Goal: Task Accomplishment & Management: Manage account settings

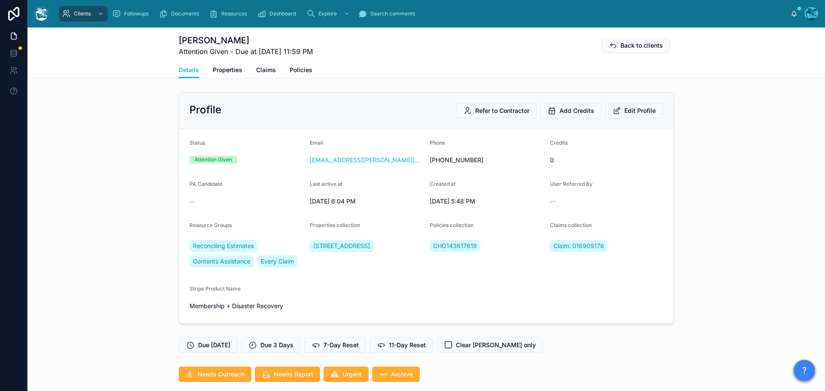
scroll to position [532, 0]
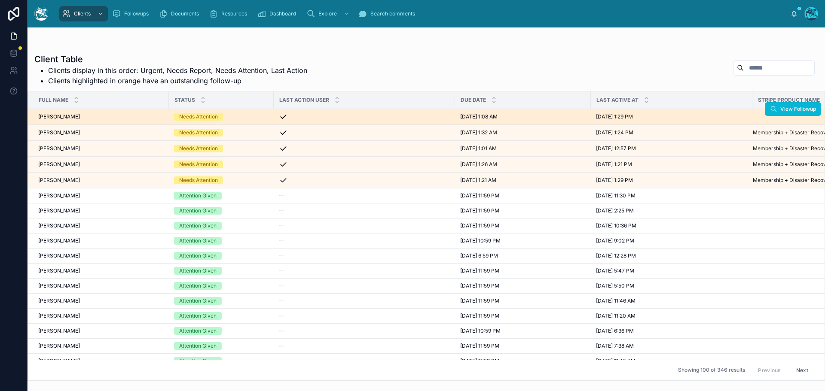
click at [247, 116] on div "Needs Attention" at bounding box center [221, 117] width 95 height 8
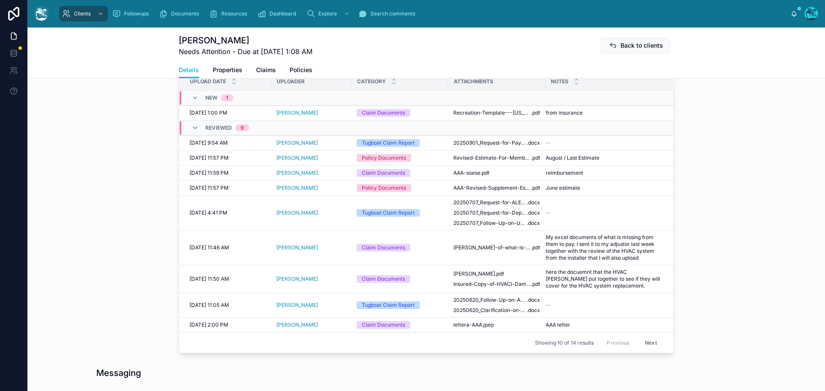
scroll to position [344, 0]
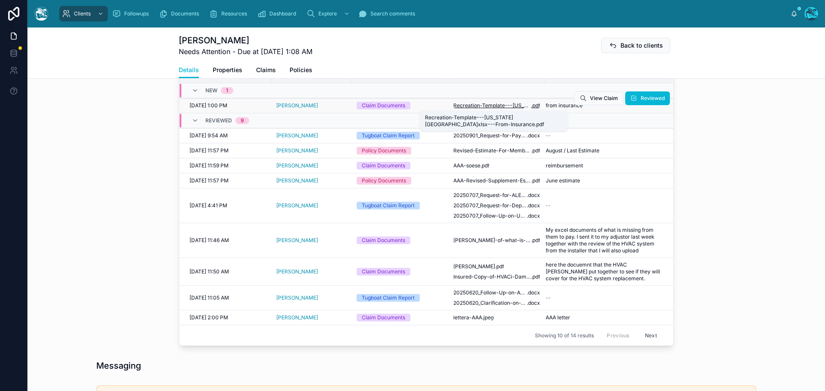
click at [485, 105] on span "Recreation-Template---[US_STATE][GEOGRAPHIC_DATA]xlsx---From-Insurance" at bounding box center [492, 105] width 78 height 7
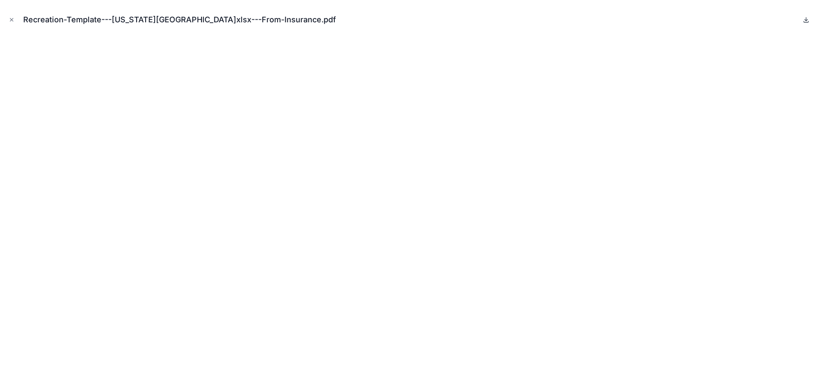
click at [808, 19] on icon at bounding box center [806, 19] width 7 height 7
click at [12, 18] on icon "Close modal" at bounding box center [12, 20] width 6 height 6
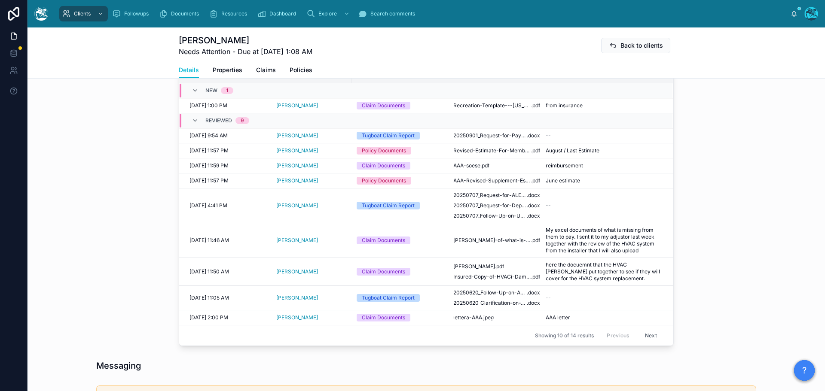
scroll to position [301, 0]
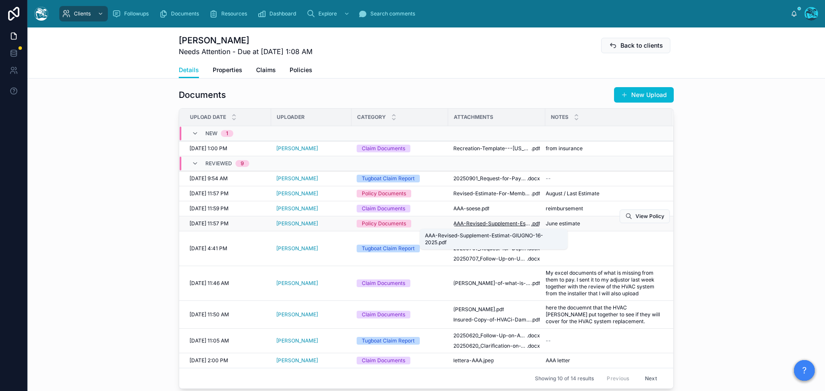
click at [478, 223] on span "AAA-Revised-Supplement-Estimat-GIUGNO-16-2025" at bounding box center [492, 223] width 78 height 7
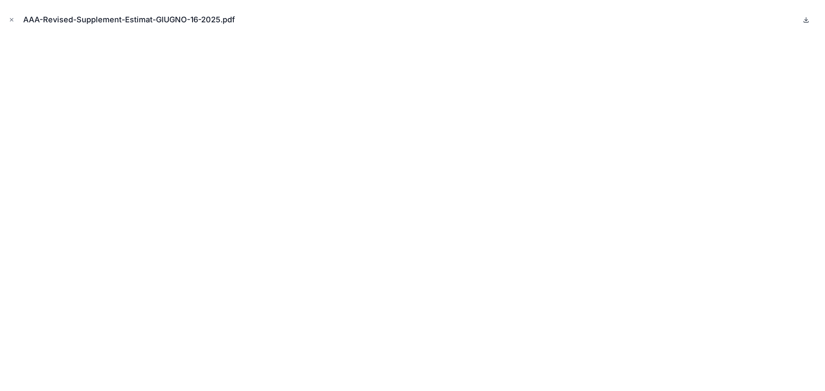
click at [806, 21] on icon at bounding box center [806, 19] width 3 height 1
drag, startPoint x: 11, startPoint y: 21, endPoint x: 31, endPoint y: 48, distance: 34.1
click at [11, 21] on icon "Close modal" at bounding box center [12, 20] width 6 height 6
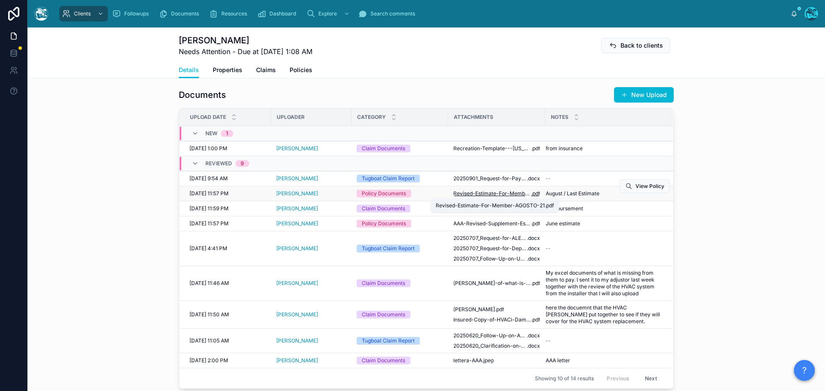
click at [481, 196] on span "Revised-Estimate-For-Member-AGOSTO-21" at bounding box center [492, 193] width 78 height 7
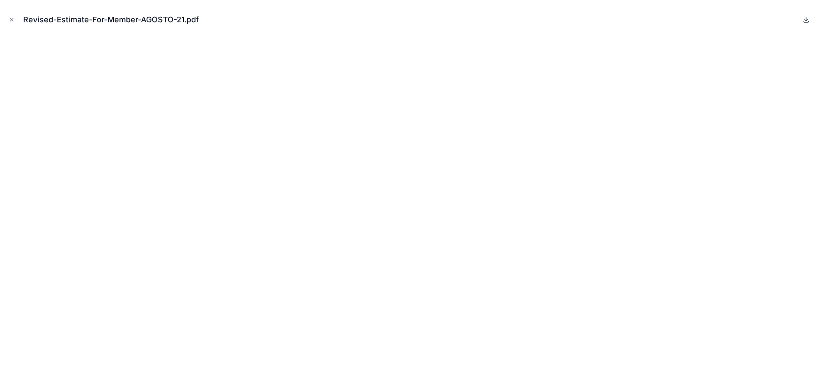
click at [805, 17] on icon at bounding box center [806, 19] width 7 height 7
drag, startPoint x: 10, startPoint y: 19, endPoint x: 107, endPoint y: 90, distance: 120.5
click at [10, 19] on icon "Close modal" at bounding box center [12, 20] width 6 height 6
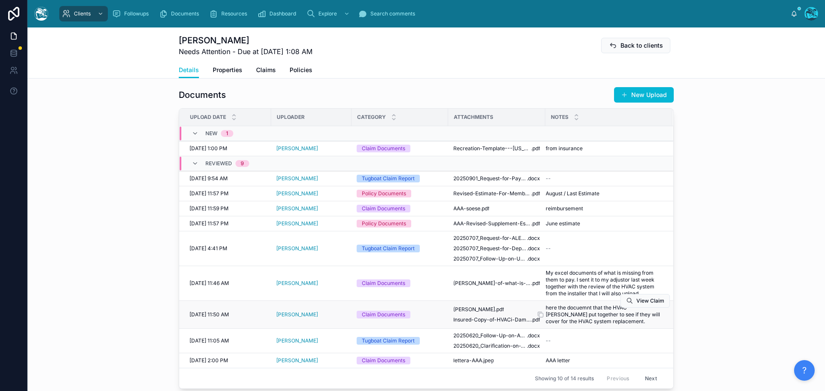
scroll to position [344, 0]
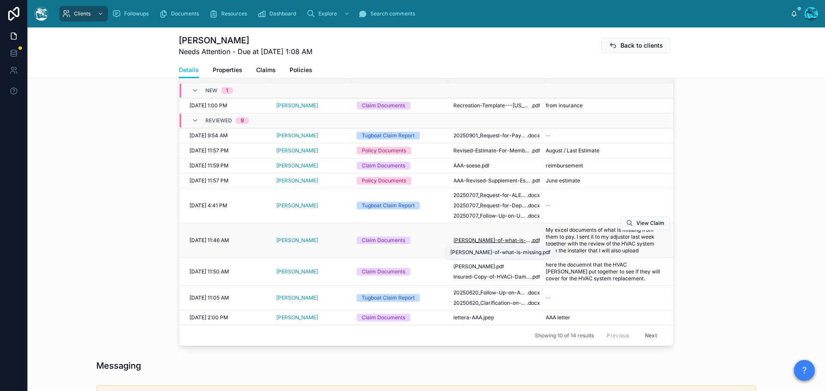
click at [502, 240] on span "[PERSON_NAME]-of-what-is-missing" at bounding box center [492, 240] width 78 height 7
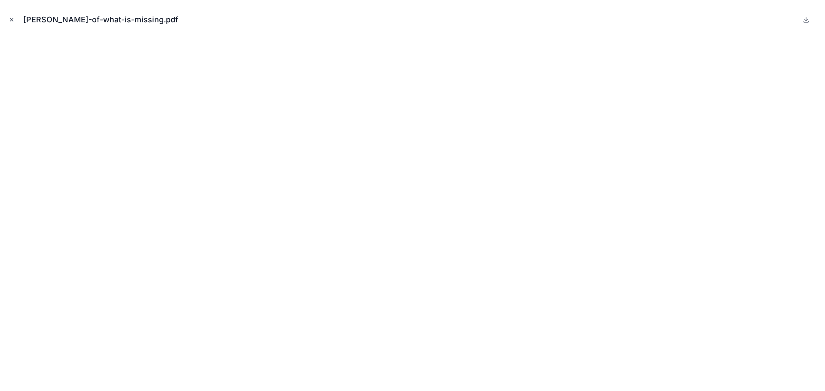
click at [11, 18] on icon "Close modal" at bounding box center [12, 20] width 6 height 6
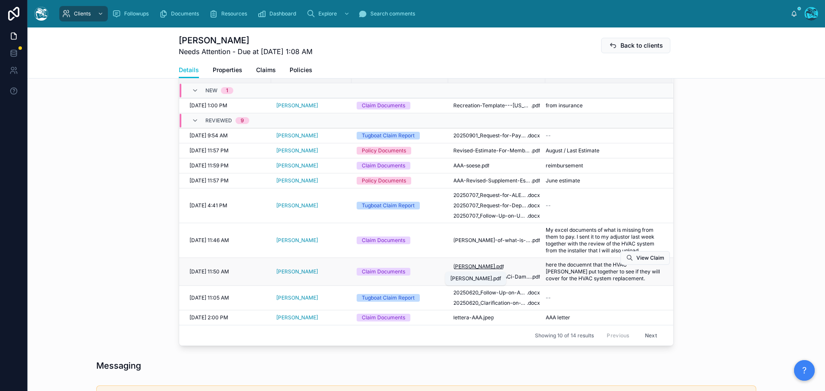
click at [479, 267] on span "[PERSON_NAME]" at bounding box center [474, 266] width 42 height 7
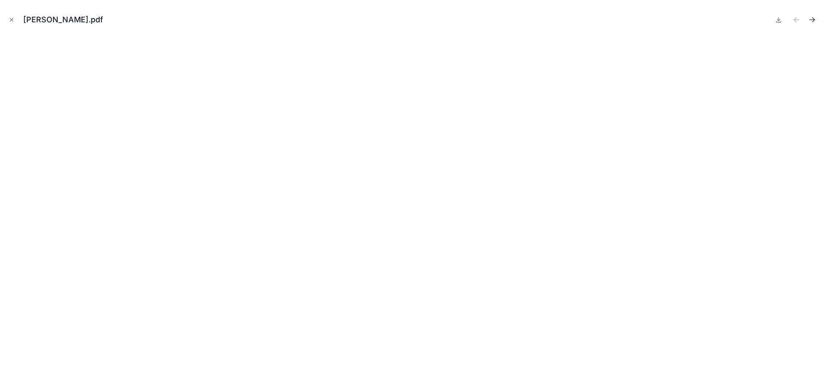
click at [813, 21] on icon "Next file" at bounding box center [812, 19] width 9 height 9
click at [12, 19] on icon "Close modal" at bounding box center [11, 19] width 3 height 3
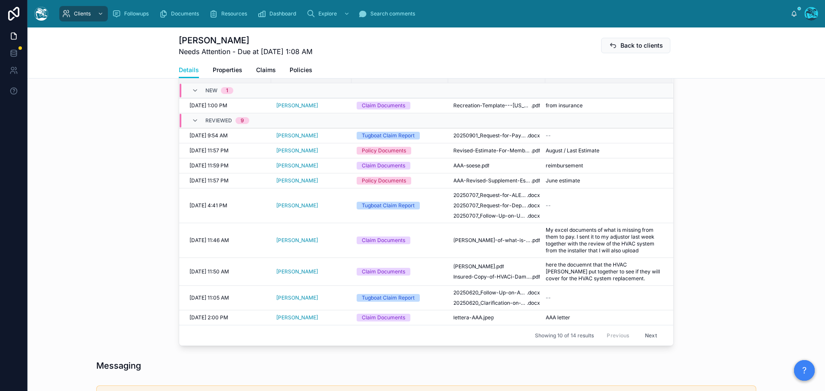
click at [646, 334] on button "Next" at bounding box center [651, 335] width 24 height 13
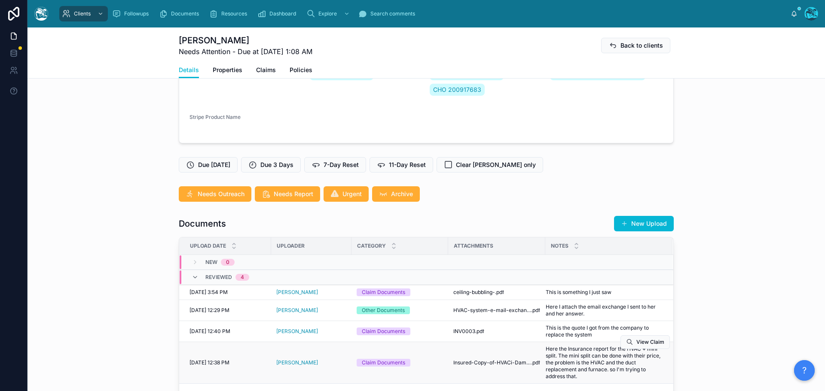
scroll to position [258, 0]
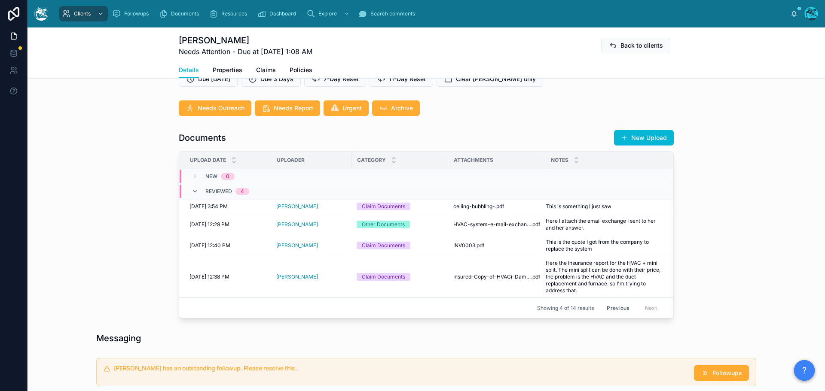
drag, startPoint x: 614, startPoint y: 306, endPoint x: 605, endPoint y: 303, distance: 9.3
click at [613, 306] on button "Previous" at bounding box center [618, 308] width 34 height 13
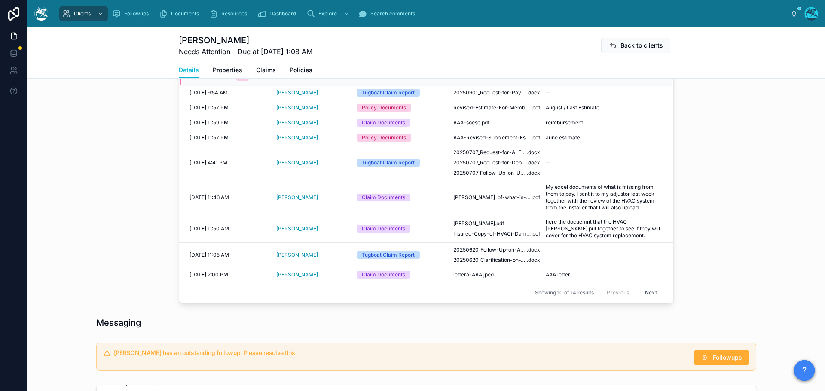
scroll to position [301, 0]
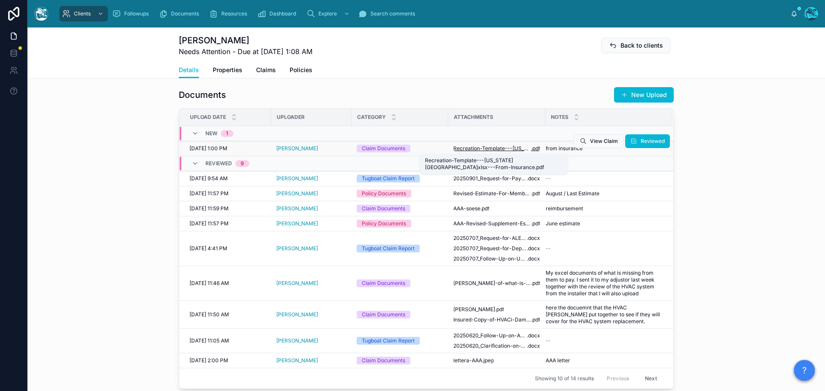
click at [474, 149] on span "Recreation-Template---[US_STATE][GEOGRAPHIC_DATA]xlsx---From-Insurance" at bounding box center [492, 148] width 78 height 7
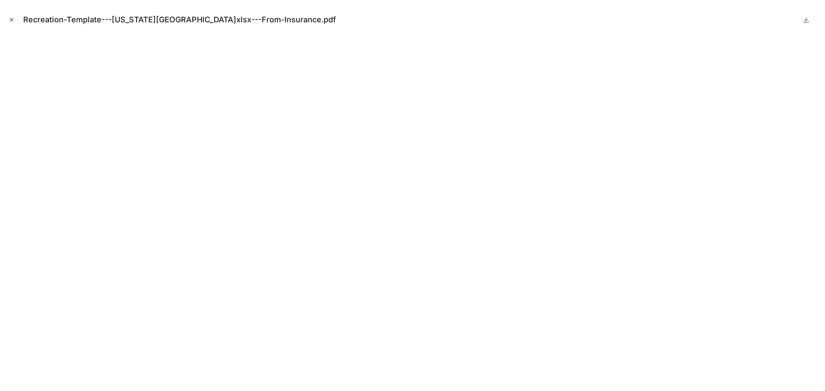
click at [12, 17] on icon "Close modal" at bounding box center [12, 20] width 6 height 6
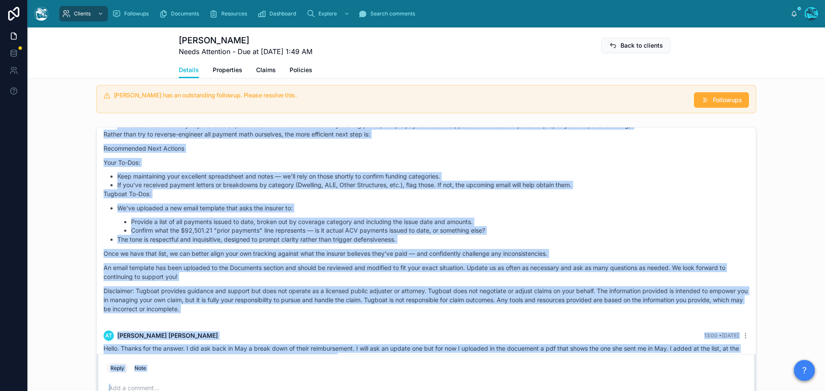
scroll to position [4512, 0]
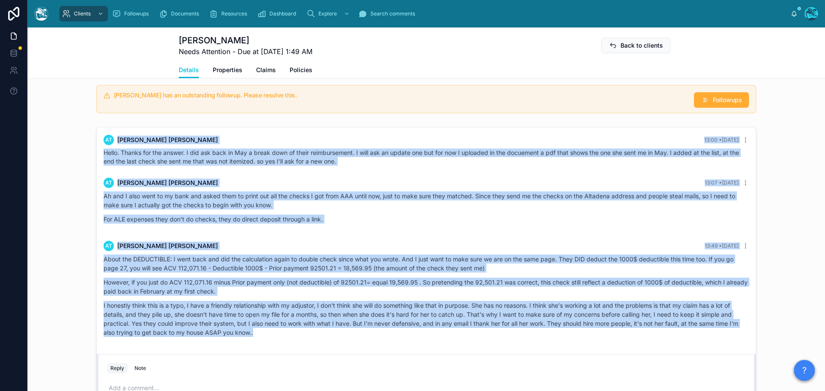
drag, startPoint x: 599, startPoint y: 190, endPoint x: 599, endPoint y: 350, distance: 160.3
copy div "at [PERSON_NAME] Last month Hello, so the reason why I didn't reach out is beca…"
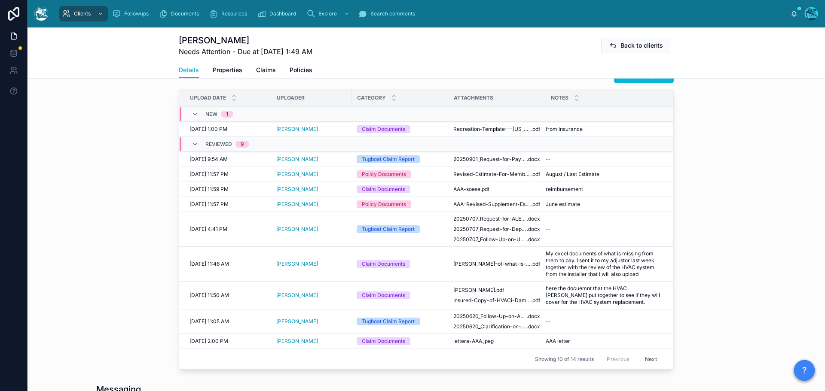
scroll to position [301, 0]
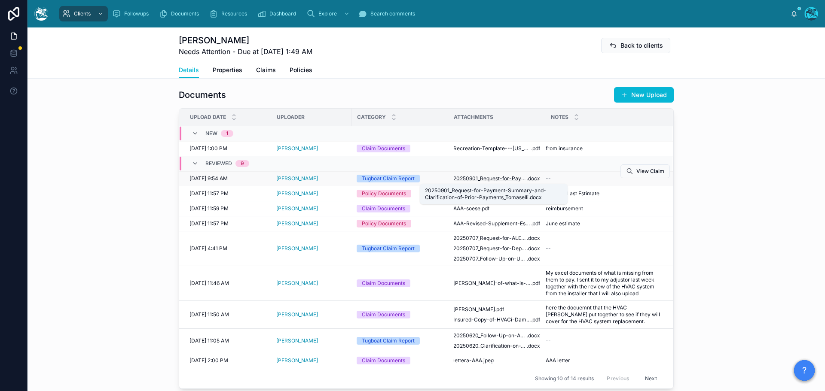
click at [496, 180] on span "20250901_Request-for-Payment-Summary-and-Clarification-of-Prior-Payments_Tomase…" at bounding box center [489, 178] width 73 height 7
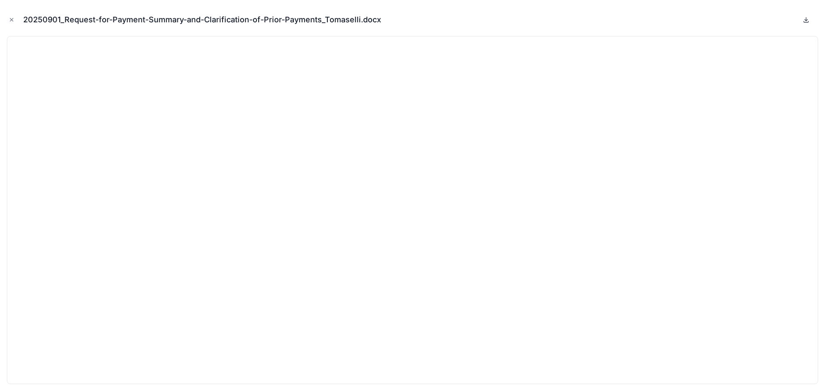
click at [806, 20] on icon at bounding box center [806, 19] width 0 height 3
drag, startPoint x: 10, startPoint y: 18, endPoint x: 134, endPoint y: 132, distance: 168.5
click at [10, 18] on icon "Close modal" at bounding box center [12, 20] width 6 height 6
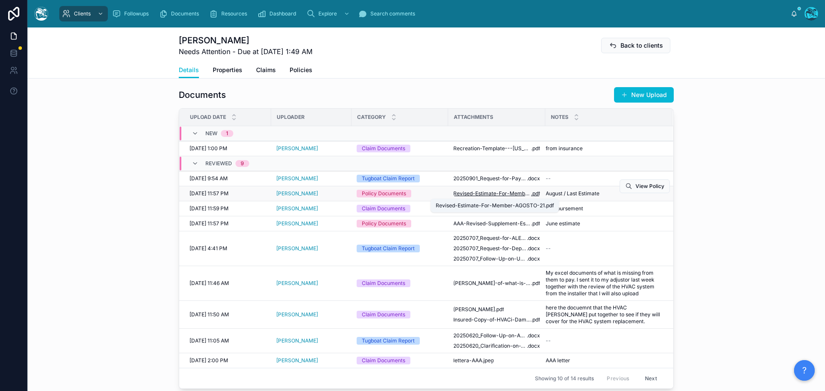
click at [469, 195] on span "Revised-Estimate-For-Member-AGOSTO-21" at bounding box center [492, 193] width 78 height 7
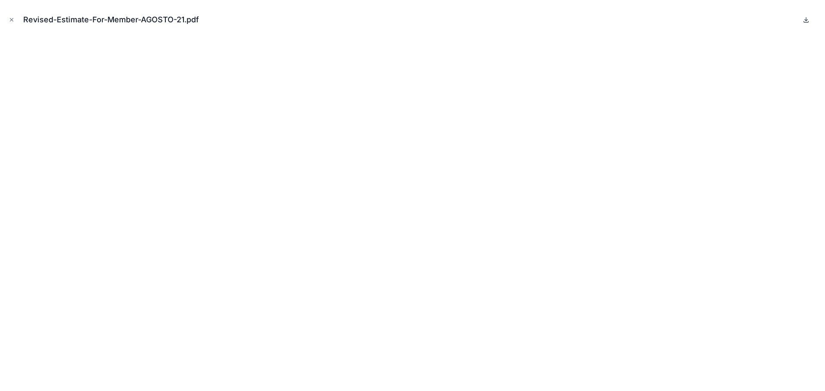
click at [806, 19] on icon at bounding box center [806, 19] width 7 height 7
click at [9, 18] on icon "Close modal" at bounding box center [12, 20] width 6 height 6
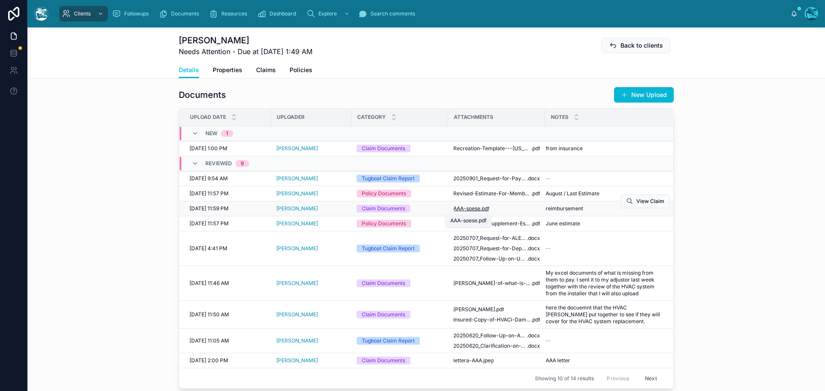
click at [474, 210] on span "AAA-soese" at bounding box center [466, 208] width 27 height 7
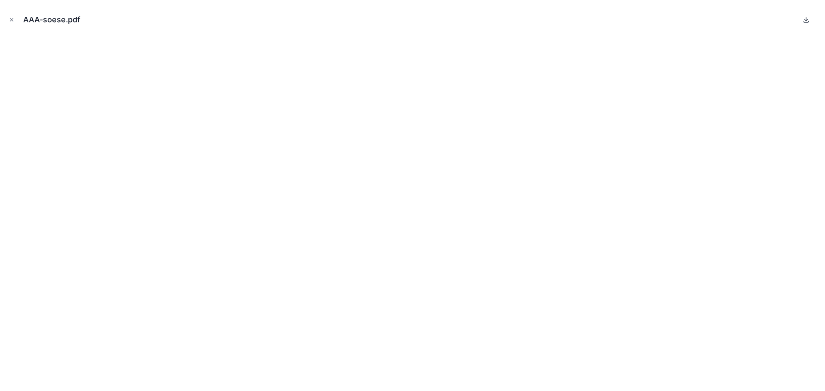
click at [807, 21] on icon at bounding box center [806, 19] width 7 height 7
drag, startPoint x: 12, startPoint y: 21, endPoint x: 21, endPoint y: 28, distance: 11.6
click at [12, 21] on icon "Close modal" at bounding box center [12, 20] width 6 height 6
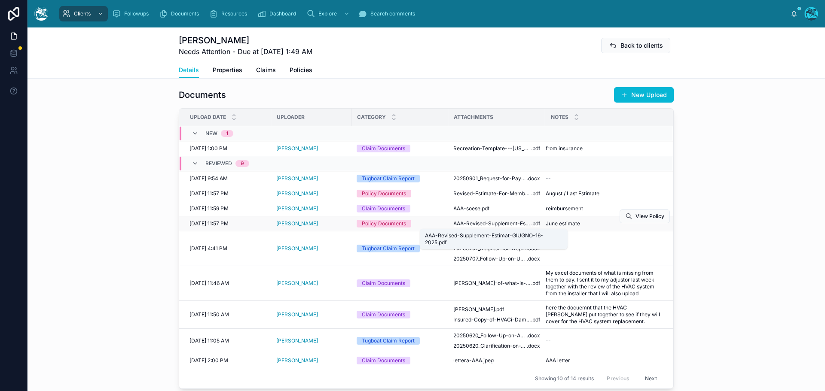
click at [463, 226] on span "AAA-Revised-Supplement-Estimat-GIUGNO-16-2025" at bounding box center [492, 223] width 78 height 7
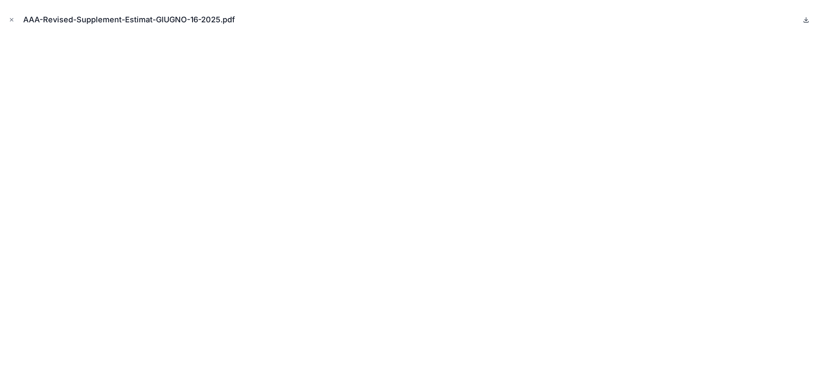
click at [804, 20] on icon at bounding box center [806, 19] width 7 height 7
drag, startPoint x: 12, startPoint y: 20, endPoint x: 72, endPoint y: 91, distance: 93.0
click at [12, 20] on icon "Close modal" at bounding box center [12, 20] width 6 height 6
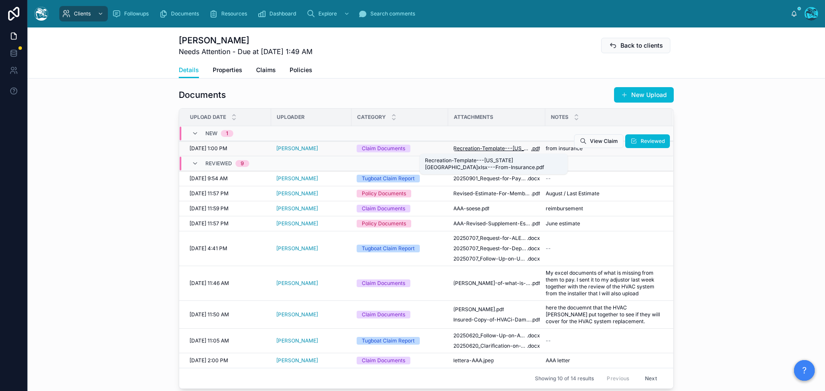
click at [494, 151] on span "Recreation-Template---[US_STATE][GEOGRAPHIC_DATA]xlsx---From-Insurance" at bounding box center [492, 148] width 78 height 7
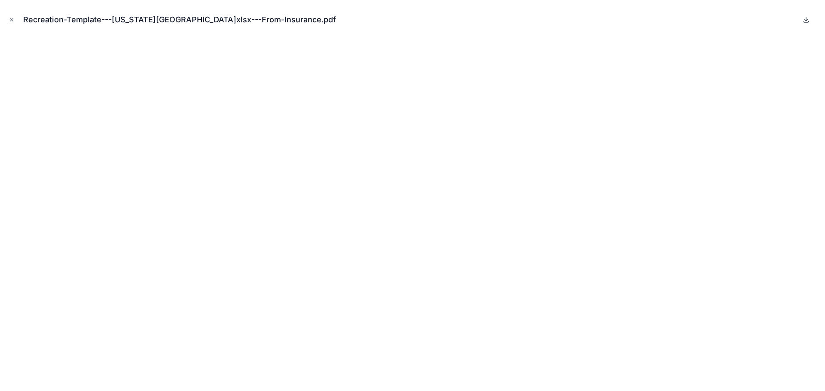
click at [806, 19] on icon at bounding box center [806, 19] width 0 height 3
click at [9, 20] on icon "Close modal" at bounding box center [12, 20] width 6 height 6
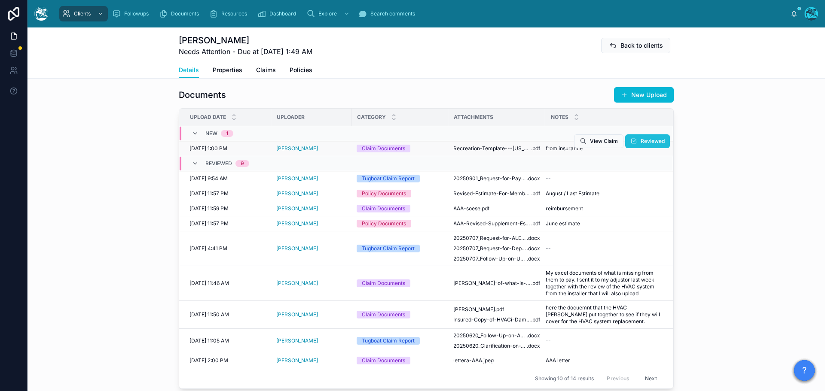
click at [641, 143] on span "Reviewed" at bounding box center [653, 141] width 24 height 7
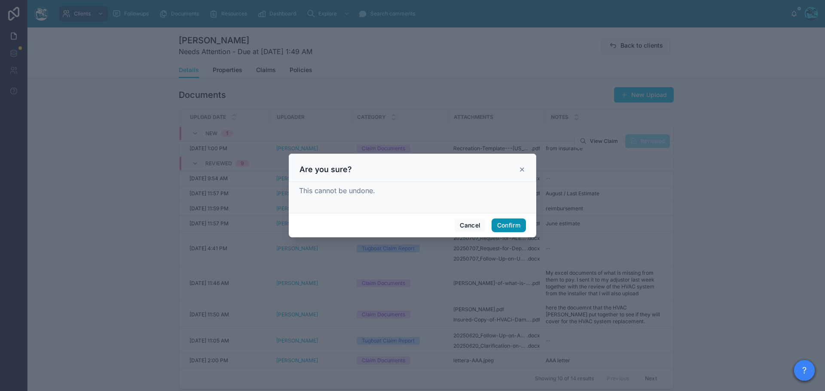
click at [517, 224] on button "Confirm" at bounding box center [509, 226] width 34 height 14
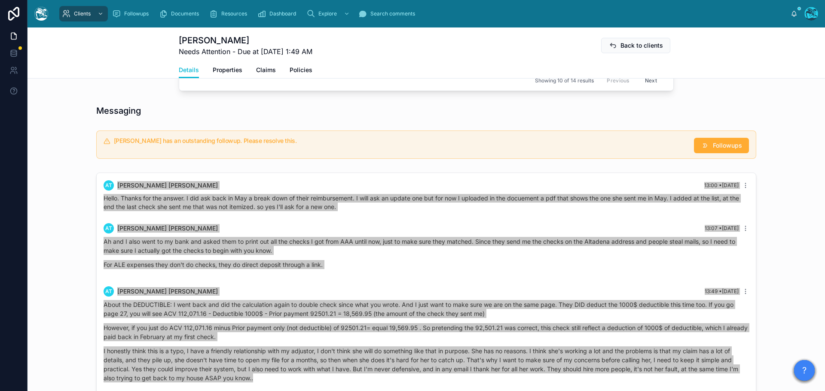
scroll to position [602, 0]
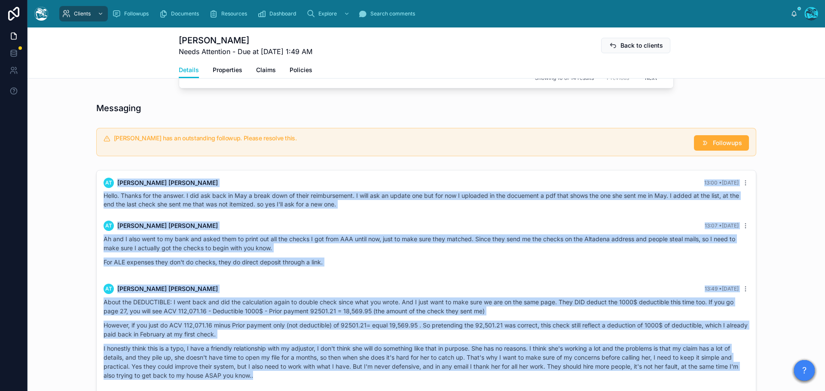
click at [771, 154] on div "[PERSON_NAME] has an outstanding followup. Please resolve this. Followups" at bounding box center [427, 142] width 798 height 35
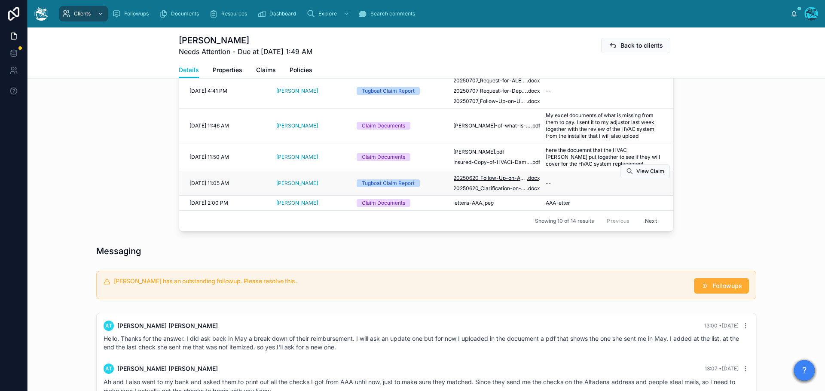
scroll to position [473, 0]
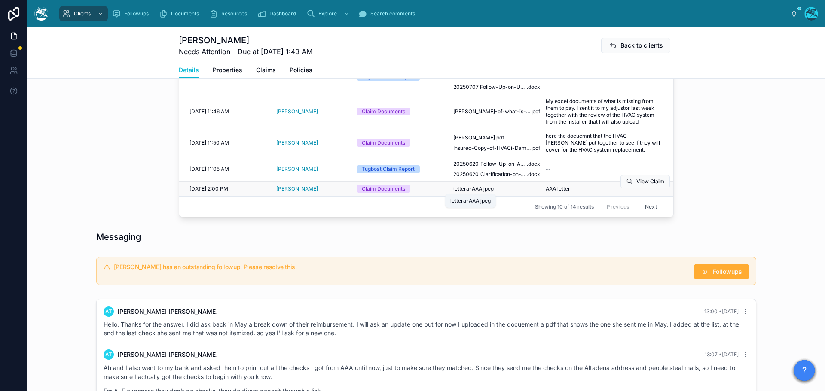
click at [482, 191] on span ".jpeg" at bounding box center [488, 189] width 12 height 7
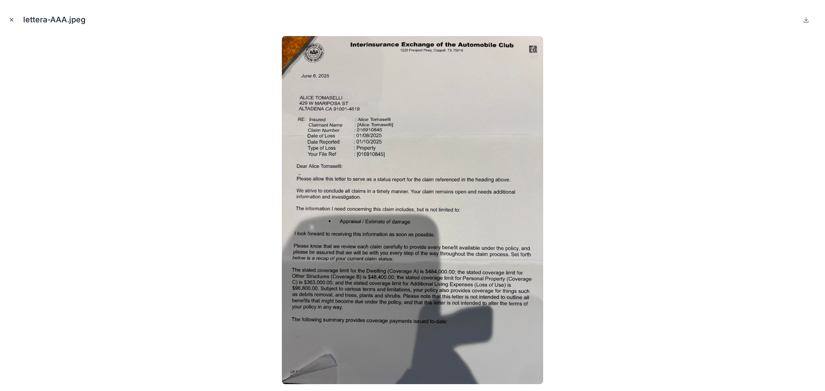
click at [11, 19] on icon "Close modal" at bounding box center [11, 19] width 3 height 3
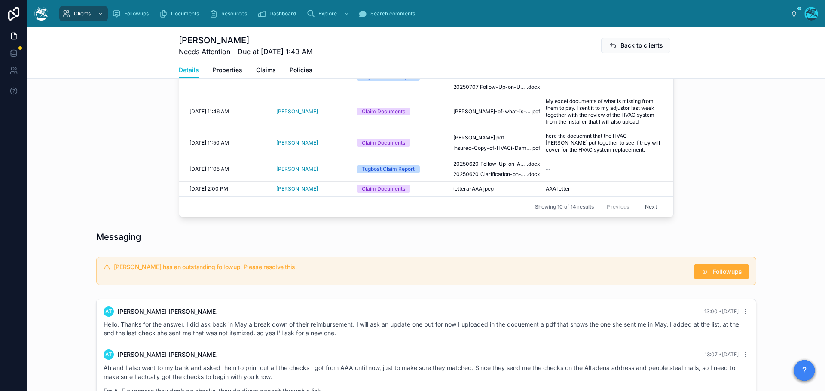
click at [651, 208] on button "Next" at bounding box center [651, 206] width 24 height 13
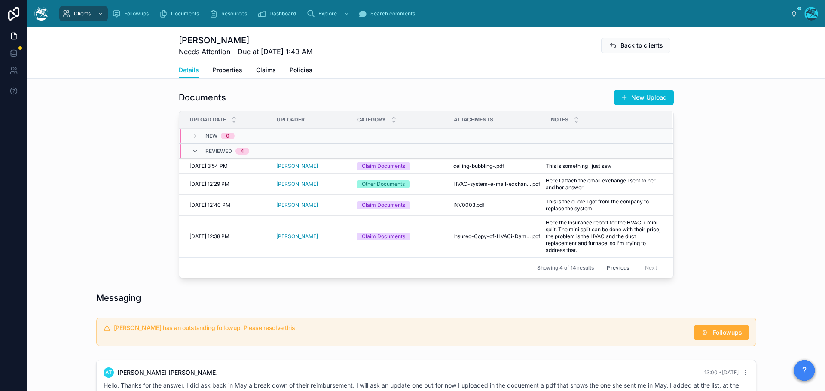
scroll to position [258, 0]
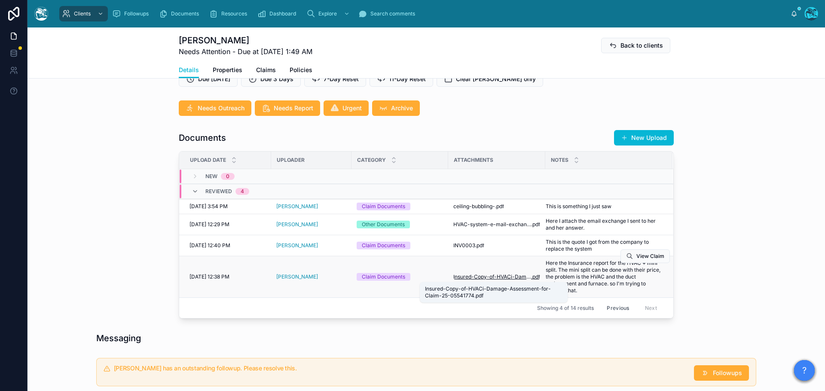
click at [478, 278] on span "Insured-Copy-of-HVACi-Damage-Assessment-for-Claim-25-05541774" at bounding box center [492, 277] width 78 height 7
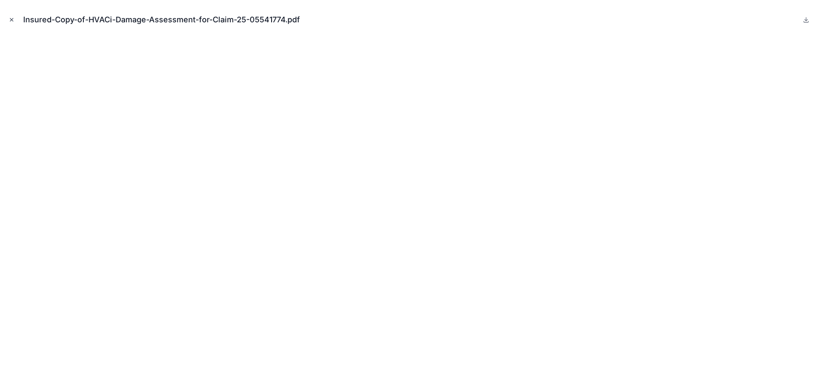
click at [11, 18] on icon "Close modal" at bounding box center [12, 20] width 6 height 6
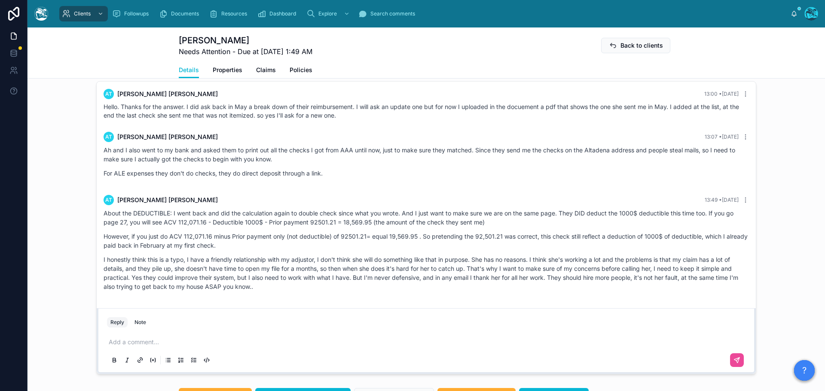
scroll to position [648, 0]
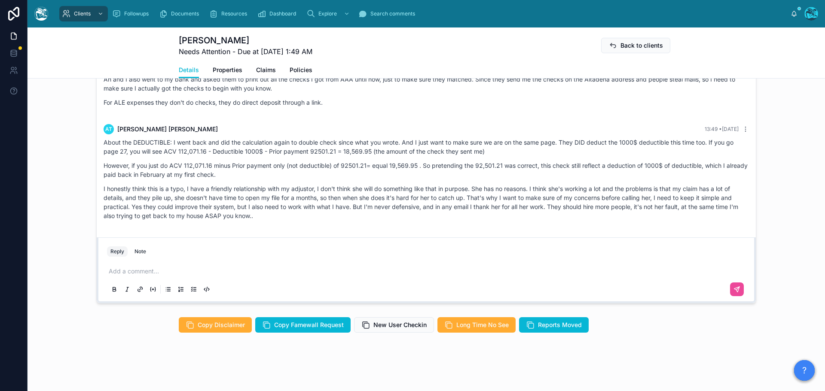
click at [122, 270] on p at bounding box center [428, 271] width 639 height 9
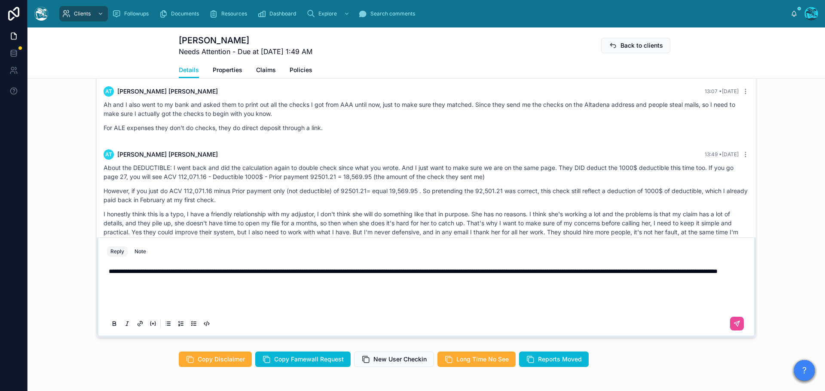
scroll to position [605, 0]
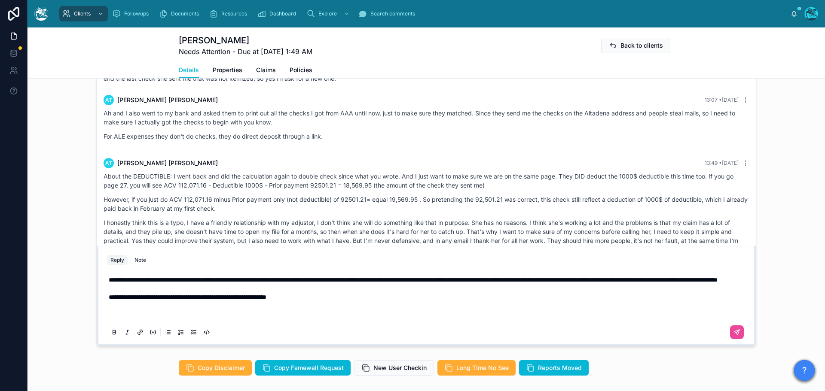
click at [332, 298] on p "**********" at bounding box center [428, 306] width 639 height 26
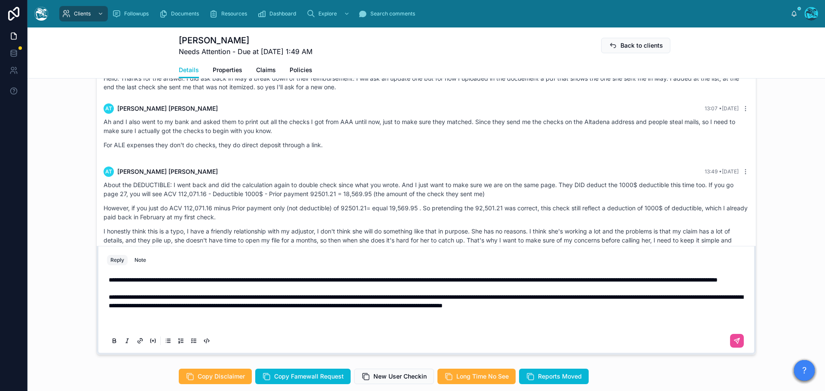
scroll to position [588, 0]
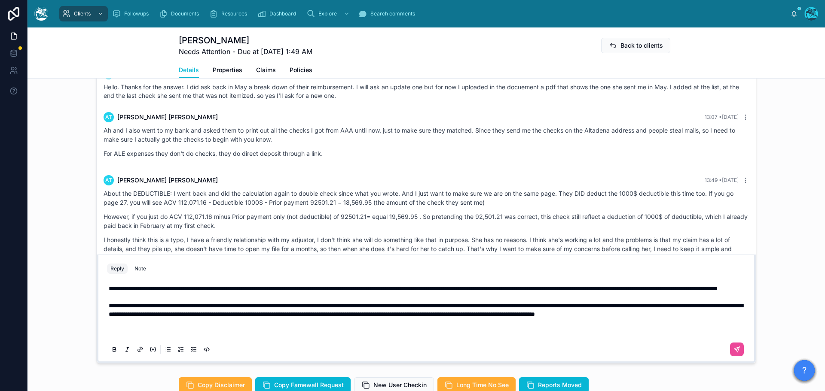
click at [266, 314] on p "**********" at bounding box center [428, 319] width 639 height 34
click at [346, 315] on p "**********" at bounding box center [428, 319] width 639 height 34
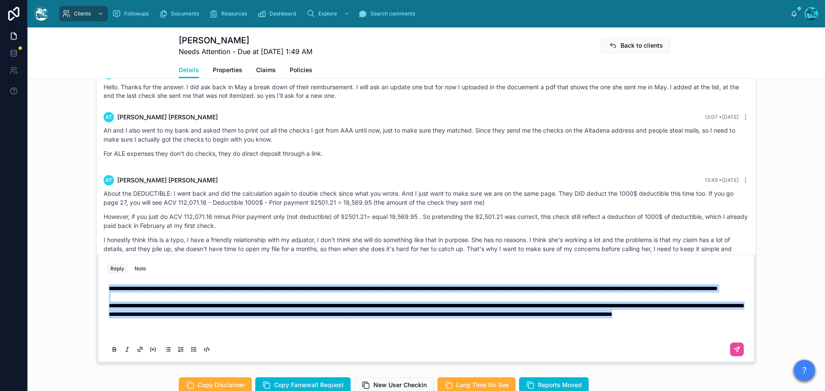
drag, startPoint x: 345, startPoint y: 316, endPoint x: 92, endPoint y: 269, distance: 257.6
click at [92, 269] on div "at [PERSON_NAME] [DATE] Ok I’ll do that Thank you. I have another question, 2 a…" at bounding box center [427, 217] width 798 height 300
copy div "**********"
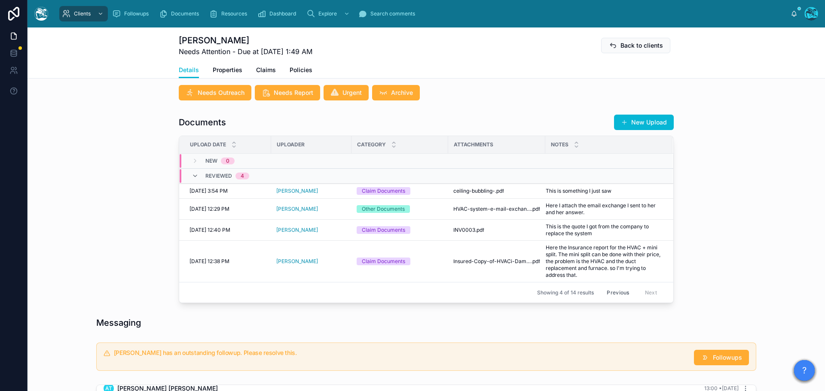
scroll to position [201, 0]
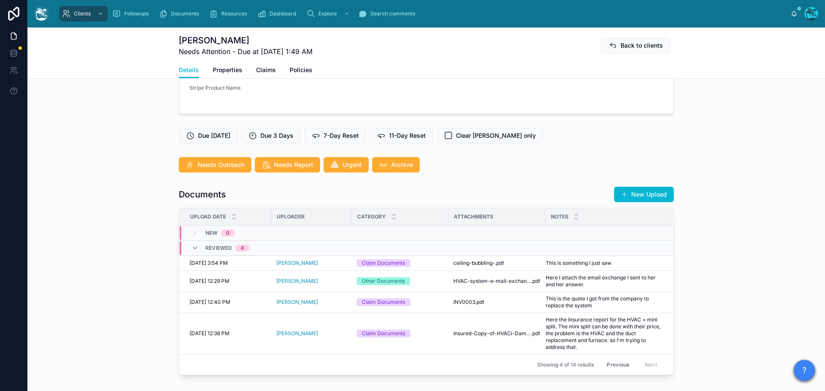
click at [618, 362] on button "Previous" at bounding box center [618, 364] width 34 height 13
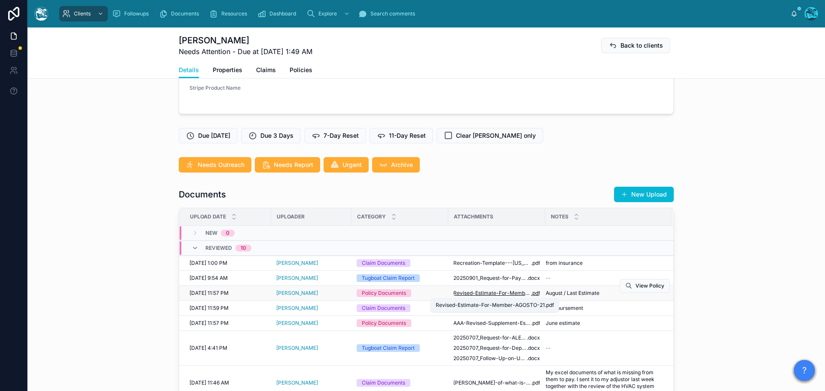
click at [483, 292] on span "Revised-Estimate-For-Member-AGOSTO-21" at bounding box center [492, 293] width 78 height 7
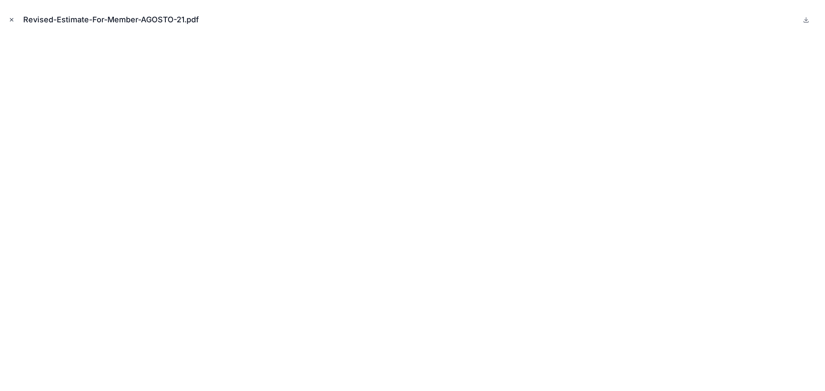
click at [9, 21] on icon "Close modal" at bounding box center [12, 20] width 6 height 6
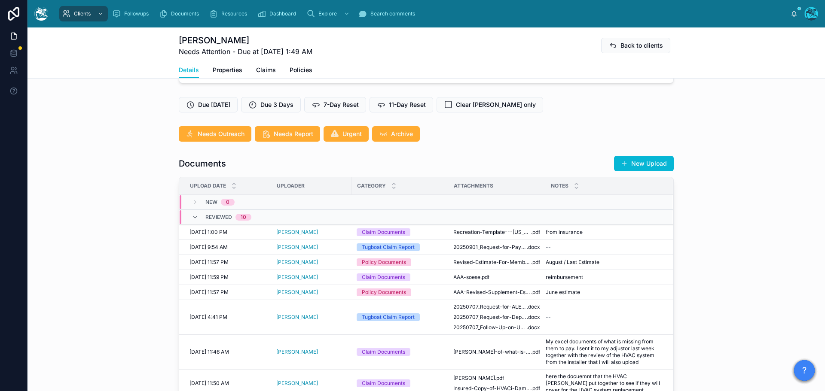
scroll to position [244, 0]
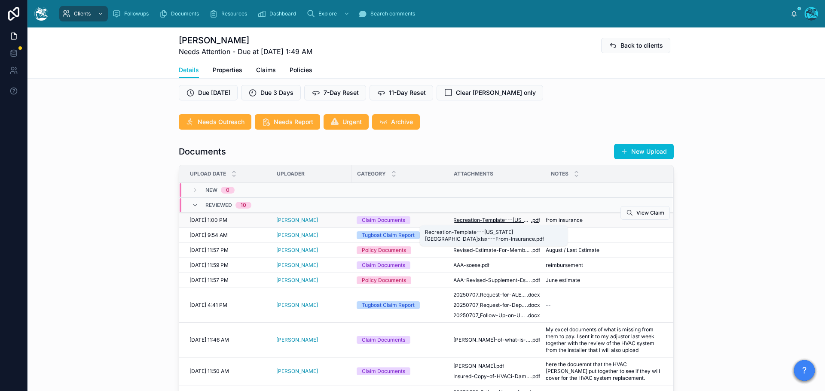
click at [499, 220] on span "Recreation-Template---[US_STATE][GEOGRAPHIC_DATA]xlsx---From-Insurance" at bounding box center [492, 220] width 78 height 7
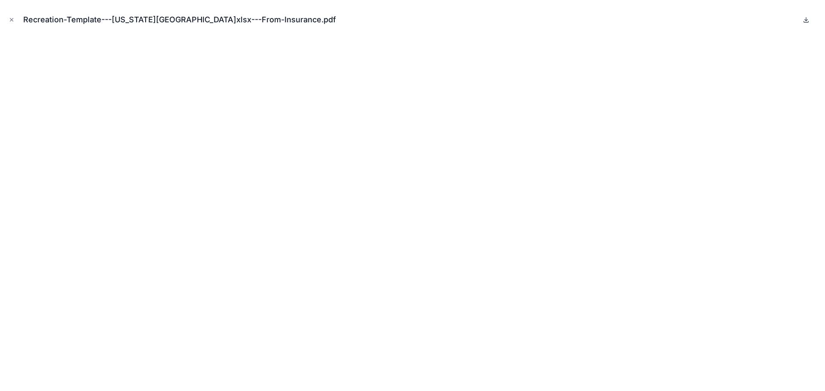
click at [805, 19] on icon at bounding box center [806, 19] width 7 height 7
click at [10, 20] on icon "Close modal" at bounding box center [12, 20] width 6 height 6
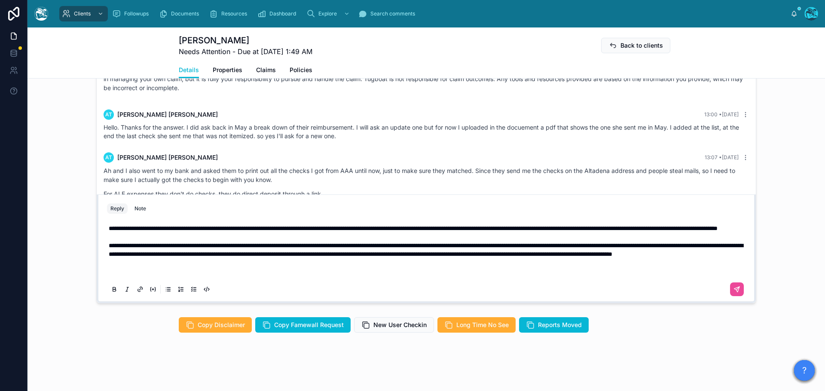
scroll to position [4426, 0]
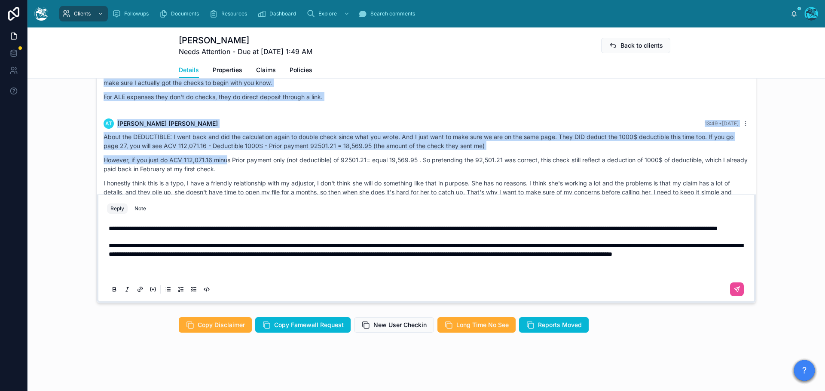
drag, startPoint x: 192, startPoint y: 95, endPoint x: 223, endPoint y: 173, distance: 84.0
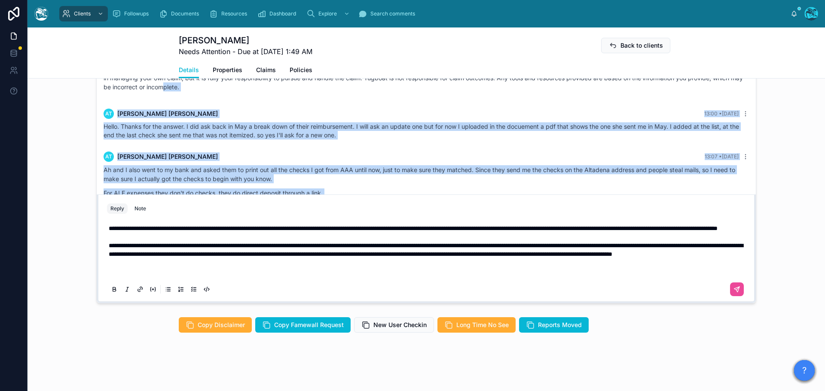
scroll to position [4428, 0]
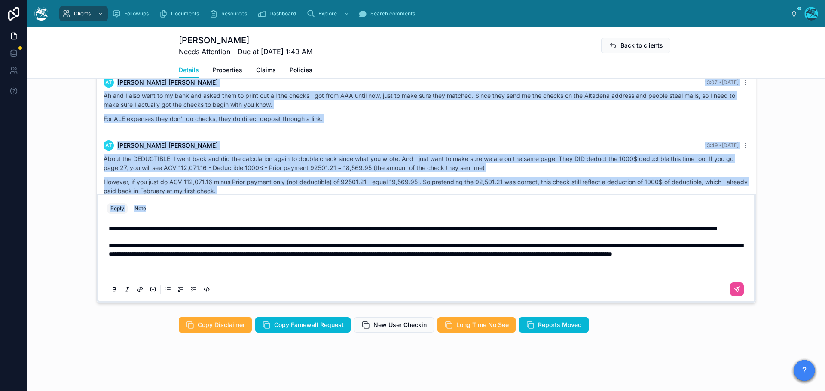
scroll to position [4572, 0]
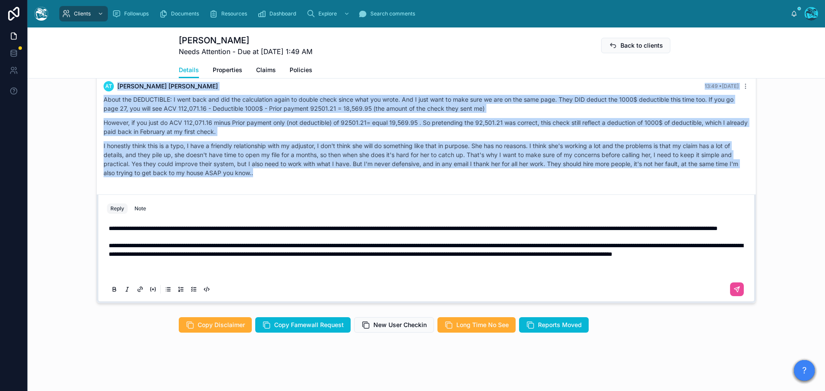
drag, startPoint x: 263, startPoint y: 92, endPoint x: 300, endPoint y: 156, distance: 73.5
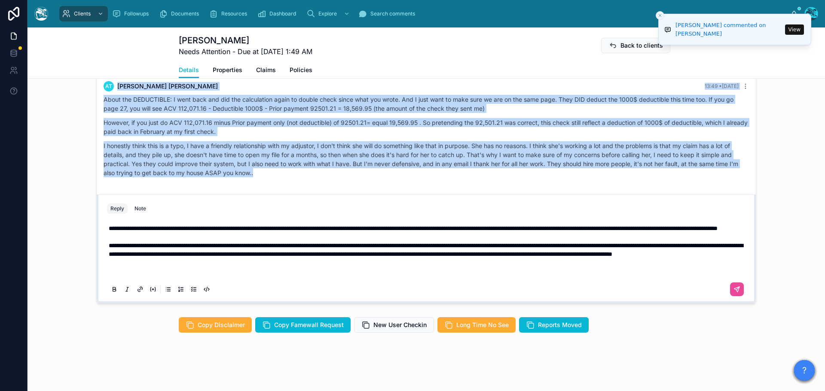
copy div "lo ipsum dolorsita 70:26 • Conse Adipi. Elitse doe tem incidi. U lab etd magn a…"
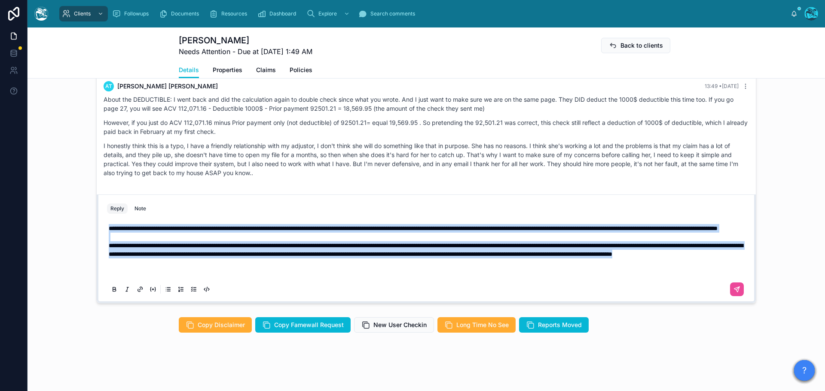
drag, startPoint x: 347, startPoint y: 255, endPoint x: 71, endPoint y: 211, distance: 279.4
click at [71, 211] on div "at [PERSON_NAME] [DATE] Ok I’ll do that Thank you. I have another question, 2 a…" at bounding box center [427, 157] width 798 height 300
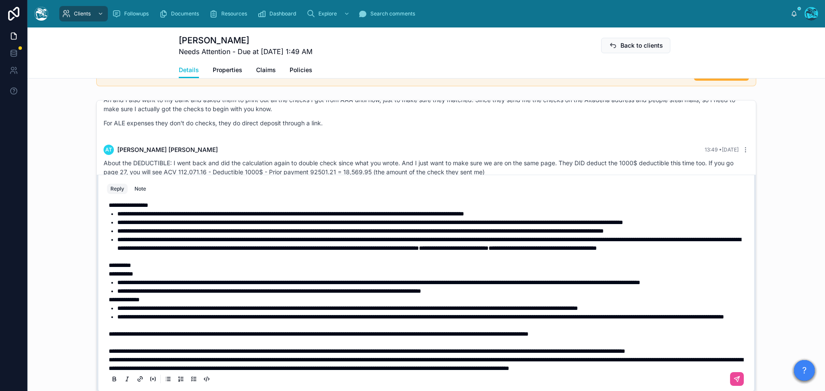
scroll to position [1, 0]
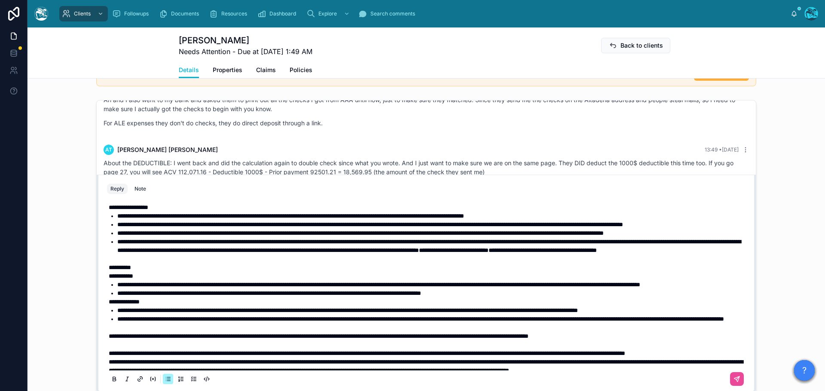
click at [363, 255] on li "**********" at bounding box center [432, 246] width 630 height 17
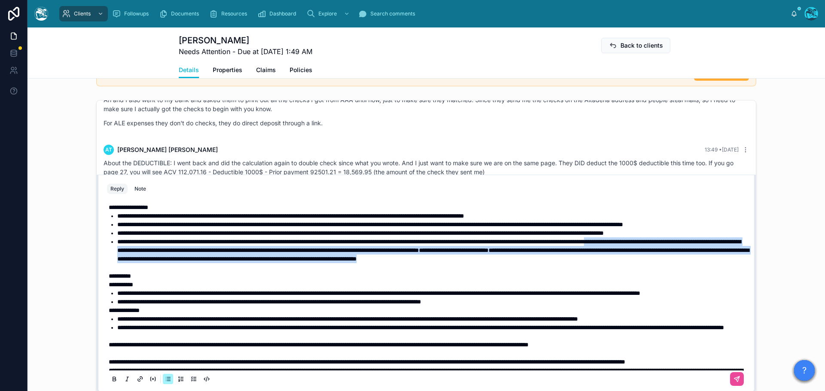
drag, startPoint x: 256, startPoint y: 284, endPoint x: 92, endPoint y: 271, distance: 164.3
click at [92, 271] on div "at [PERSON_NAME] [DATE] Ok I’ll do that Thank you. I have another question, 2 a…" at bounding box center [427, 247] width 798 height 300
click at [111, 380] on icon at bounding box center [114, 379] width 7 height 7
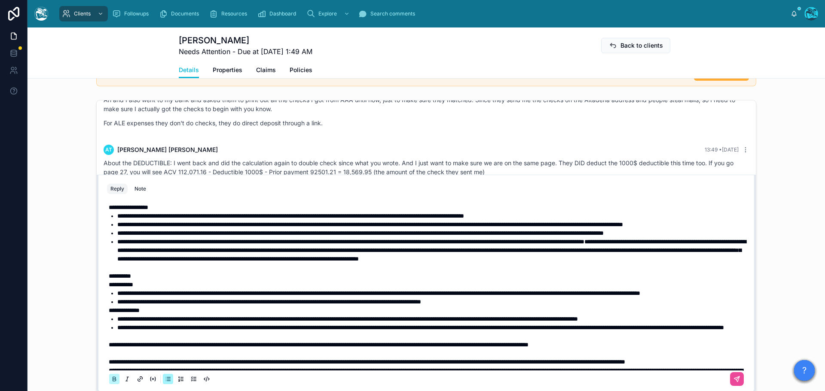
click at [111, 380] on icon at bounding box center [114, 379] width 7 height 7
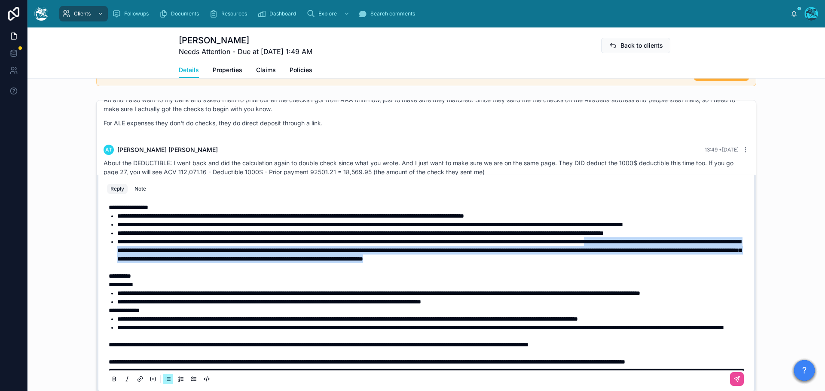
scroll to position [44, 0]
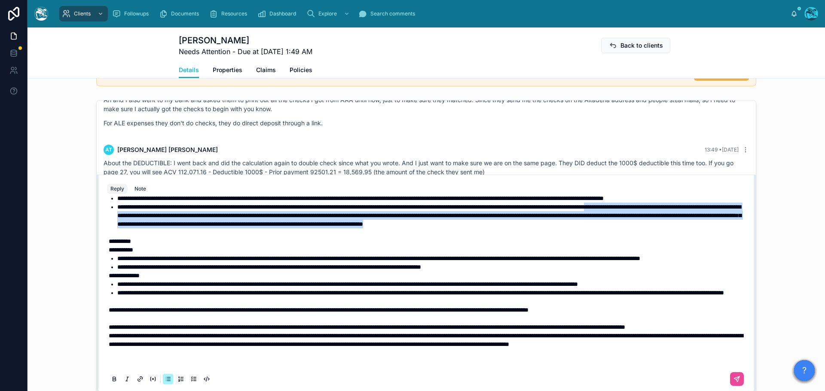
click at [263, 229] on li "**********" at bounding box center [432, 216] width 630 height 26
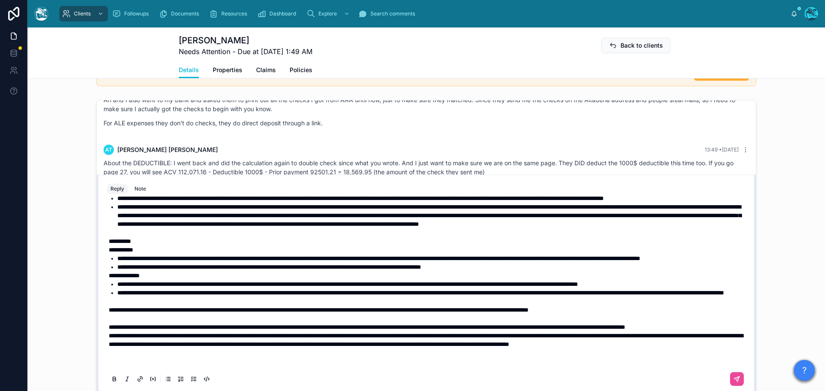
click at [226, 246] on p "**********" at bounding box center [428, 241] width 639 height 9
click at [122, 237] on p at bounding box center [428, 233] width 639 height 9
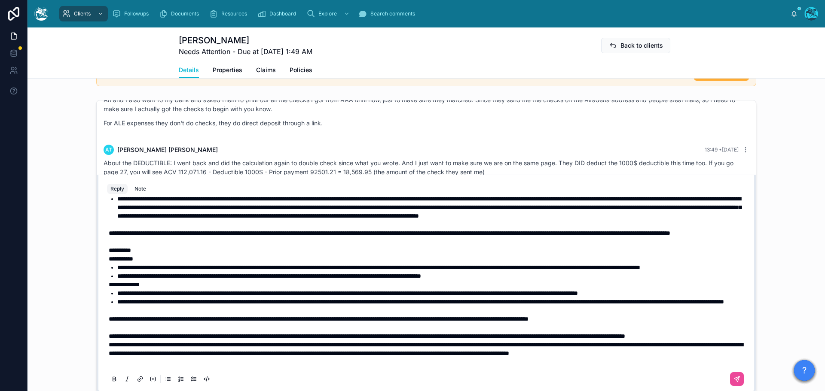
click at [239, 238] on p "**********" at bounding box center [428, 233] width 639 height 9
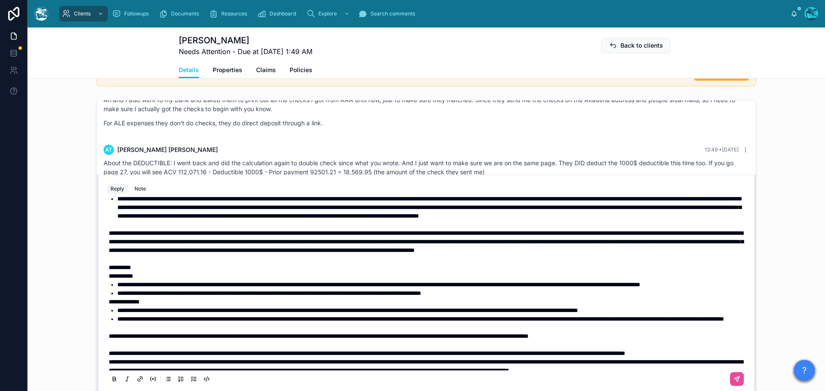
scroll to position [1, 0]
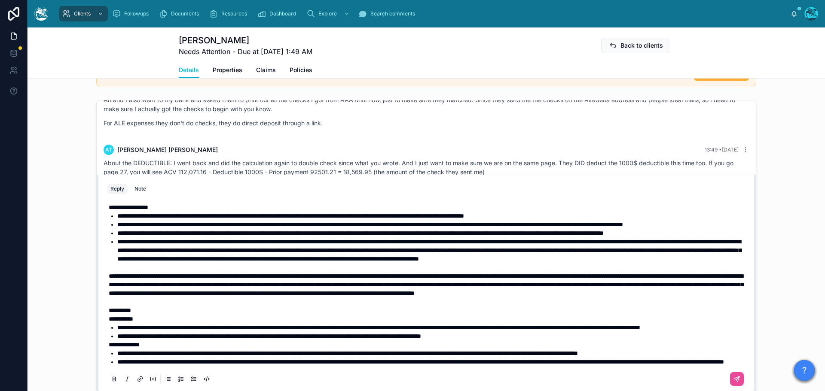
click at [139, 236] on span "**********" at bounding box center [360, 233] width 486 height 6
click at [716, 238] on li "**********" at bounding box center [432, 233] width 630 height 9
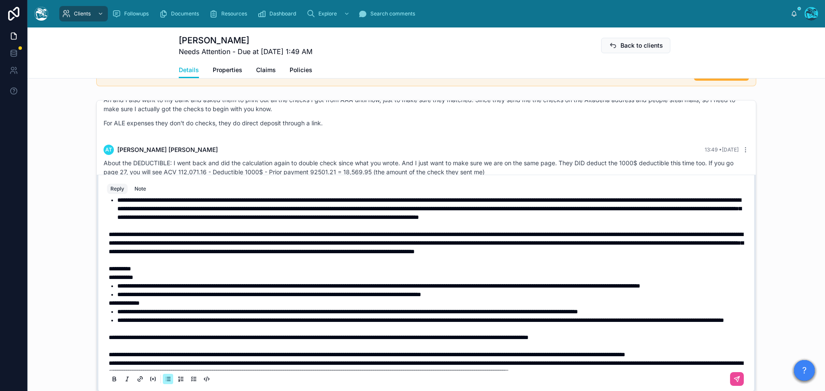
scroll to position [86, 0]
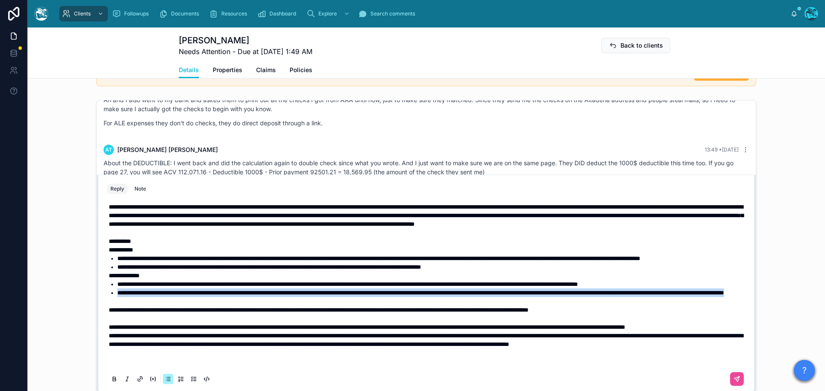
drag, startPoint x: 297, startPoint y: 328, endPoint x: 111, endPoint y: 322, distance: 185.3
click at [111, 297] on ul "**********" at bounding box center [428, 288] width 639 height 17
copy span "**********"
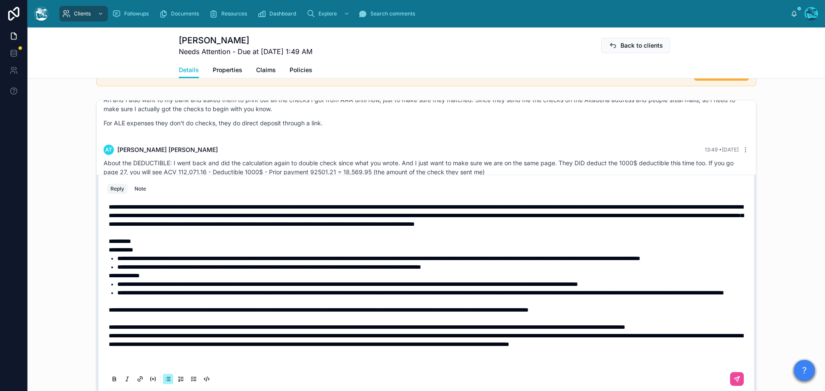
click at [541, 272] on li "**********" at bounding box center [432, 267] width 630 height 9
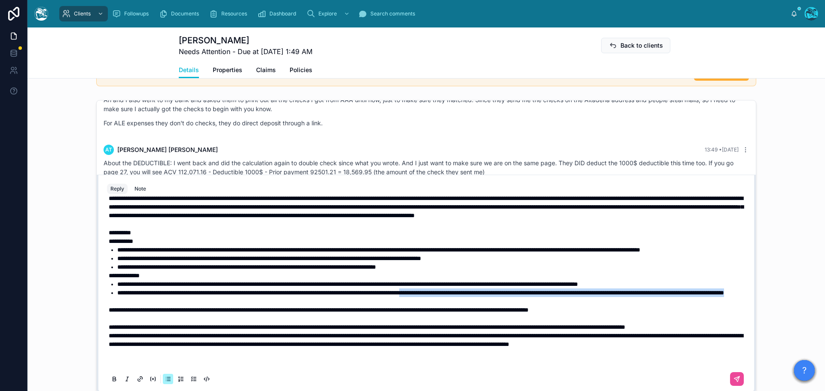
drag, startPoint x: 285, startPoint y: 339, endPoint x: 483, endPoint y: 332, distance: 198.7
click at [483, 297] on li "**********" at bounding box center [432, 293] width 630 height 9
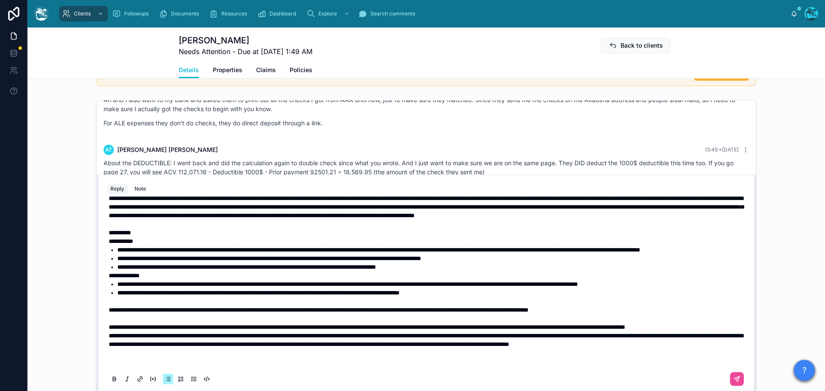
click at [462, 272] on li "**********" at bounding box center [432, 267] width 630 height 9
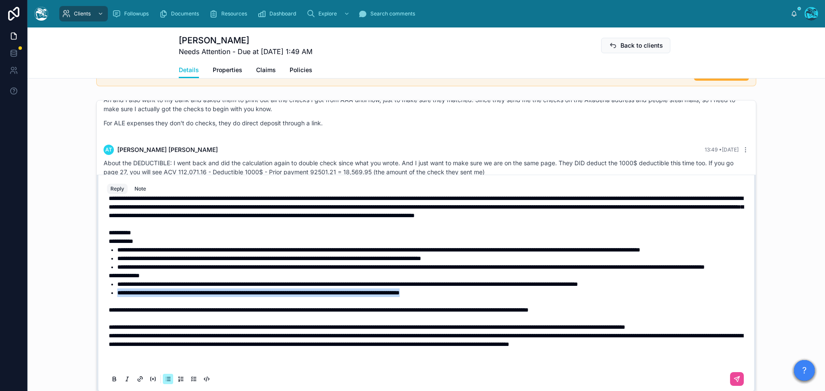
drag, startPoint x: 488, startPoint y: 337, endPoint x: 92, endPoint y: 340, distance: 396.2
click at [92, 340] on div "at [PERSON_NAME] [DATE] Ok I’ll do that Thank you. I have another question, 2 a…" at bounding box center [427, 247] width 798 height 300
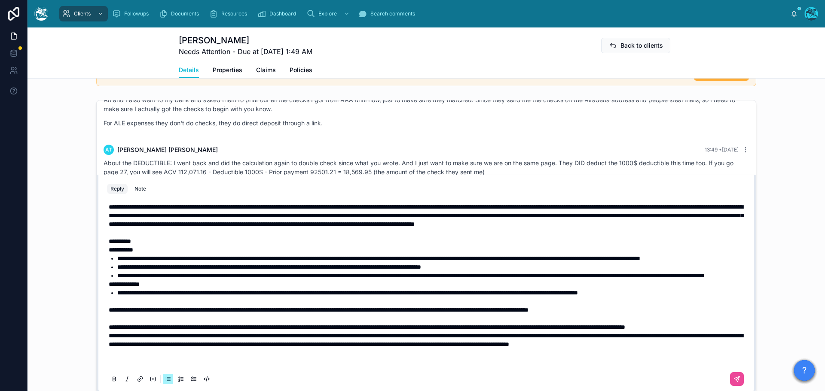
scroll to position [129, 0]
drag, startPoint x: 105, startPoint y: 320, endPoint x: 470, endPoint y: 323, distance: 364.4
click at [470, 324] on span "**********" at bounding box center [367, 327] width 517 height 6
click at [451, 323] on p "**********" at bounding box center [428, 327] width 639 height 9
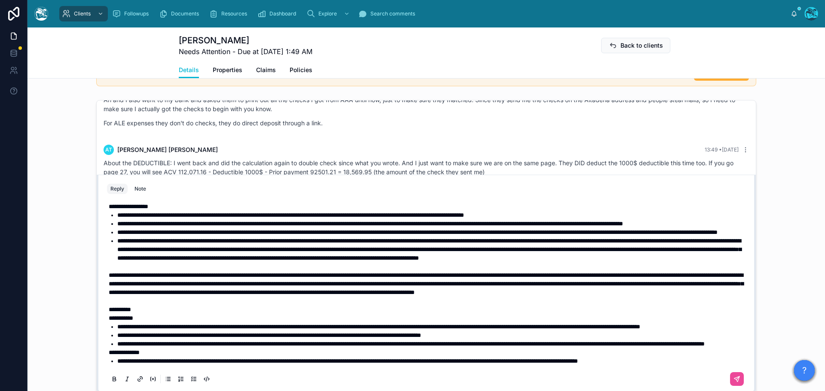
scroll to position [0, 0]
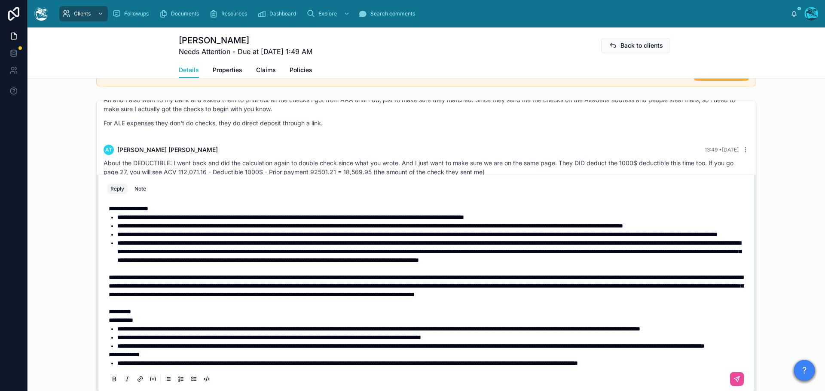
click at [571, 217] on li "**********" at bounding box center [432, 217] width 630 height 9
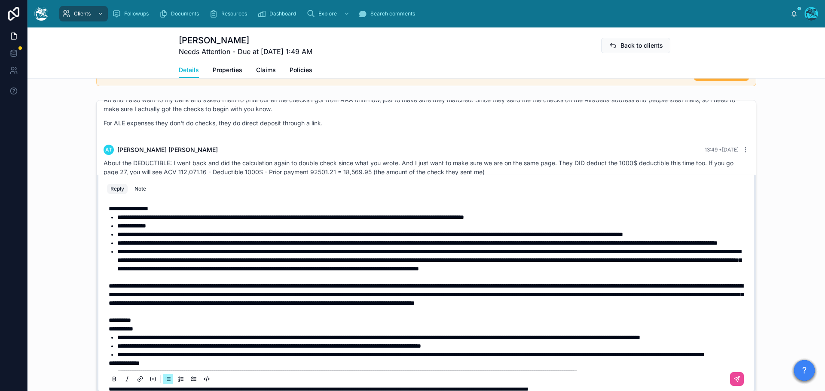
click at [168, 226] on li "**********" at bounding box center [432, 226] width 630 height 9
click at [394, 308] on p "**********" at bounding box center [428, 295] width 639 height 26
click at [569, 272] on span "**********" at bounding box center [429, 260] width 624 height 23
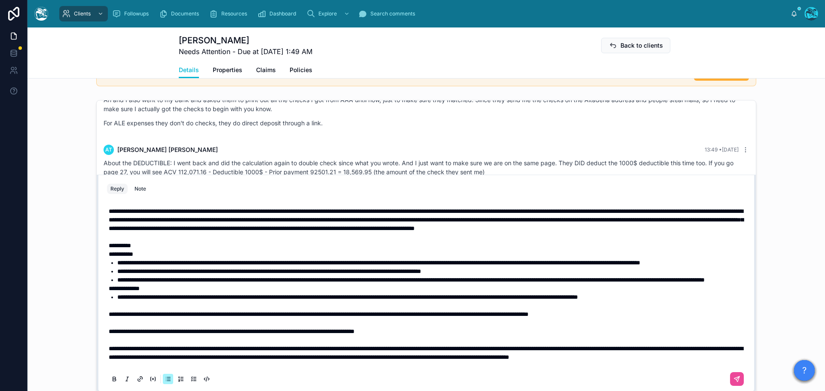
scroll to position [86, 0]
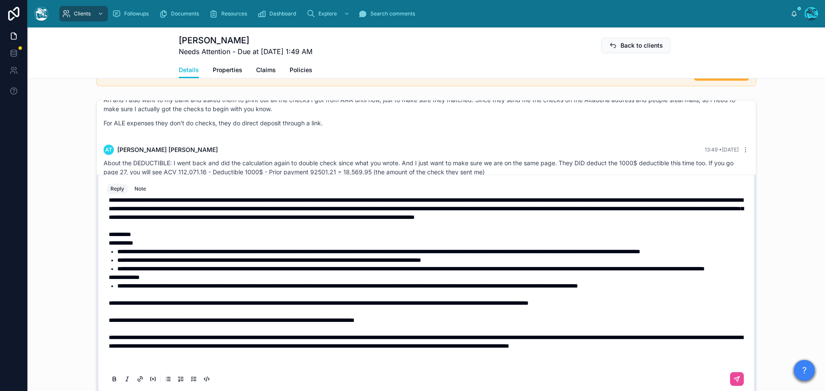
click at [405, 222] on p "**********" at bounding box center [428, 209] width 639 height 26
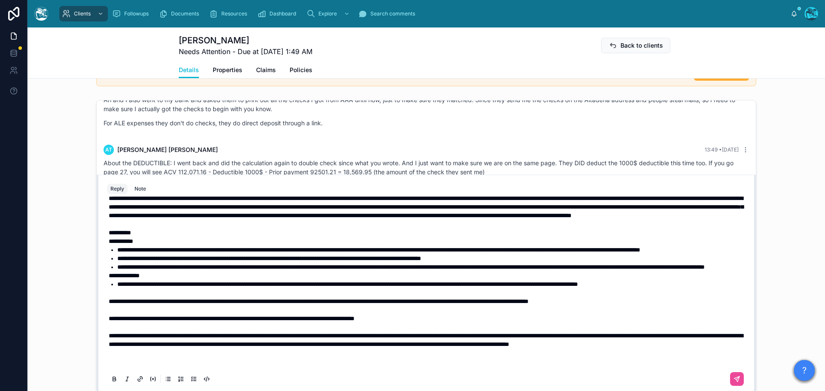
scroll to position [148, 0]
click at [738, 278] on div "**********" at bounding box center [426, 294] width 649 height 196
click at [732, 280] on li "**********" at bounding box center [432, 284] width 630 height 9
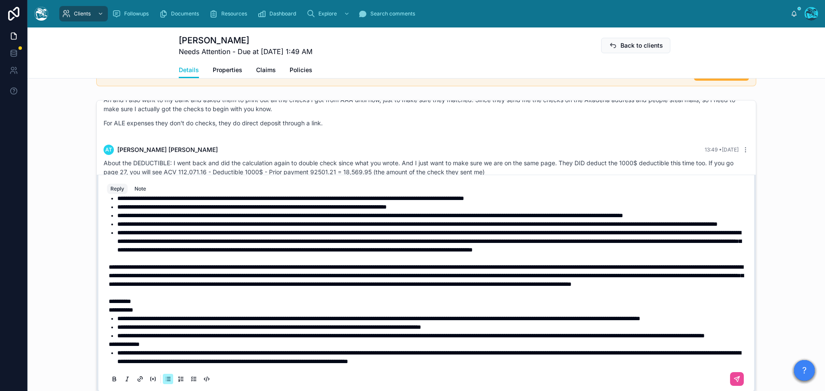
scroll to position [0, 0]
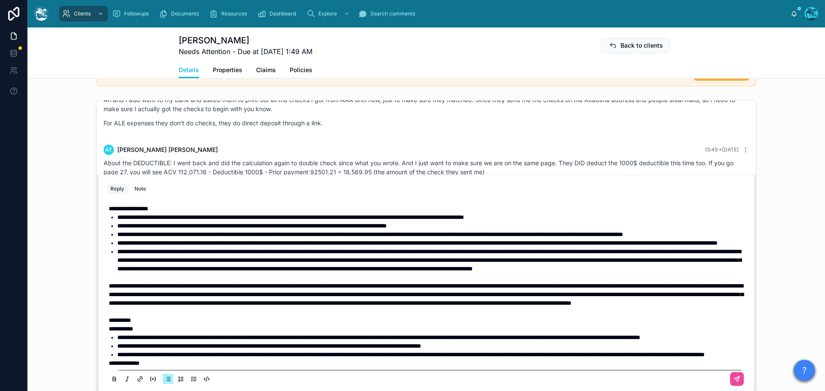
click at [107, 209] on div "**********" at bounding box center [426, 341] width 639 height 285
click at [109, 208] on span "**********" at bounding box center [129, 209] width 40 height 6
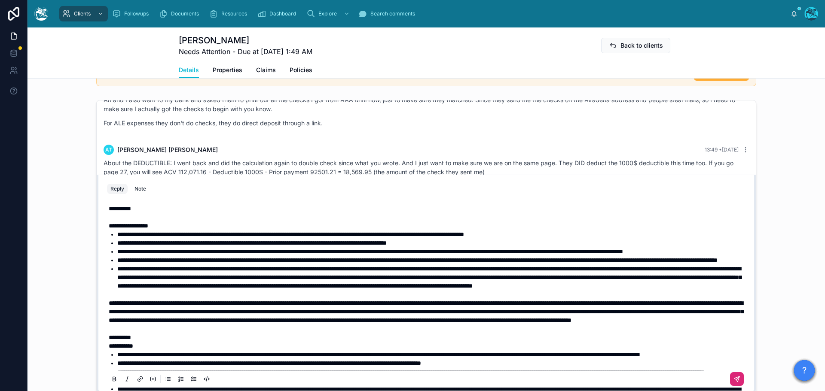
click at [734, 380] on icon at bounding box center [736, 379] width 5 height 5
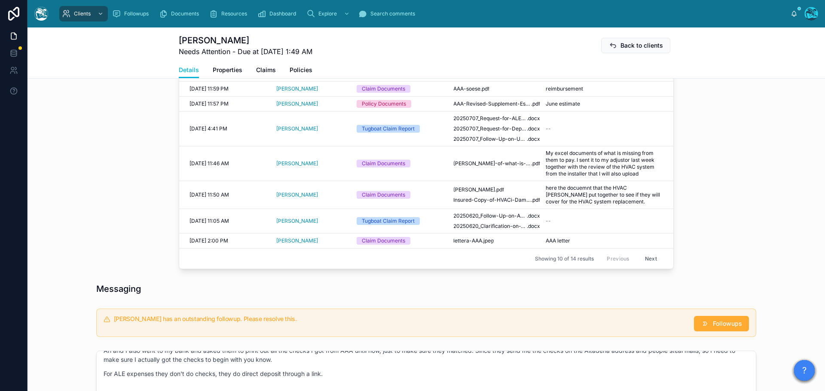
scroll to position [446, 0]
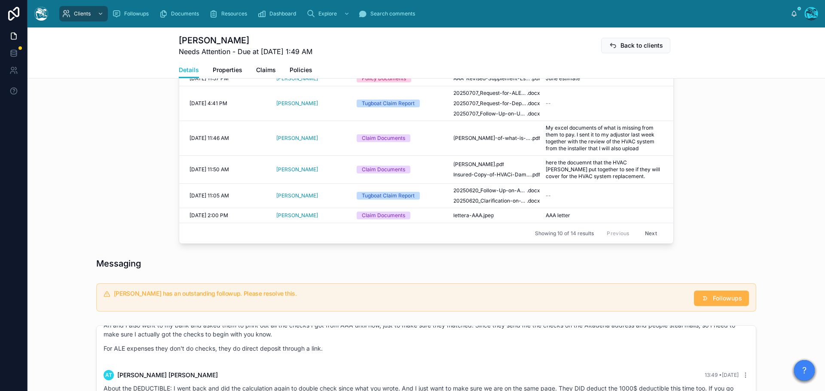
click at [723, 297] on span "Followups" at bounding box center [727, 298] width 29 height 9
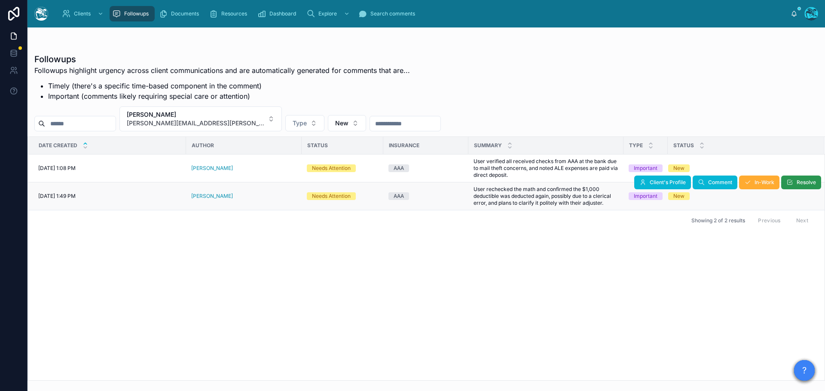
click at [803, 178] on button "Resolve" at bounding box center [801, 183] width 40 height 14
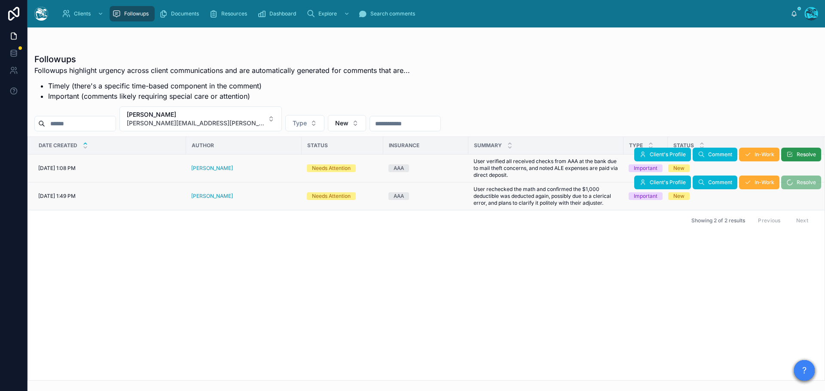
click at [799, 154] on span "Resolve" at bounding box center [806, 154] width 19 height 7
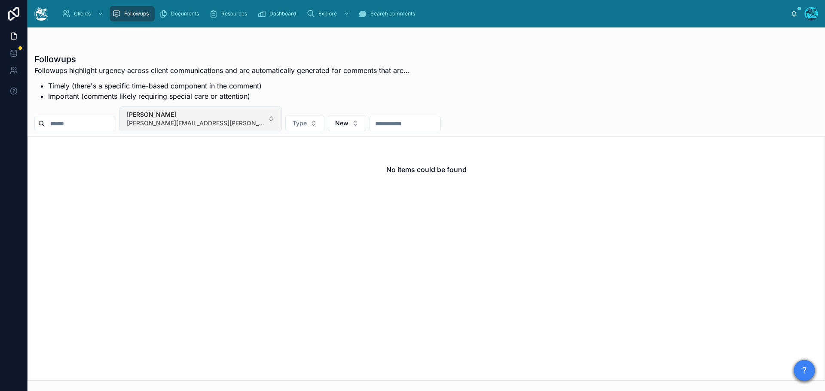
click at [234, 119] on button "alice tomaselli [EMAIL_ADDRESS][PERSON_NAME][DOMAIN_NAME]" at bounding box center [200, 119] width 162 height 25
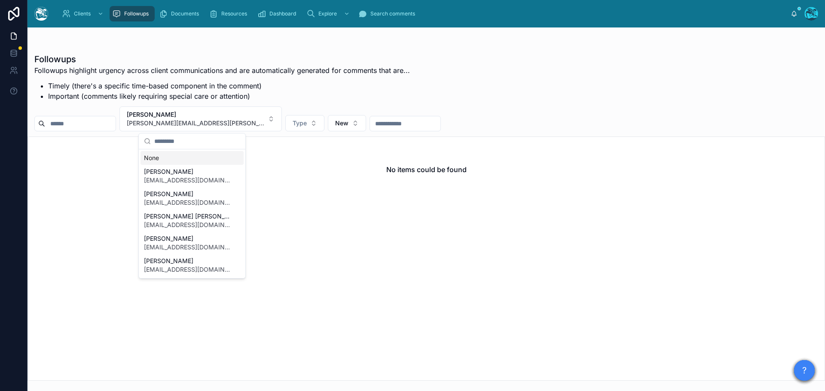
click at [158, 155] on div "None" at bounding box center [192, 158] width 103 height 14
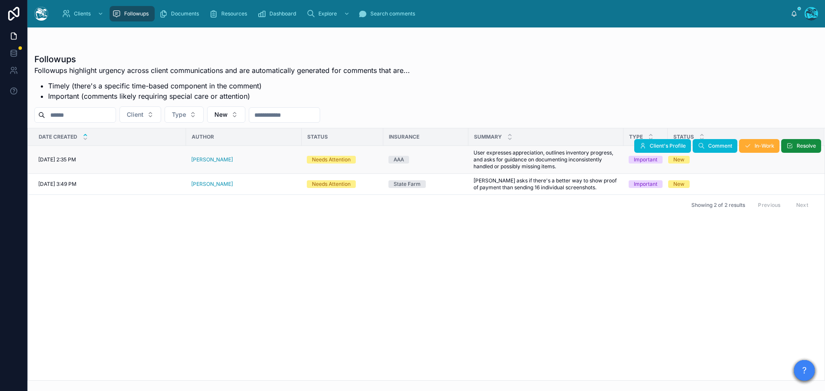
click at [237, 160] on div "[PERSON_NAME]" at bounding box center [243, 159] width 105 height 7
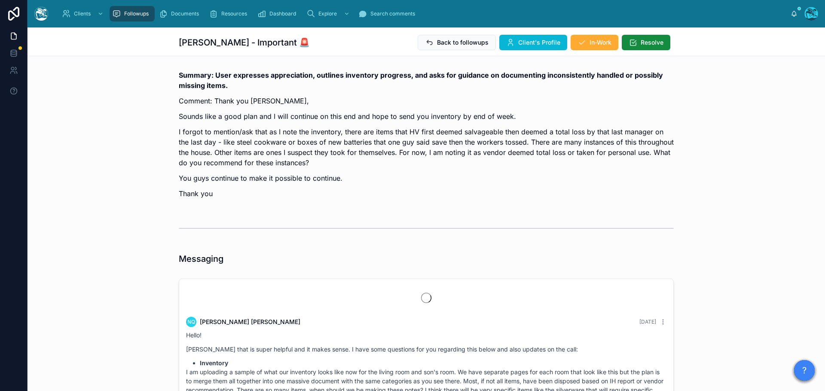
scroll to position [5493, 0]
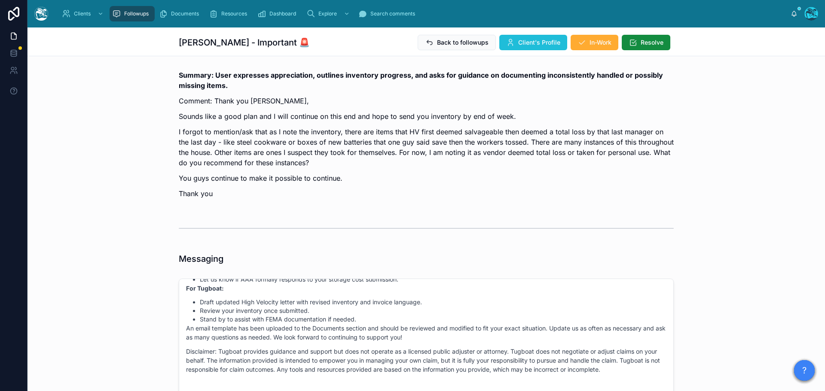
click at [519, 42] on span "Client's Profile" at bounding box center [539, 42] width 42 height 9
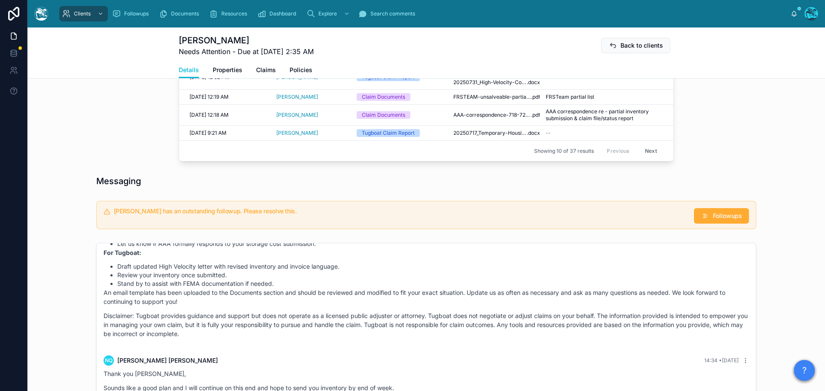
scroll to position [645, 0]
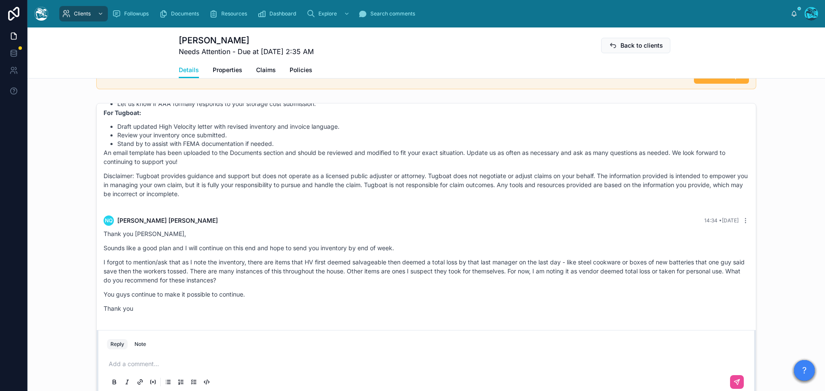
click at [133, 369] on p at bounding box center [428, 364] width 639 height 9
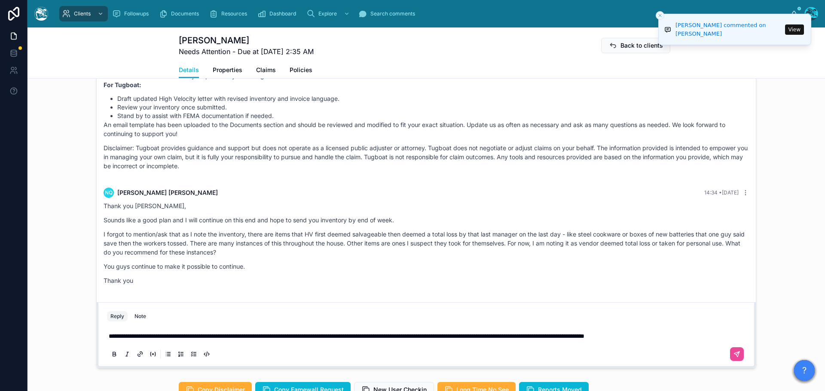
scroll to position [688, 0]
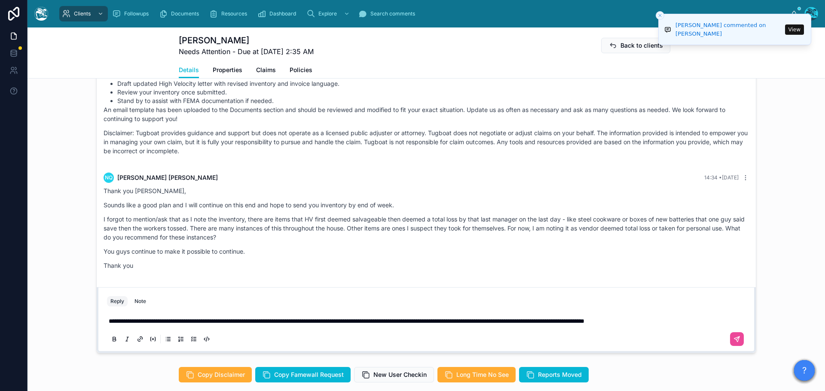
click at [219, 324] on span "**********" at bounding box center [347, 321] width 476 height 6
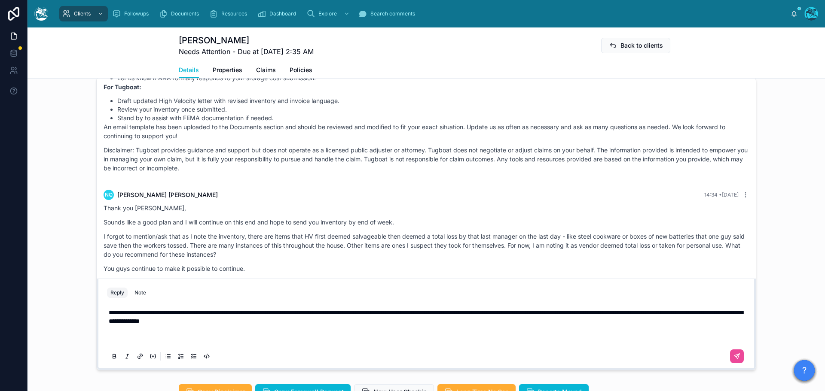
scroll to position [662, 0]
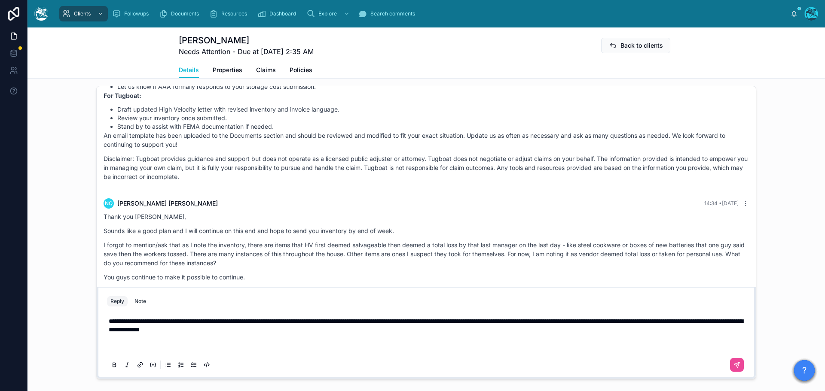
click at [378, 334] on p "**********" at bounding box center [428, 325] width 639 height 17
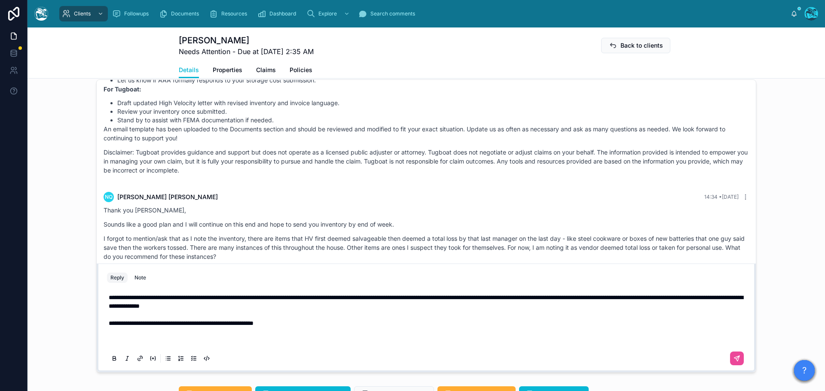
scroll to position [731, 0]
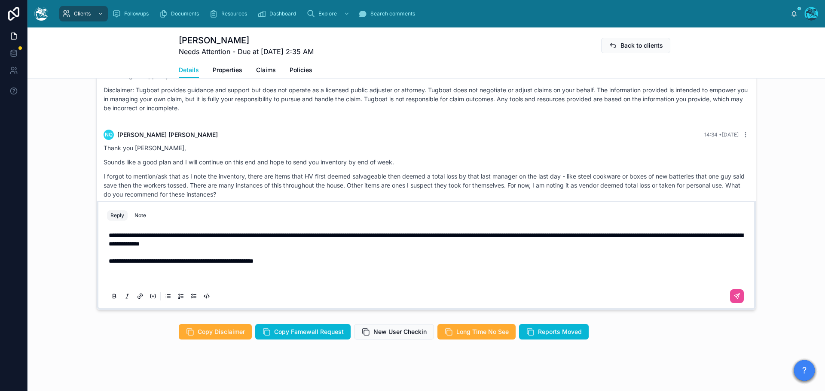
click at [210, 283] on p at bounding box center [428, 278] width 639 height 9
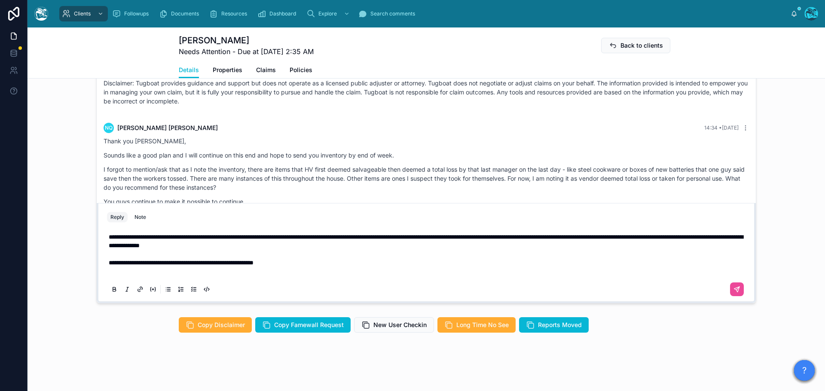
scroll to position [746, 0]
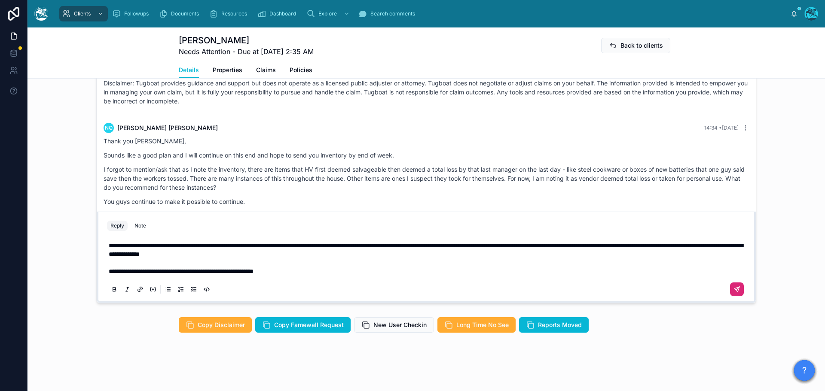
click at [734, 288] on icon at bounding box center [737, 289] width 7 height 7
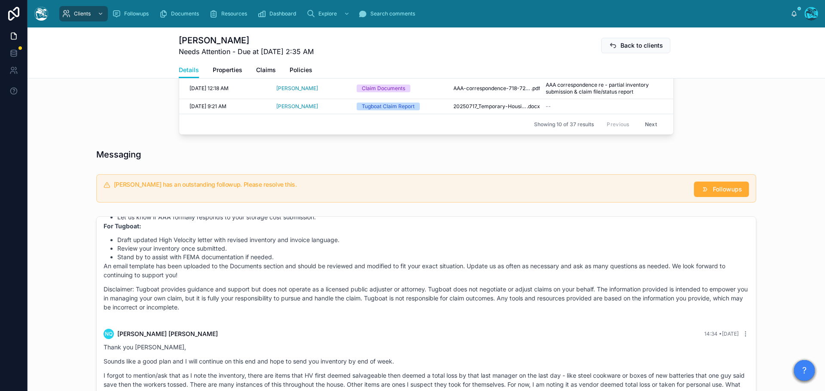
scroll to position [488, 0]
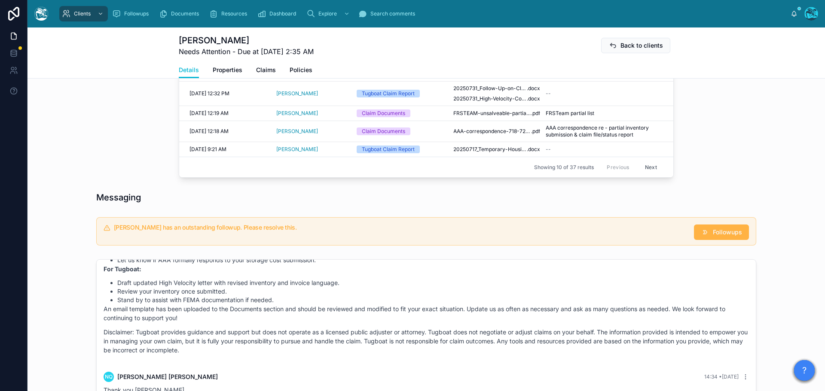
click at [719, 237] on span "Followups" at bounding box center [727, 232] width 29 height 9
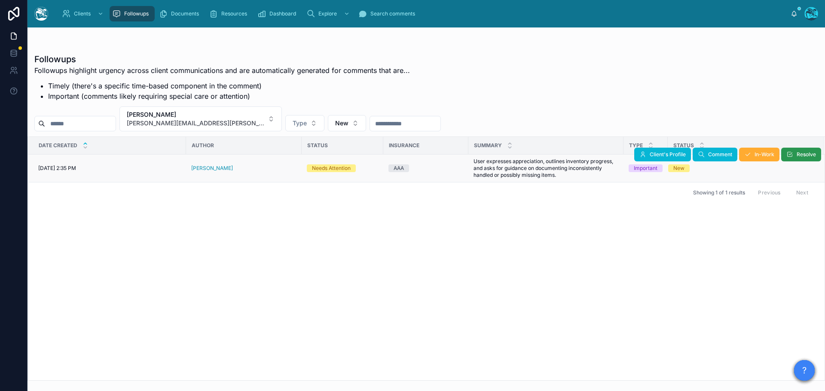
click at [795, 155] on button "Resolve" at bounding box center [801, 155] width 40 height 14
click at [226, 116] on button "[PERSON_NAME] [PERSON_NAME][EMAIL_ADDRESS][PERSON_NAME][DOMAIN_NAME]" at bounding box center [200, 119] width 162 height 25
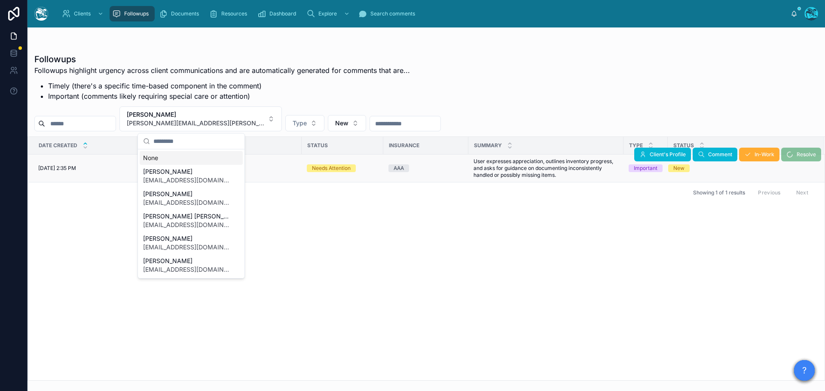
click at [150, 159] on div "None" at bounding box center [191, 158] width 103 height 14
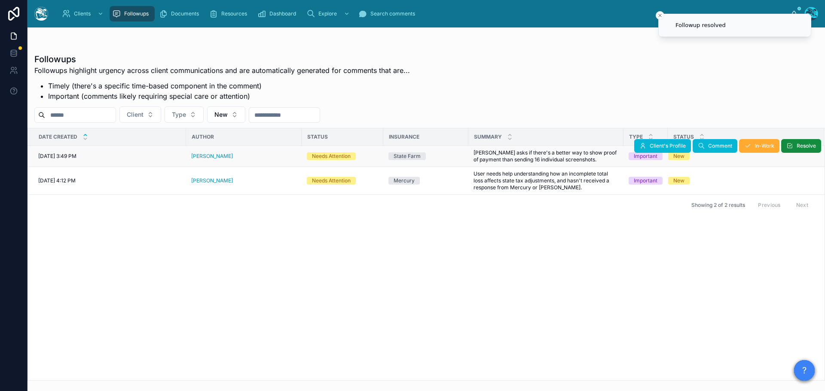
click at [226, 156] on div "[PERSON_NAME]" at bounding box center [243, 156] width 105 height 7
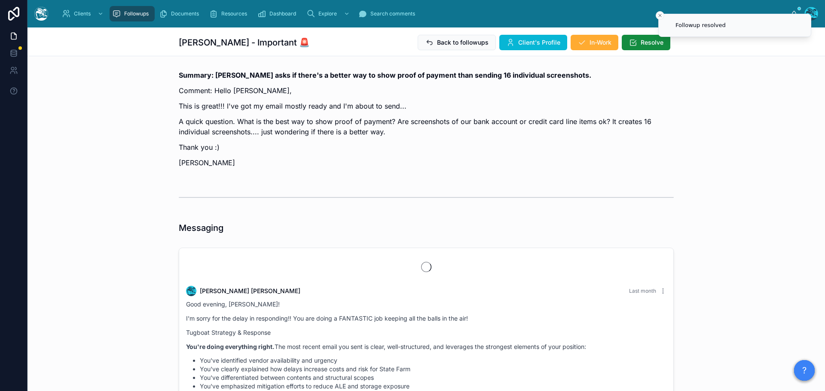
scroll to position [6208, 0]
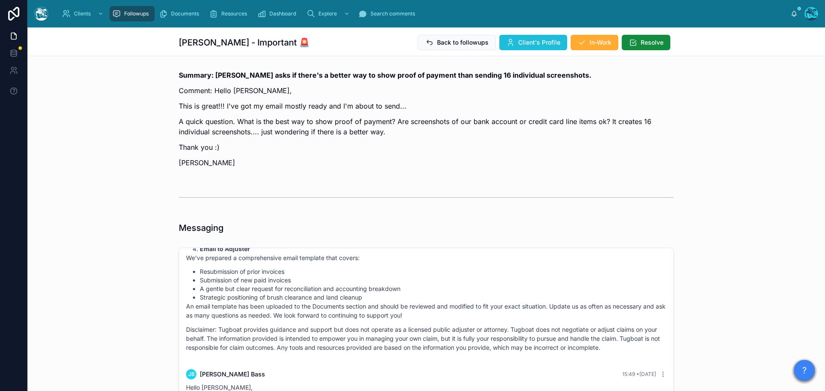
click at [529, 42] on span "Client's Profile" at bounding box center [539, 42] width 42 height 9
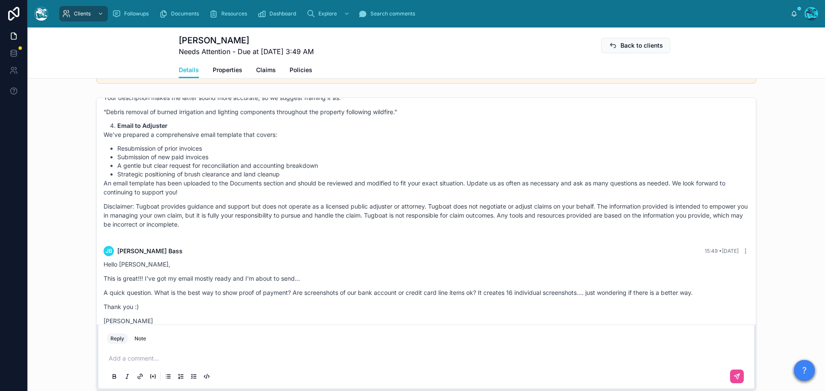
scroll to position [645, 0]
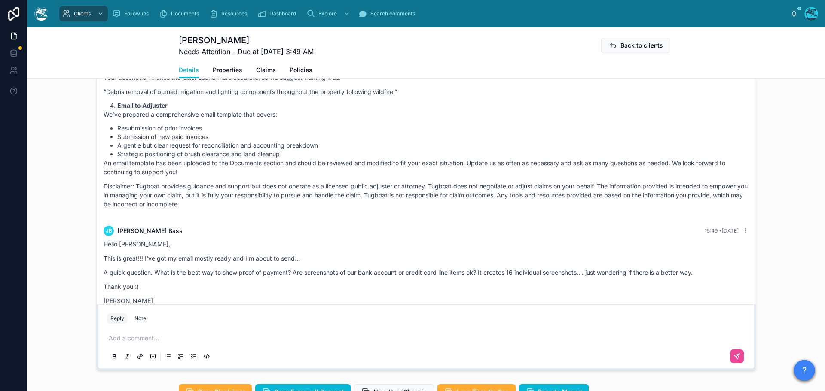
click at [128, 343] on p at bounding box center [428, 338] width 639 height 9
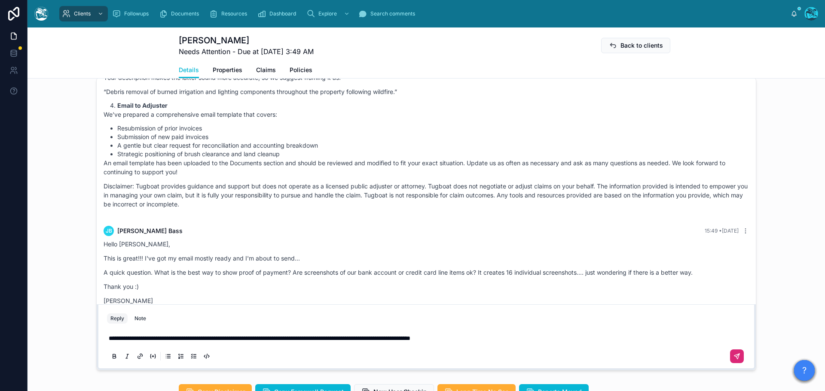
click at [735, 360] on icon at bounding box center [737, 356] width 7 height 7
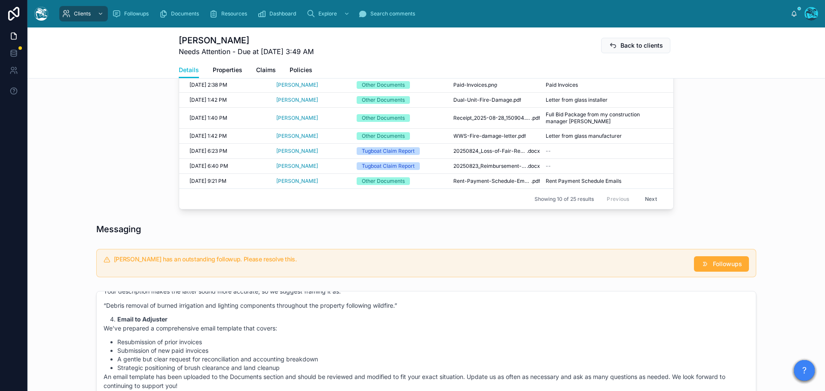
scroll to position [430, 0]
click at [724, 269] on span "Followups" at bounding box center [727, 265] width 29 height 9
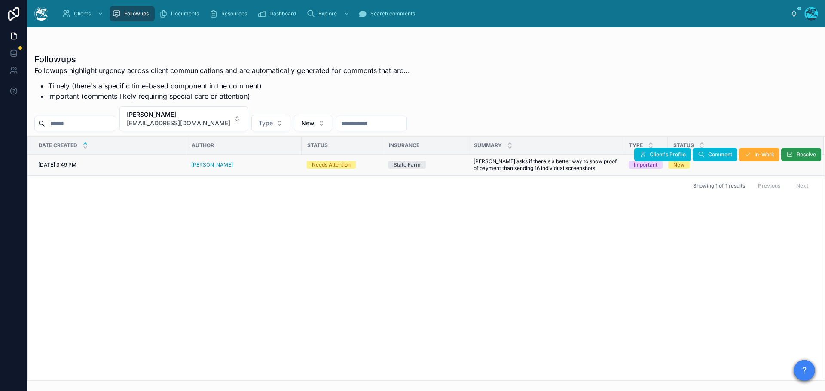
click at [799, 154] on span "Resolve" at bounding box center [806, 154] width 19 height 7
click at [217, 119] on button "[PERSON_NAME] [EMAIL_ADDRESS][DOMAIN_NAME]" at bounding box center [183, 119] width 128 height 25
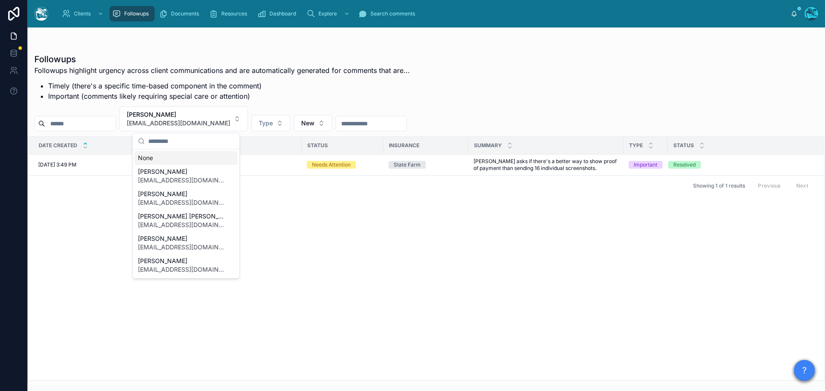
click at [146, 158] on div "None" at bounding box center [186, 158] width 103 height 14
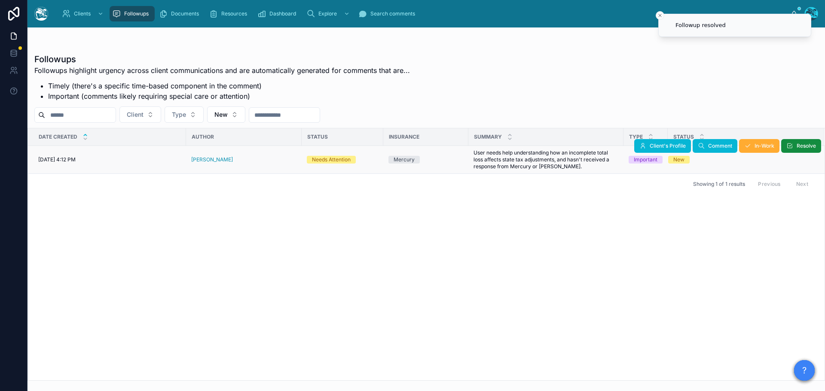
click at [231, 160] on div "[PERSON_NAME]" at bounding box center [243, 159] width 105 height 7
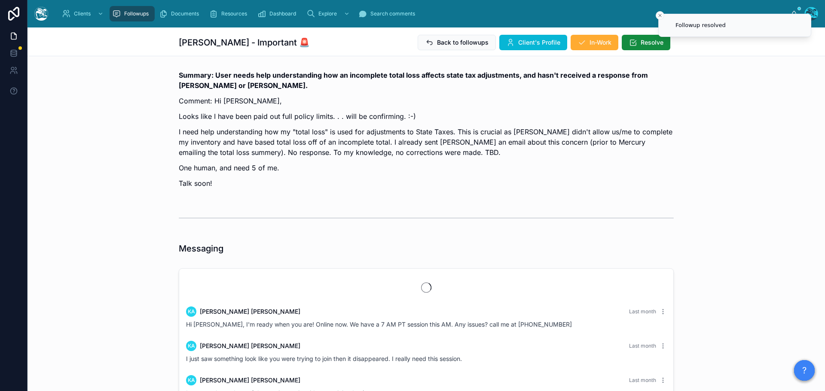
scroll to position [1885, 0]
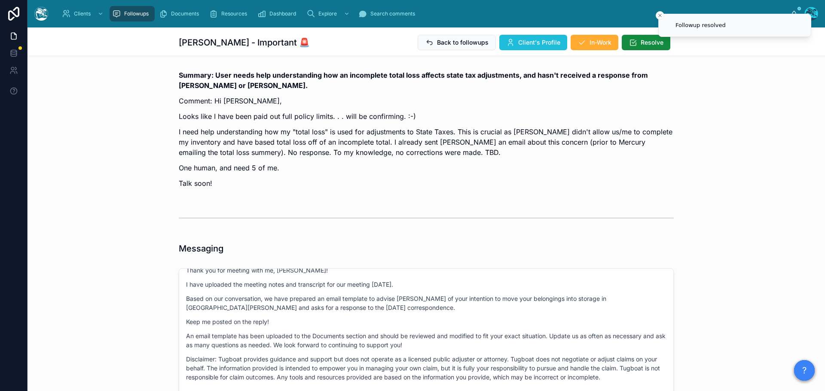
click at [532, 35] on button "Client's Profile" at bounding box center [533, 42] width 68 height 15
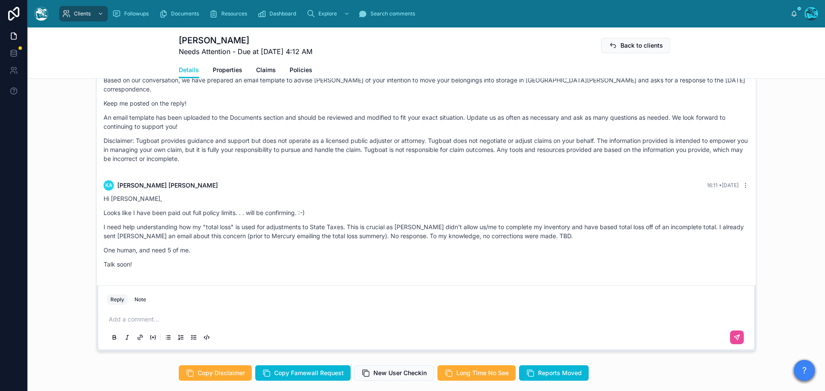
scroll to position [731, 0]
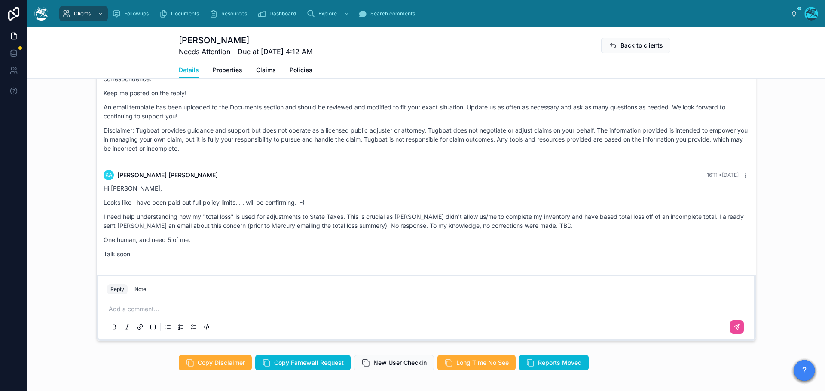
click at [135, 314] on p at bounding box center [428, 309] width 639 height 9
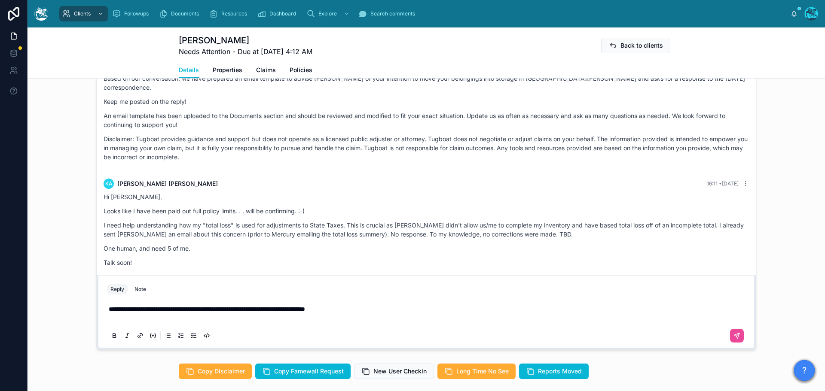
scroll to position [713, 0]
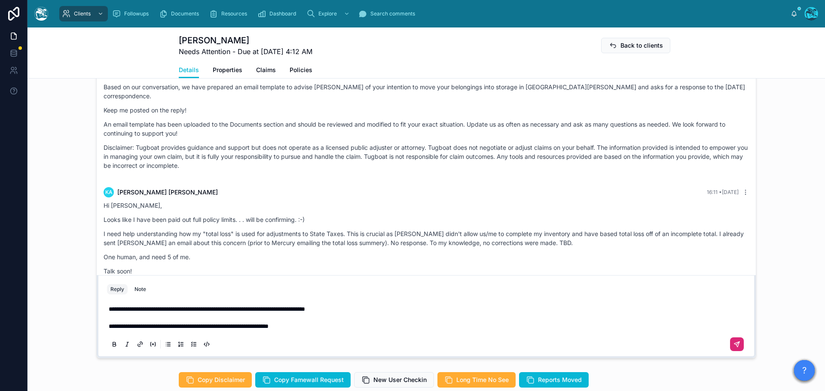
click at [734, 348] on icon at bounding box center [737, 344] width 7 height 7
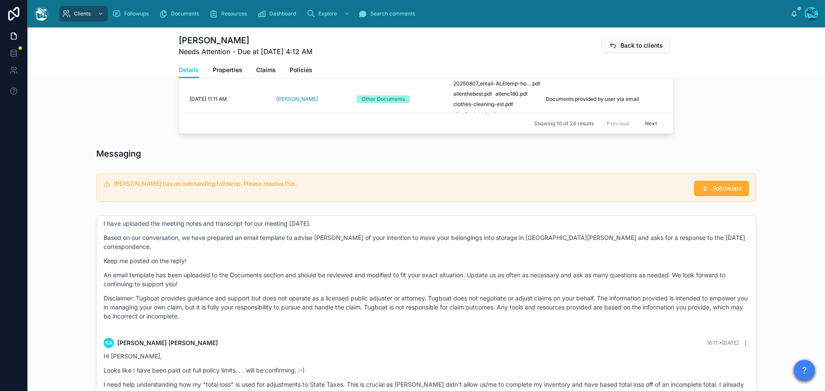
scroll to position [456, 0]
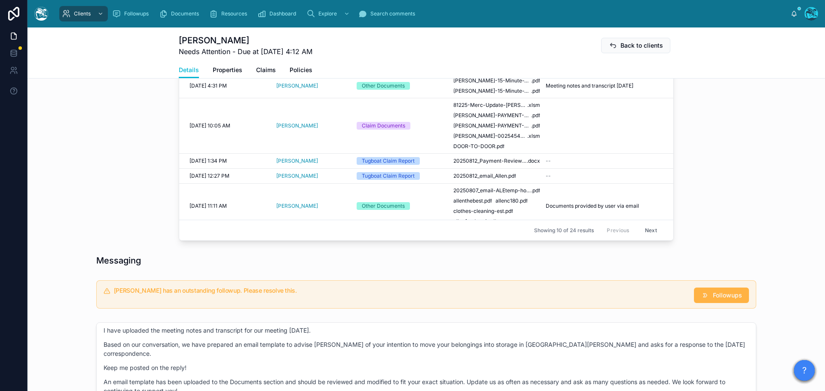
click at [713, 300] on span "Followups" at bounding box center [727, 295] width 29 height 9
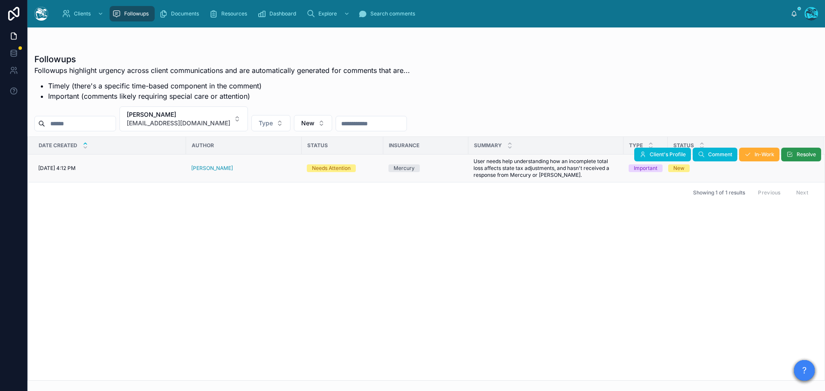
click at [794, 152] on button "Resolve" at bounding box center [801, 155] width 40 height 14
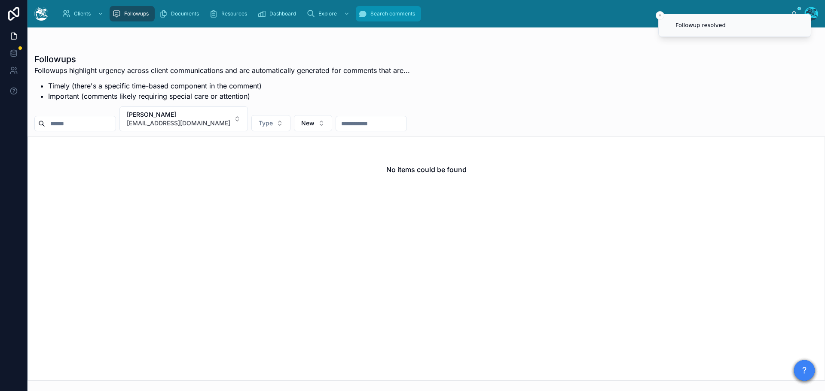
click at [381, 13] on span "Search comments" at bounding box center [392, 13] width 45 height 7
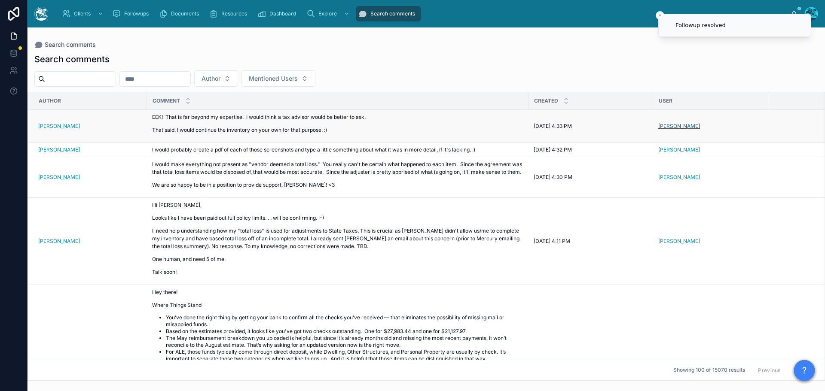
click at [662, 124] on span "[PERSON_NAME]" at bounding box center [679, 126] width 42 height 7
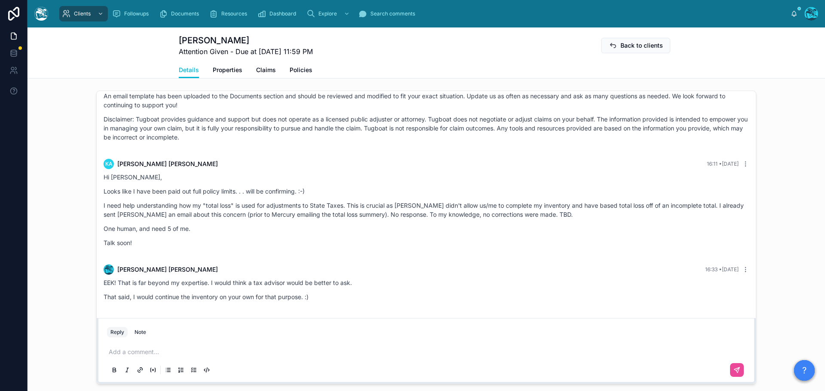
scroll to position [777, 0]
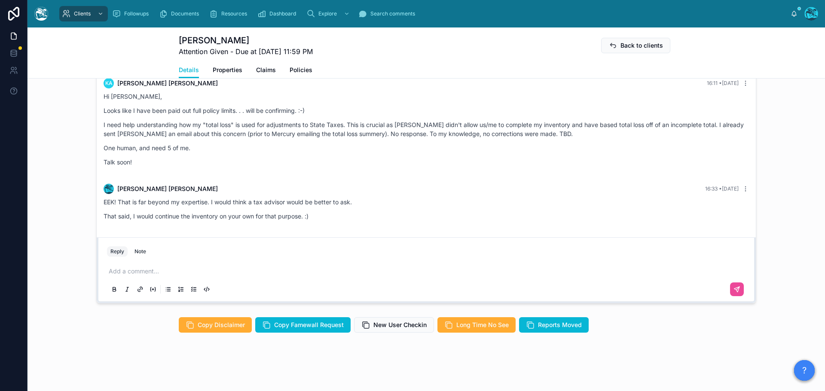
click at [116, 273] on p at bounding box center [428, 271] width 639 height 9
click at [730, 292] on button at bounding box center [737, 290] width 14 height 14
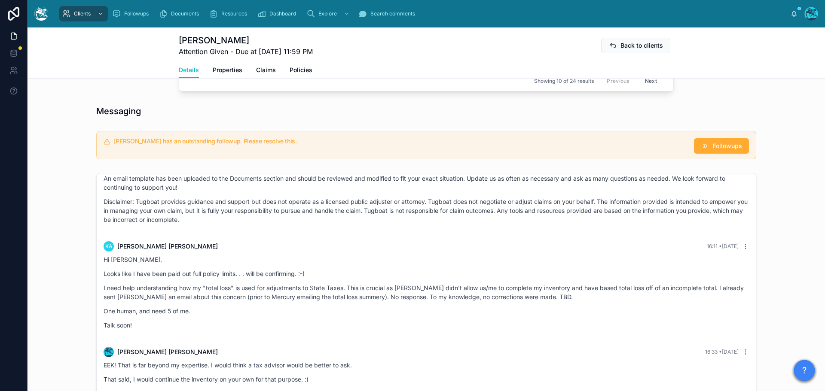
scroll to position [562, 0]
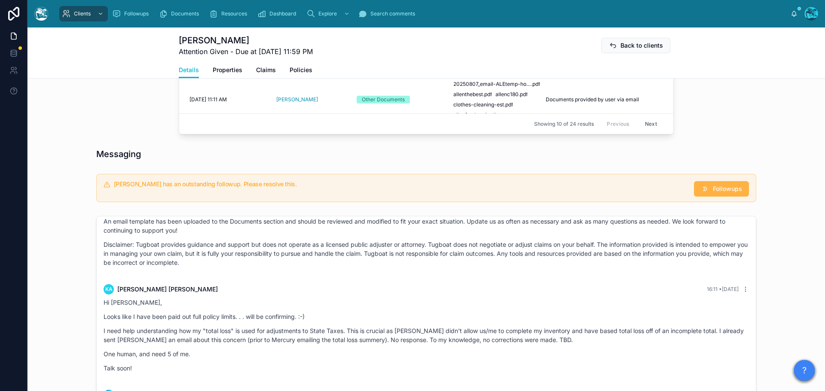
click at [717, 193] on span "Followups" at bounding box center [727, 189] width 29 height 9
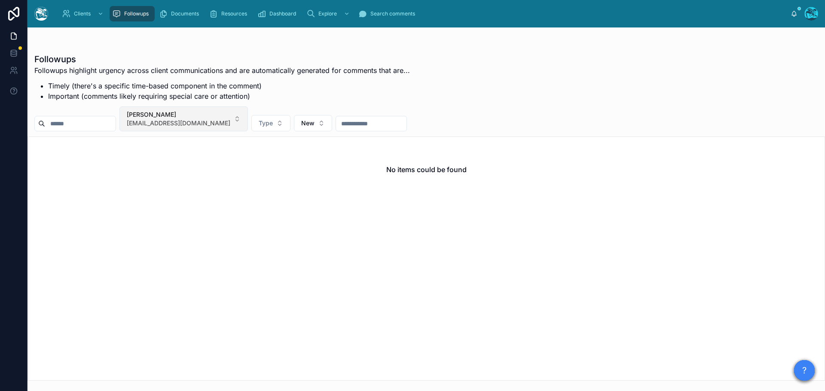
click at [212, 118] on button "[PERSON_NAME] [EMAIL_ADDRESS][DOMAIN_NAME]" at bounding box center [183, 119] width 128 height 25
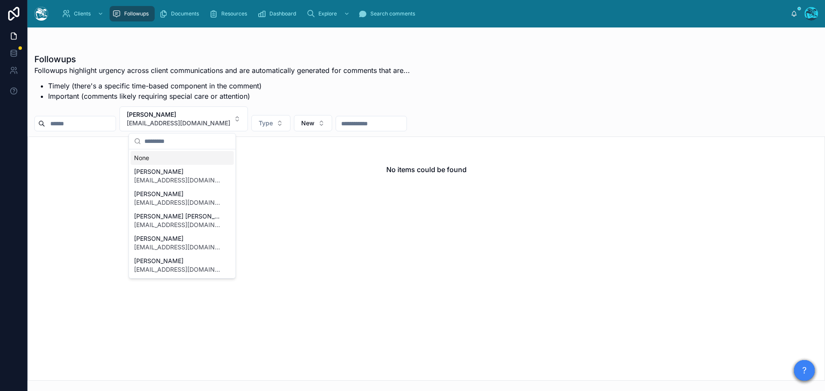
click at [145, 158] on div "None" at bounding box center [182, 158] width 103 height 14
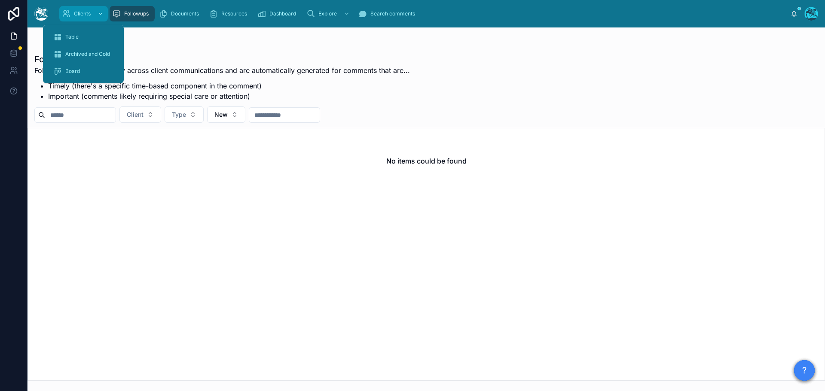
click at [83, 12] on span "Clients" at bounding box center [82, 13] width 17 height 7
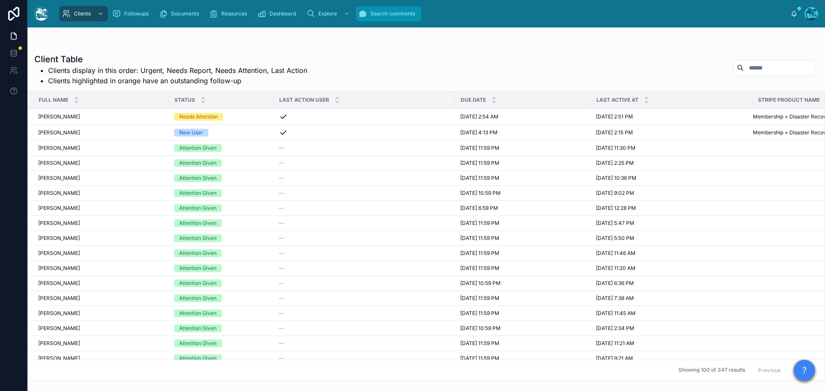
click at [387, 14] on span "Search comments" at bounding box center [392, 13] width 45 height 7
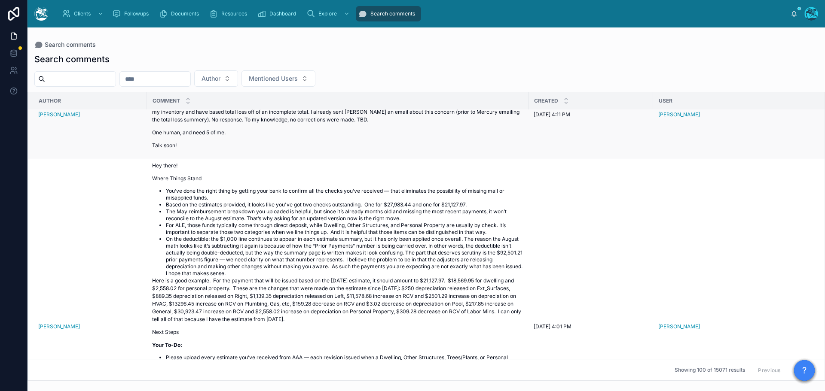
scroll to position [172, 0]
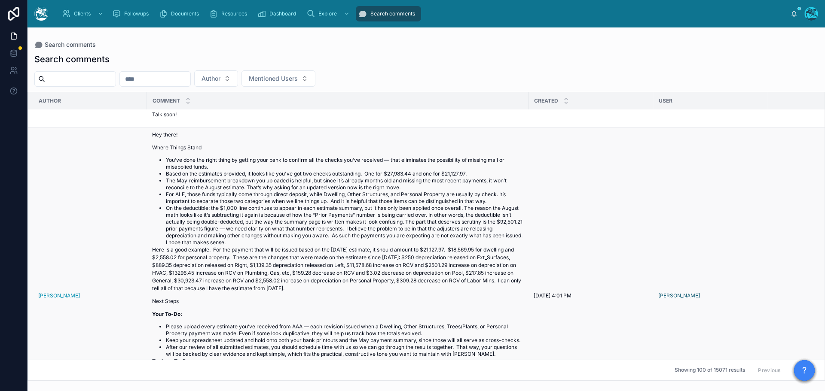
click at [671, 300] on span "[PERSON_NAME]" at bounding box center [679, 296] width 42 height 7
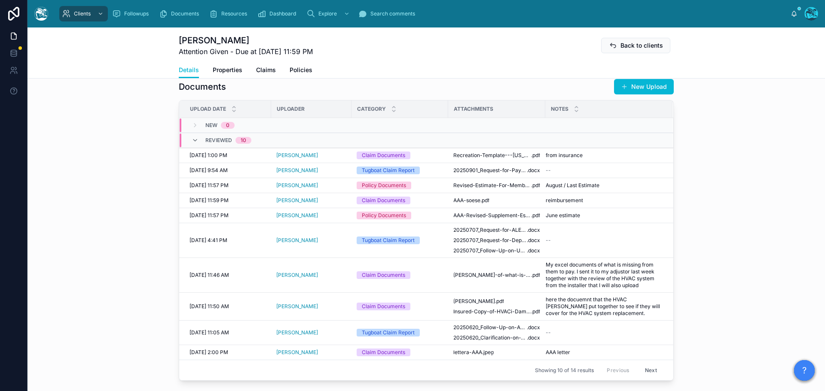
scroll to position [344, 0]
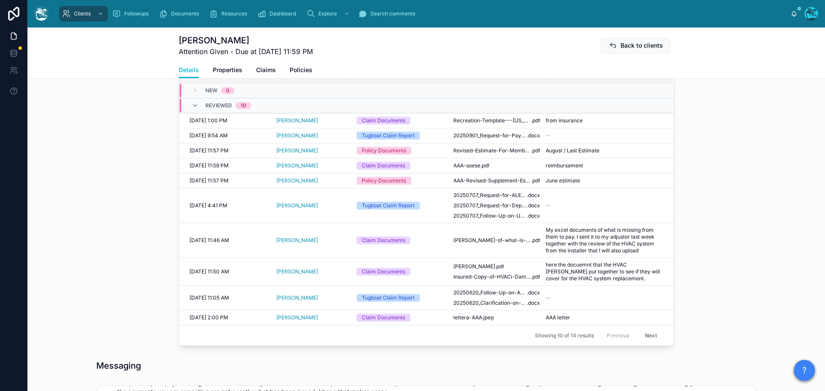
click at [650, 335] on button "Next" at bounding box center [651, 335] width 24 height 13
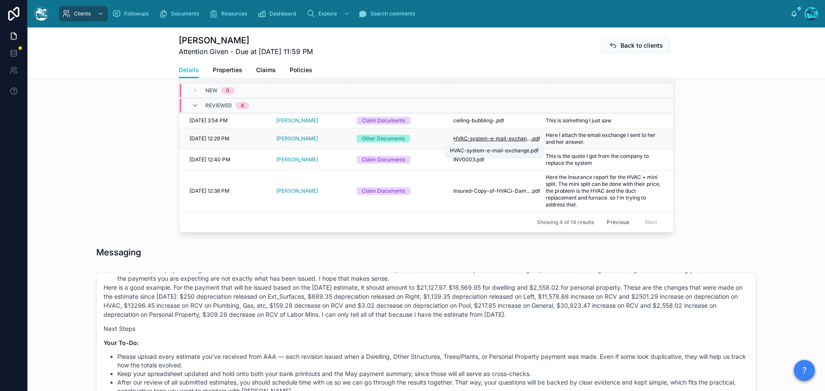
click at [484, 140] on span "HVAC-system-e-mail-exchange" at bounding box center [492, 138] width 78 height 7
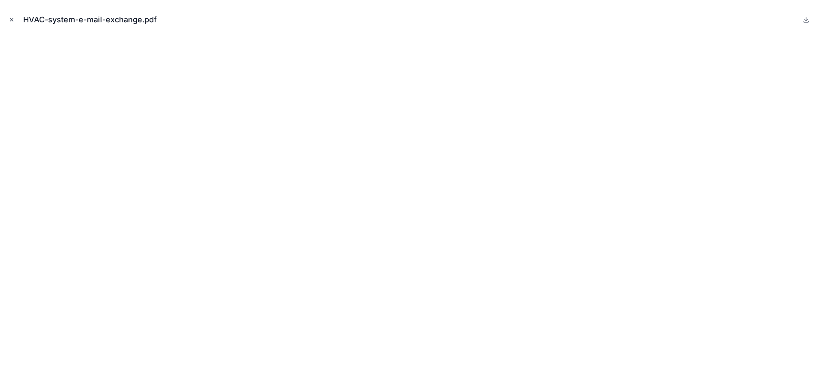
click at [12, 19] on icon "Close modal" at bounding box center [11, 19] width 3 height 3
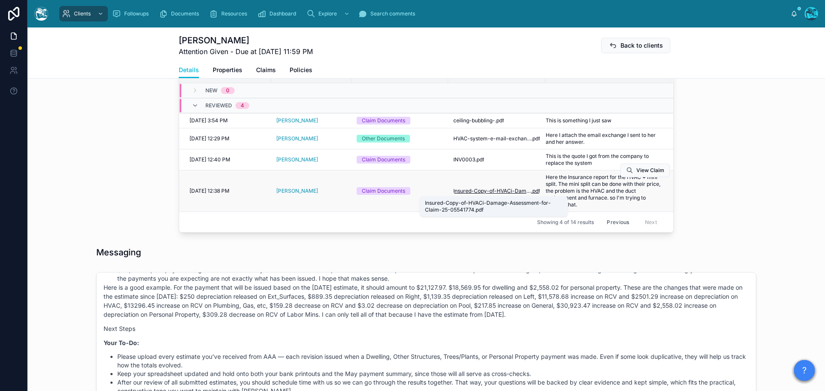
click at [492, 190] on span "Insured-Copy-of-HVACi-Damage-Assessment-for-Claim-25-05541774" at bounding box center [492, 191] width 78 height 7
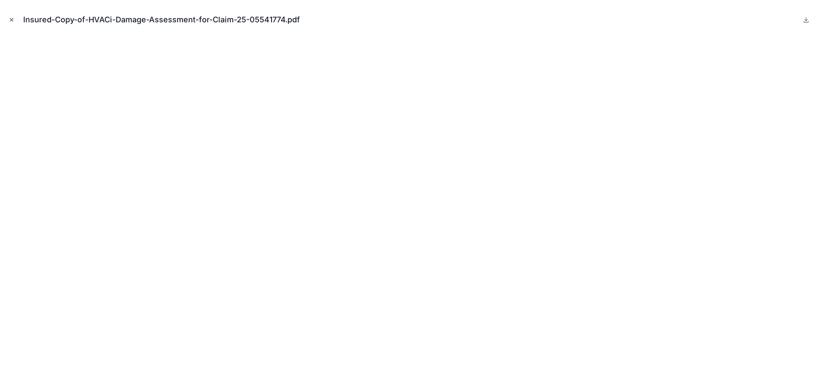
click at [12, 19] on icon "Close modal" at bounding box center [12, 20] width 6 height 6
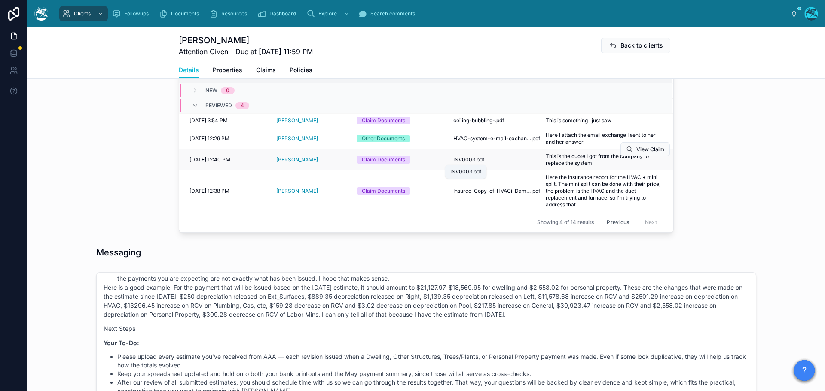
click at [467, 159] on span "INV0003" at bounding box center [464, 159] width 22 height 7
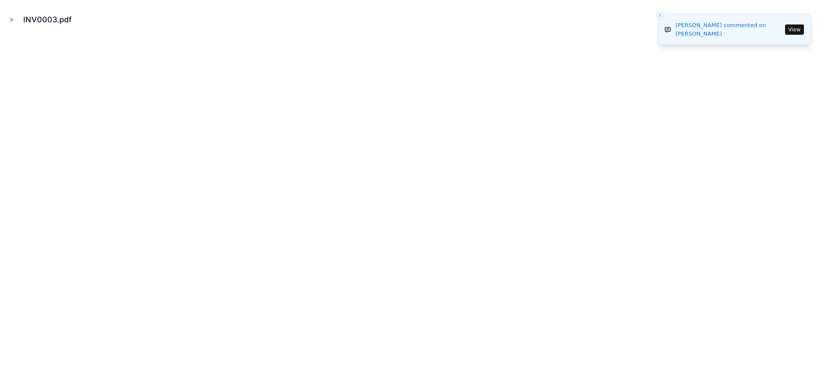
click at [795, 31] on button "View" at bounding box center [794, 29] width 19 height 10
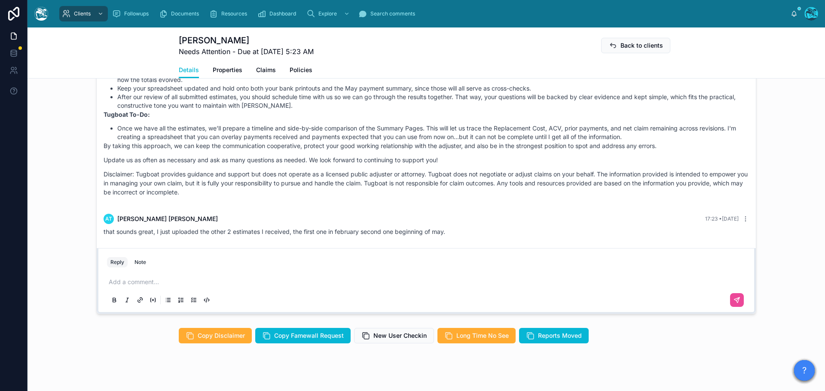
scroll to position [729, 0]
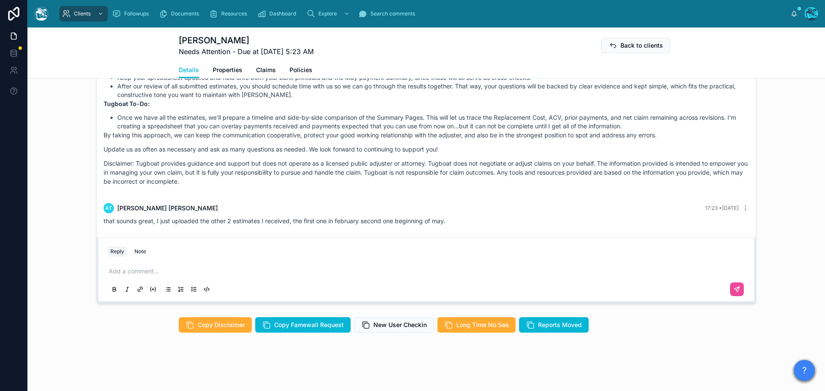
click at [143, 273] on p at bounding box center [428, 271] width 639 height 9
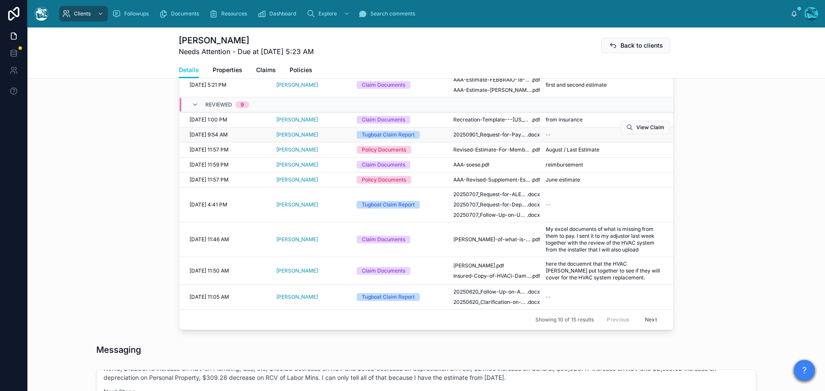
scroll to position [342, 0]
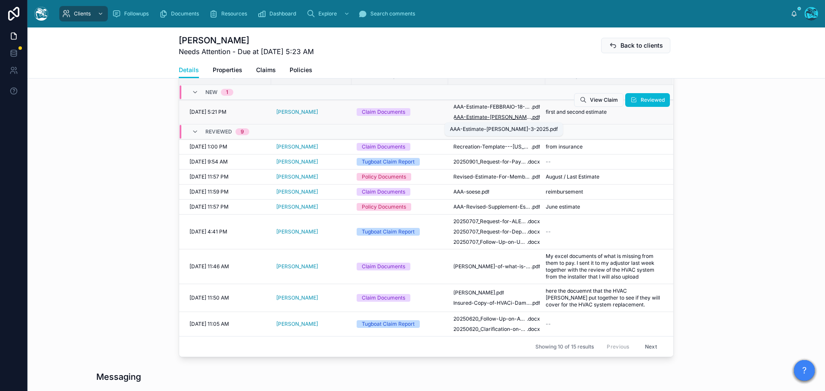
click at [474, 117] on span "AAA-Estimate-[PERSON_NAME]-3-2025" at bounding box center [492, 117] width 78 height 7
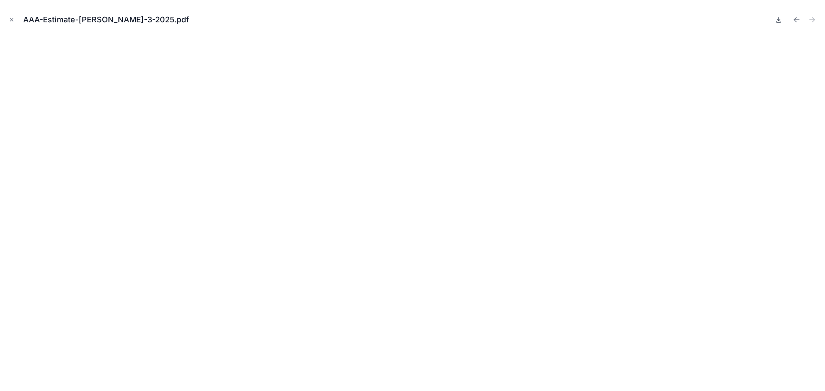
click at [777, 18] on icon at bounding box center [778, 19] width 7 height 7
click at [11, 19] on icon "Close modal" at bounding box center [12, 20] width 6 height 6
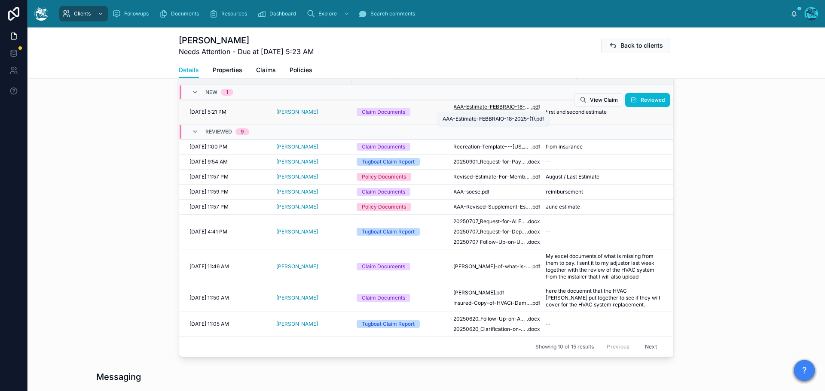
click at [480, 106] on span "AAA-Estimate-FEBBRAIO-18-2025-(1)" at bounding box center [492, 107] width 78 height 7
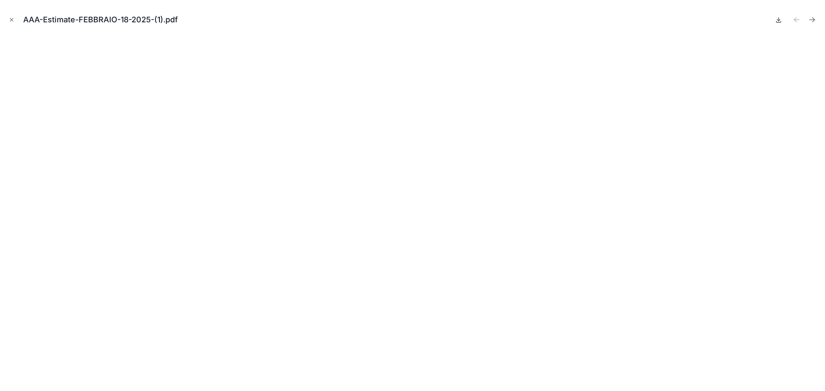
click at [778, 21] on icon at bounding box center [778, 19] width 7 height 7
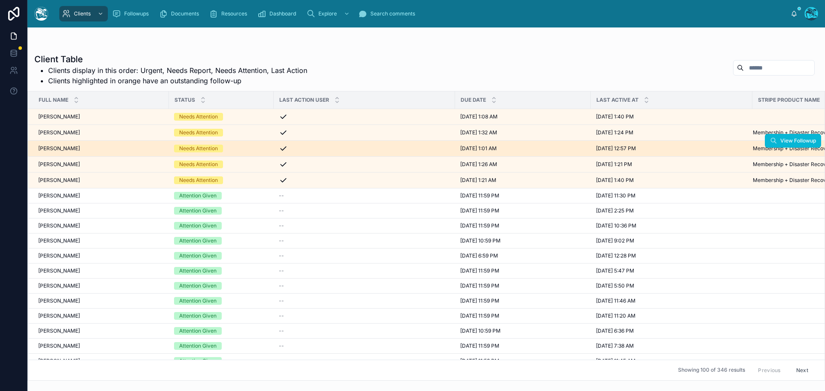
click at [249, 152] on div "Needs Attention" at bounding box center [221, 149] width 95 height 8
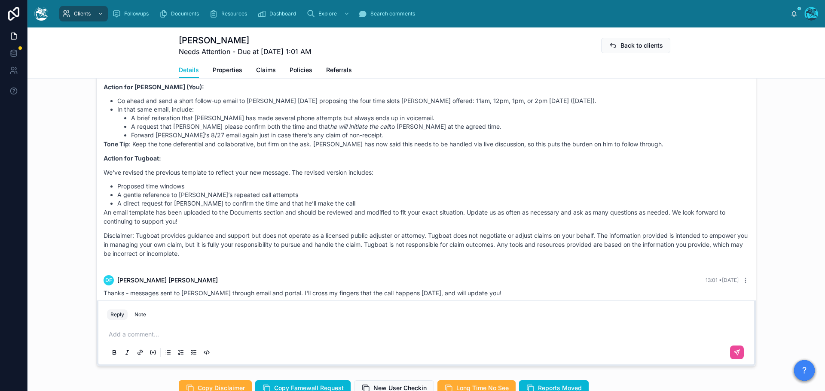
scroll to position [688, 0]
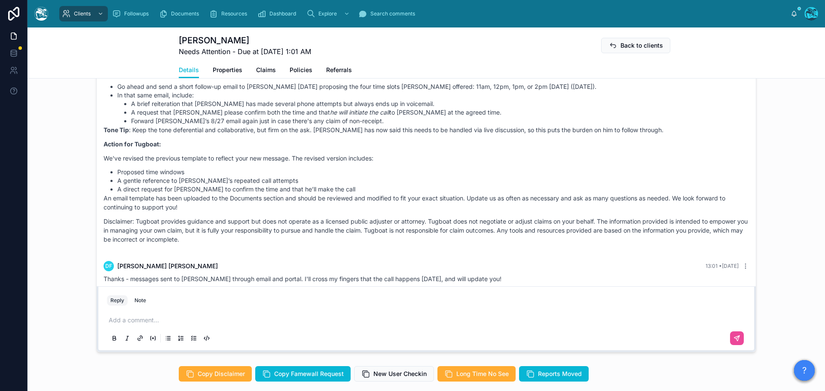
click at [144, 321] on p at bounding box center [428, 320] width 639 height 9
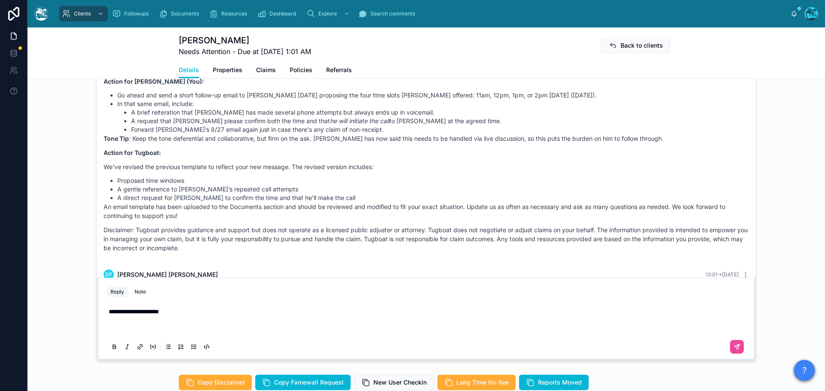
scroll to position [670, 0]
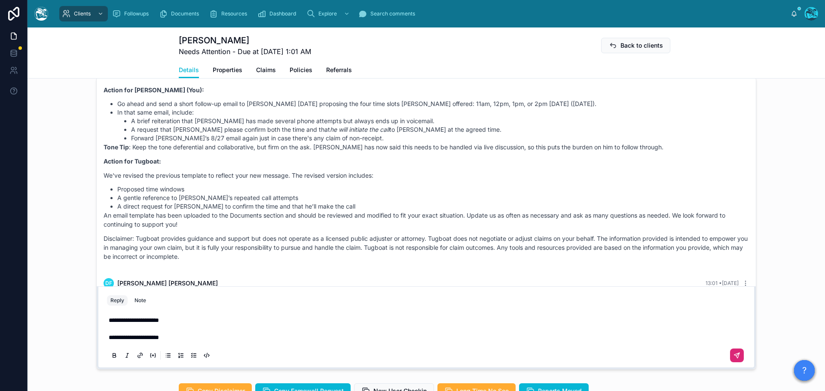
click at [737, 356] on icon at bounding box center [737, 355] width 7 height 7
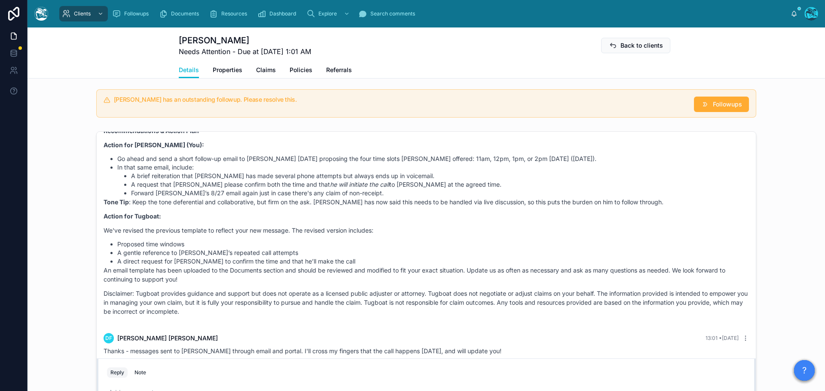
scroll to position [529, 0]
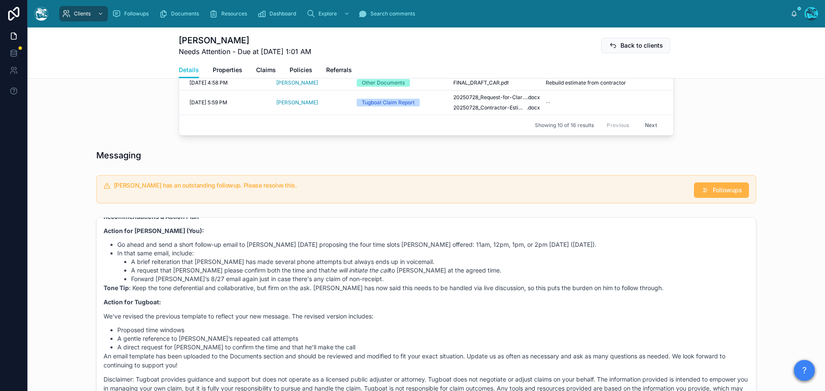
click at [717, 186] on button "Followups" at bounding box center [721, 190] width 55 height 15
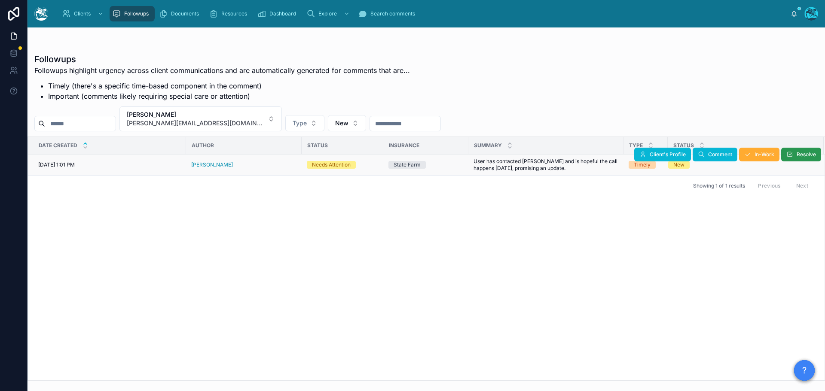
click at [801, 155] on span "Resolve" at bounding box center [806, 154] width 19 height 7
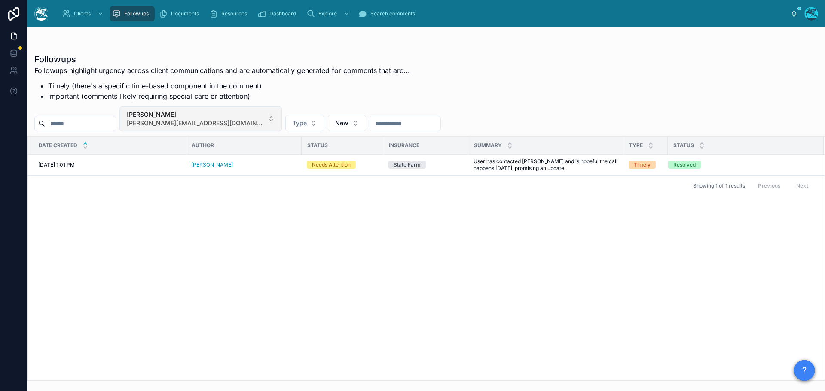
click at [239, 116] on button "douglas friedman doug@yellowhappyface.com" at bounding box center [200, 119] width 162 height 25
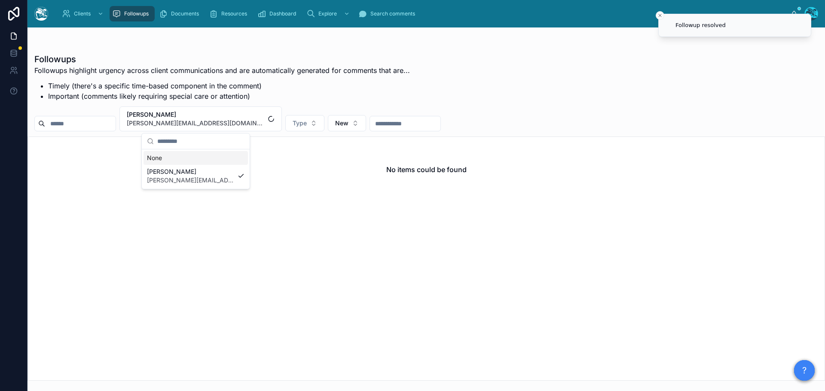
click at [161, 157] on div "None" at bounding box center [196, 158] width 104 height 14
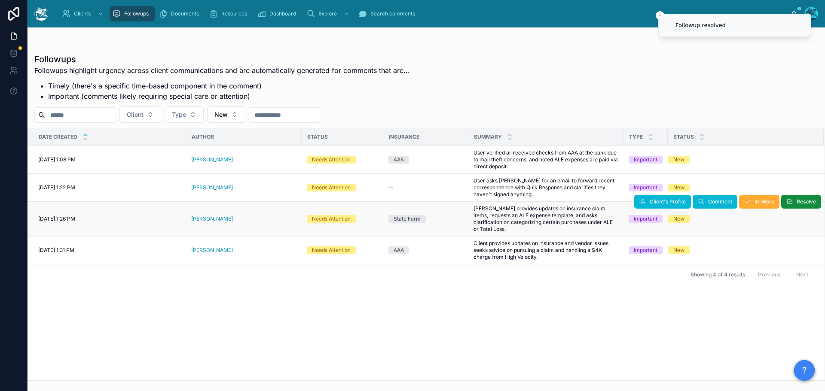
click at [224, 217] on div "[PERSON_NAME]" at bounding box center [243, 219] width 105 height 7
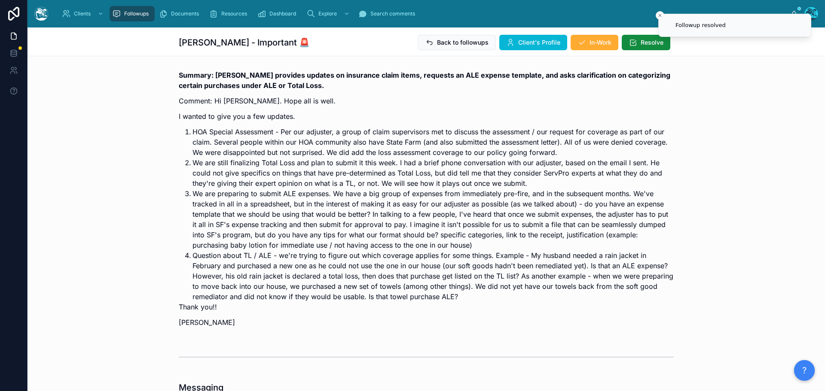
scroll to position [1918, 0]
click at [545, 39] on span "Client's Profile" at bounding box center [539, 42] width 42 height 9
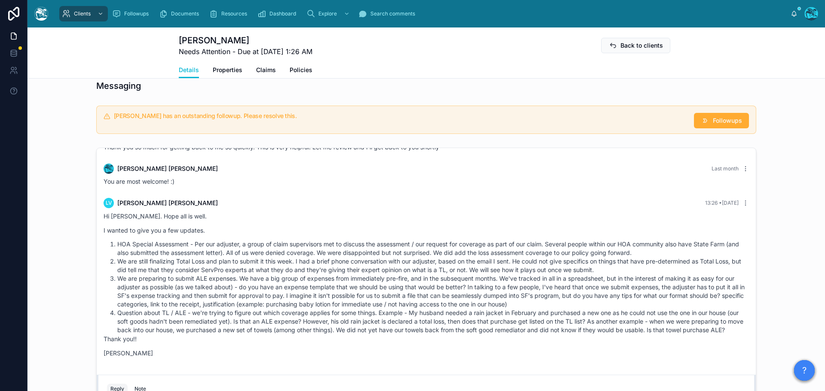
scroll to position [1724, 0]
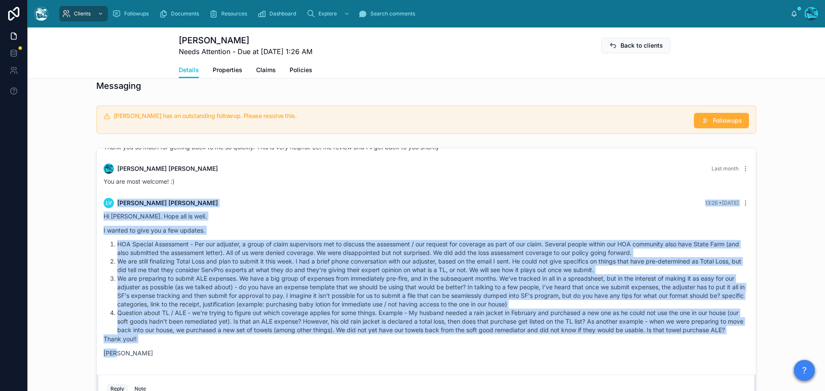
drag, startPoint x: 411, startPoint y: 187, endPoint x: 441, endPoint y: 367, distance: 182.1
copy div "LV Lucy Vergis 13:26 • Today Hi Rachel. Hope all is well. I wanted to give you …"
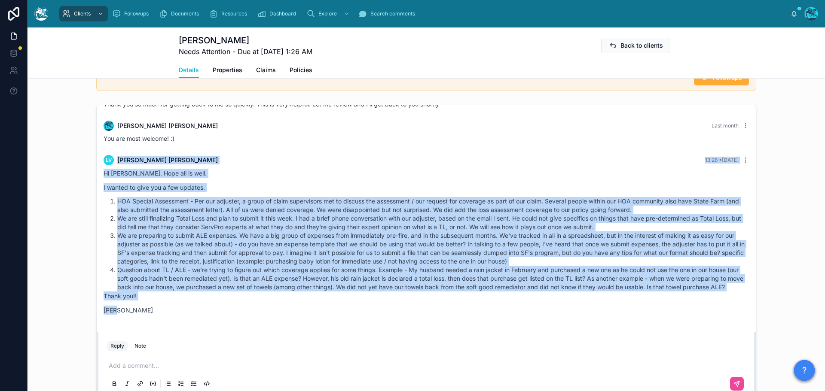
scroll to position [748, 0]
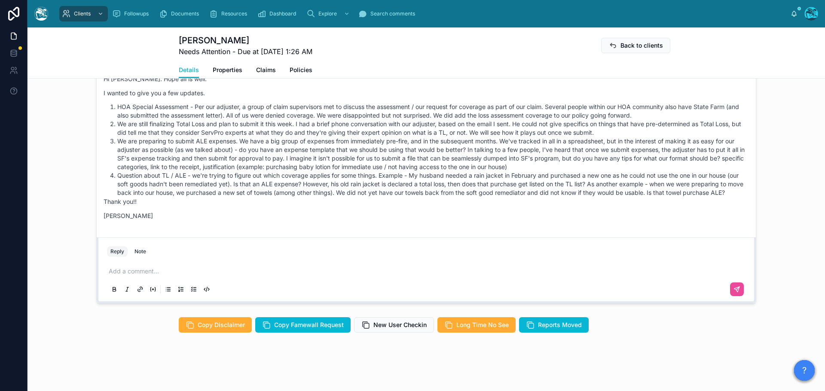
click at [137, 272] on p at bounding box center [428, 271] width 639 height 9
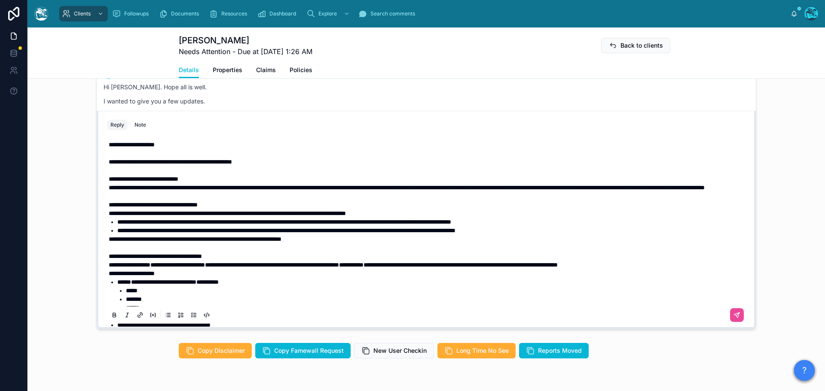
scroll to position [658, 0]
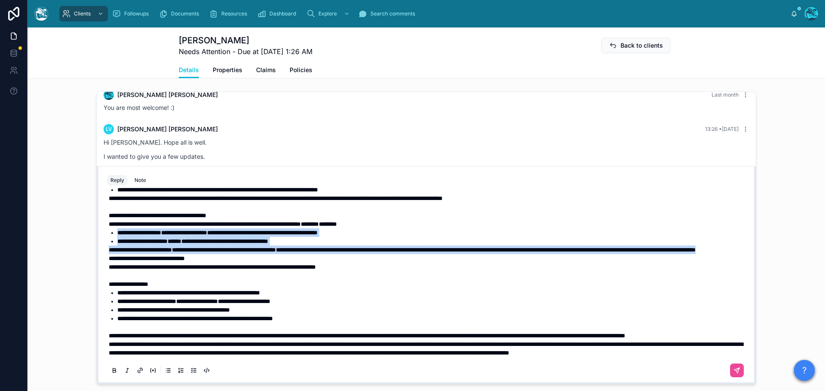
drag, startPoint x: 261, startPoint y: 267, endPoint x: 100, endPoint y: 242, distance: 163.1
click at [102, 242] on div "**********" at bounding box center [426, 285] width 649 height 196
click at [113, 371] on icon at bounding box center [114, 370] width 3 height 2
click at [113, 373] on icon at bounding box center [114, 372] width 3 height 2
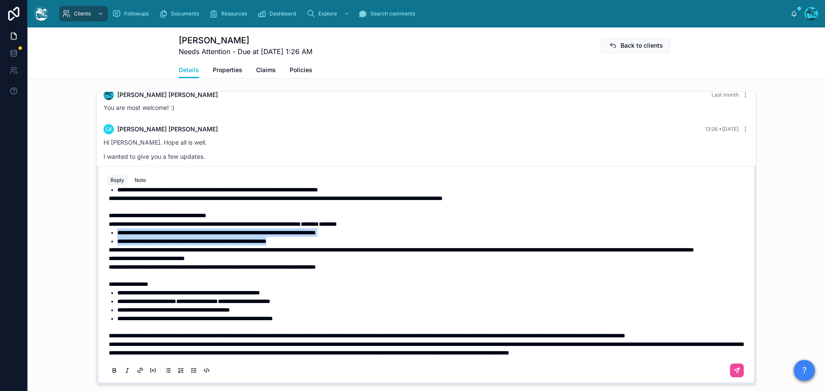
scroll to position [294, 0]
click at [193, 336] on p "**********" at bounding box center [428, 345] width 639 height 26
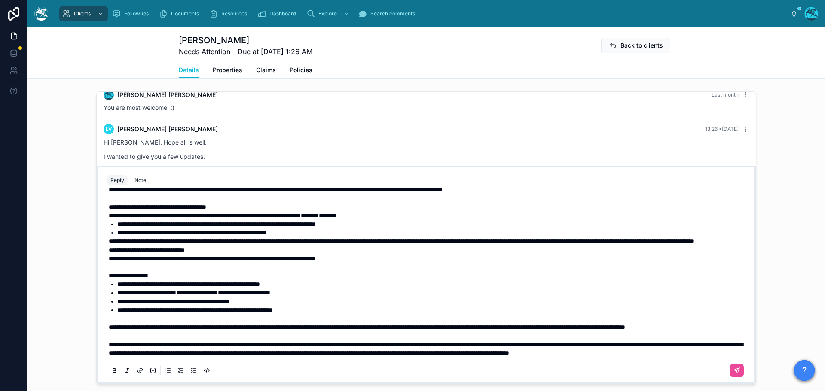
click at [197, 260] on span "**********" at bounding box center [212, 259] width 207 height 6
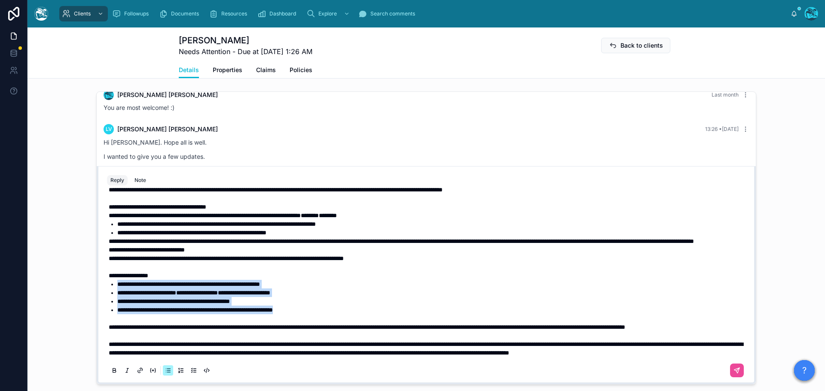
drag, startPoint x: 321, startPoint y: 309, endPoint x: 110, endPoint y: 286, distance: 212.8
click at [110, 286] on ul "**********" at bounding box center [428, 297] width 639 height 34
click at [113, 371] on icon at bounding box center [114, 370] width 3 height 2
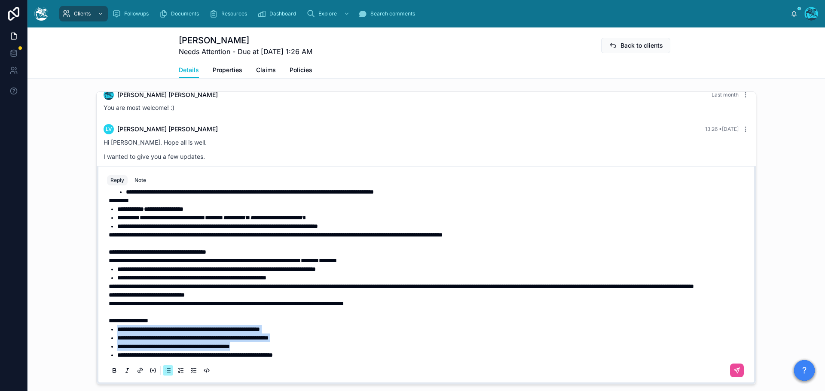
scroll to position [208, 0]
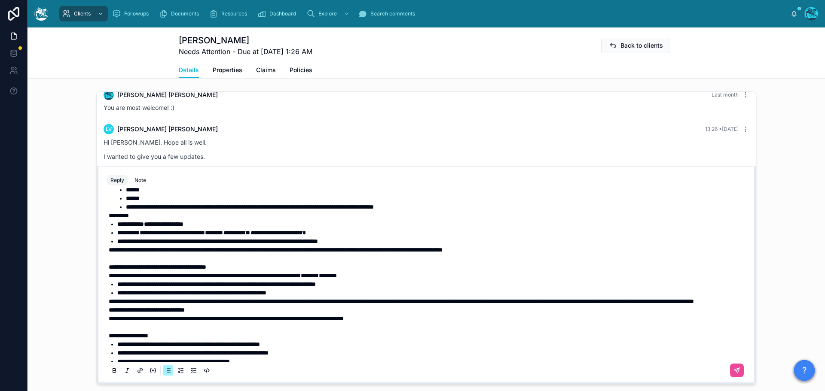
click at [151, 227] on strong "**********" at bounding box center [164, 224] width 40 height 6
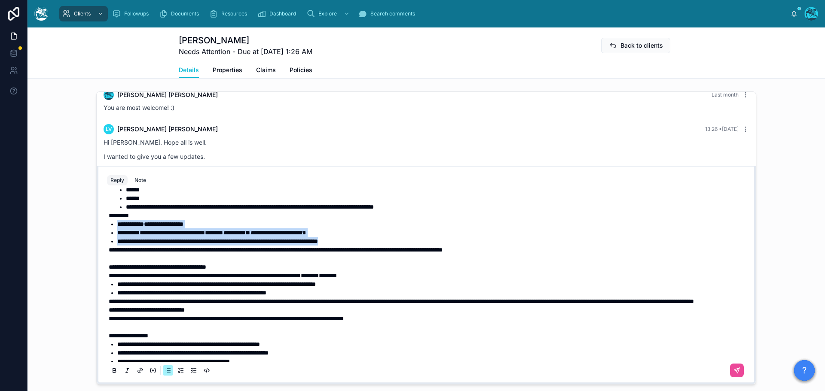
drag, startPoint x: 372, startPoint y: 258, endPoint x: 98, endPoint y: 243, distance: 274.6
click at [98, 243] on div "**********" at bounding box center [426, 275] width 659 height 219
click at [113, 371] on icon at bounding box center [114, 370] width 3 height 2
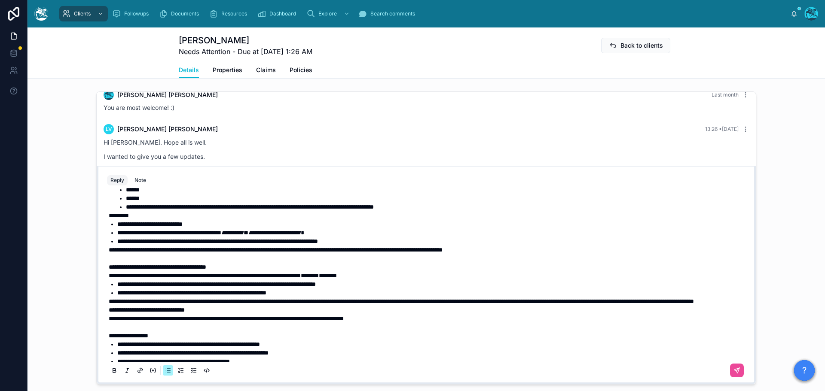
drag, startPoint x: 175, startPoint y: 295, endPoint x: 180, endPoint y: 295, distance: 4.7
click at [176, 279] on span "**********" at bounding box center [205, 276] width 192 height 6
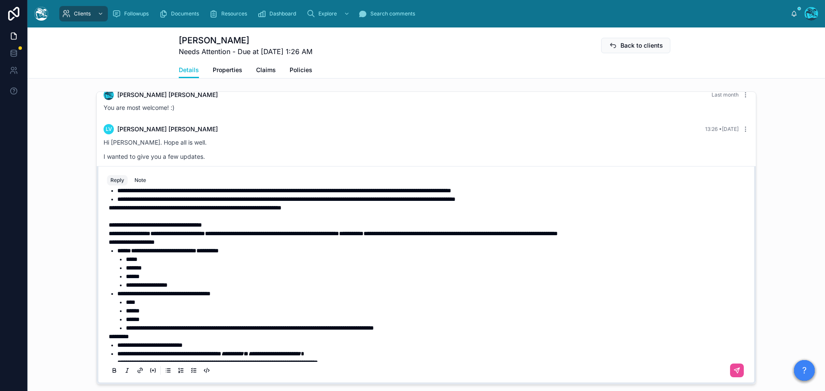
scroll to position [79, 0]
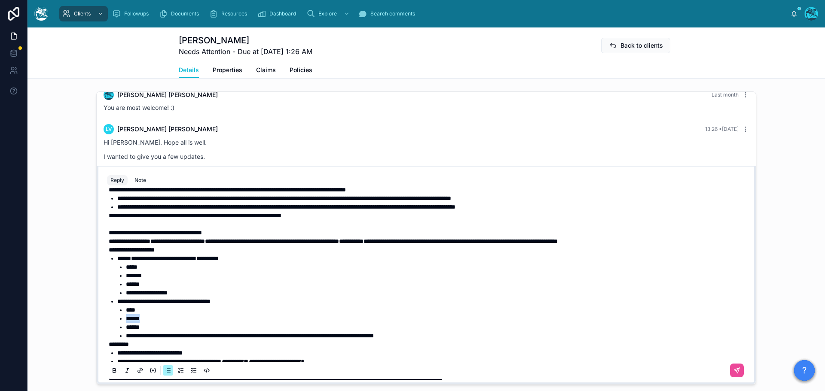
drag, startPoint x: 143, startPoint y: 336, endPoint x: 123, endPoint y: 336, distance: 20.2
click at [126, 323] on li "******" at bounding box center [436, 319] width 621 height 9
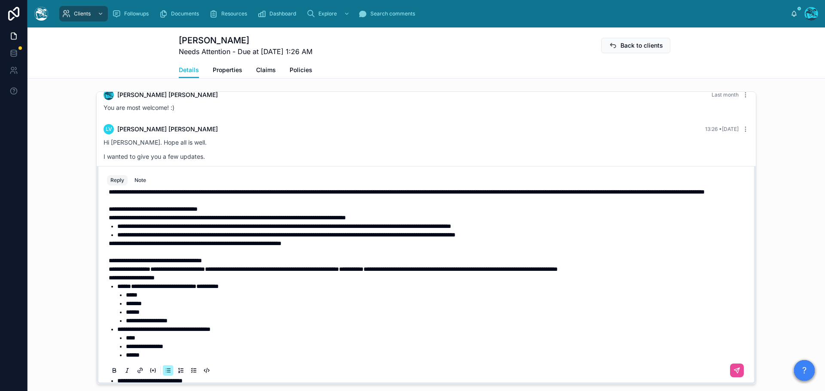
scroll to position [36, 0]
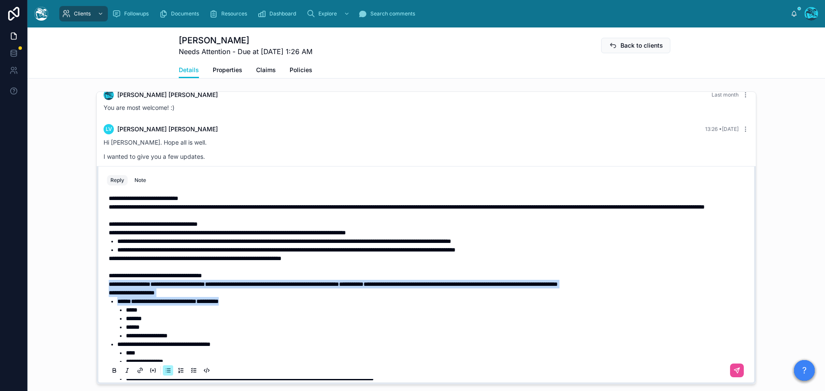
drag, startPoint x: 255, startPoint y: 319, endPoint x: 83, endPoint y: 300, distance: 173.4
click at [83, 300] on div "3 months ago Hello Lucy, welcome to Tugboat. We're glad you found us. Our team …" at bounding box center [427, 238] width 798 height 300
click at [111, 374] on icon at bounding box center [114, 370] width 7 height 7
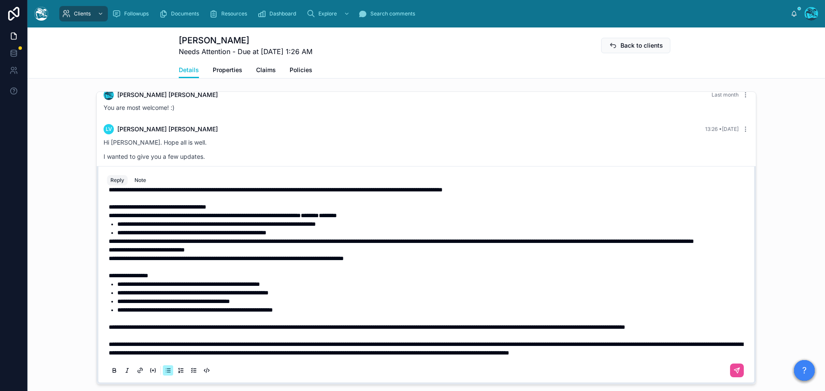
scroll to position [303, 0]
click at [114, 324] on span "**********" at bounding box center [367, 327] width 517 height 6
click at [734, 374] on icon at bounding box center [737, 370] width 7 height 7
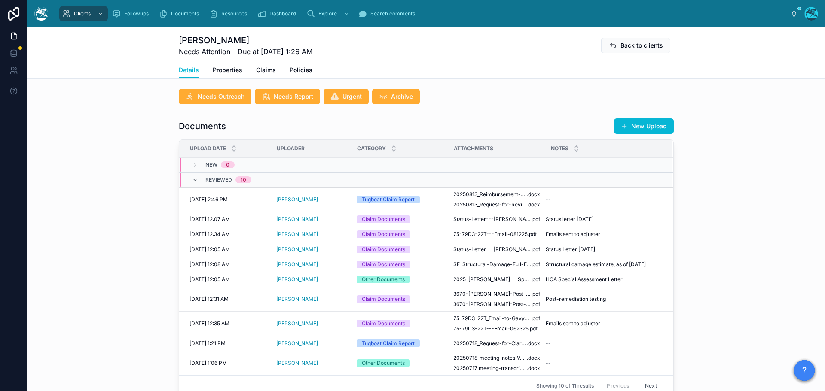
scroll to position [142, 0]
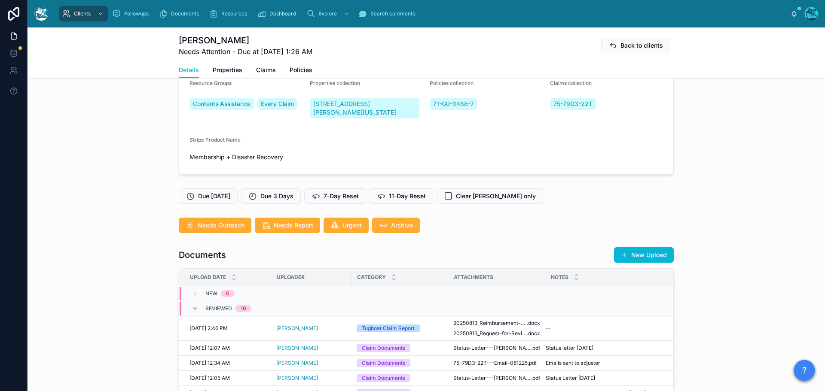
click at [643, 259] on button "New Upload" at bounding box center [644, 255] width 60 height 15
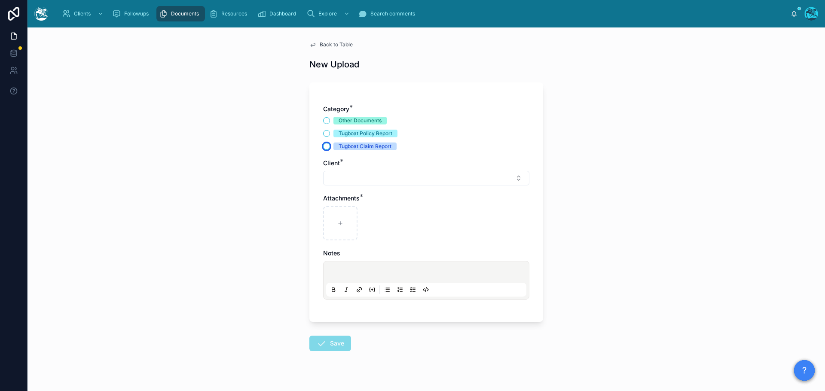
click at [324, 146] on button "Tugboat Claim Report" at bounding box center [326, 146] width 7 height 7
click at [336, 177] on button "Select Button" at bounding box center [426, 178] width 206 height 15
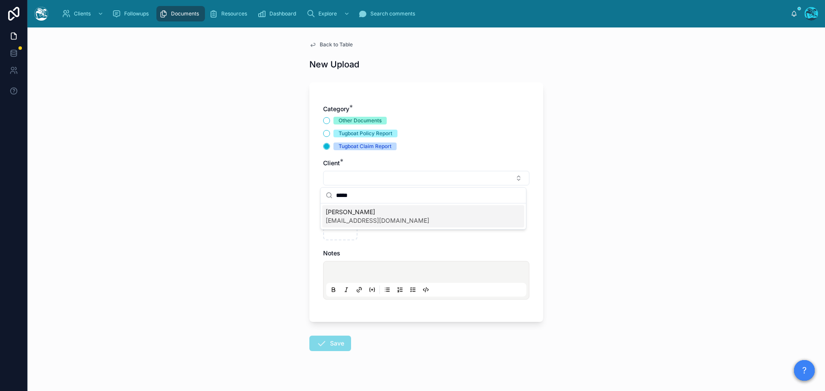
type input "*****"
click at [331, 215] on span "[PERSON_NAME]" at bounding box center [378, 212] width 104 height 9
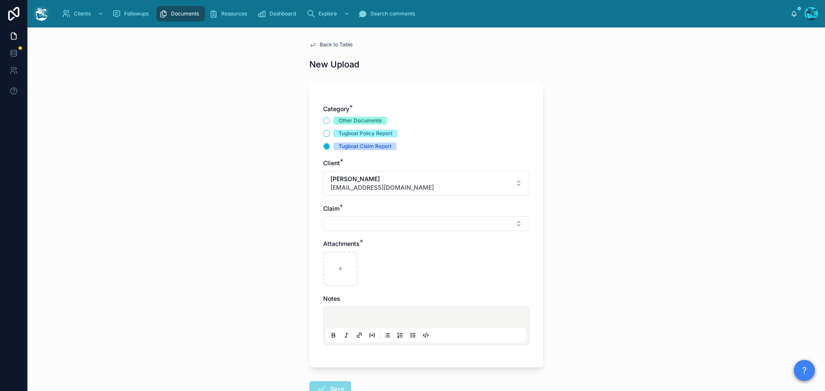
click at [332, 232] on div "Category * Other Documents Tugboat Policy Report Tugboat Claim Report Client * …" at bounding box center [426, 229] width 206 height 249
click at [333, 223] on button "Select Button" at bounding box center [426, 224] width 206 height 15
click at [337, 256] on span "75-79D3-22T" at bounding box center [345, 258] width 39 height 9
click at [335, 267] on div at bounding box center [340, 271] width 34 height 34
type input "**********"
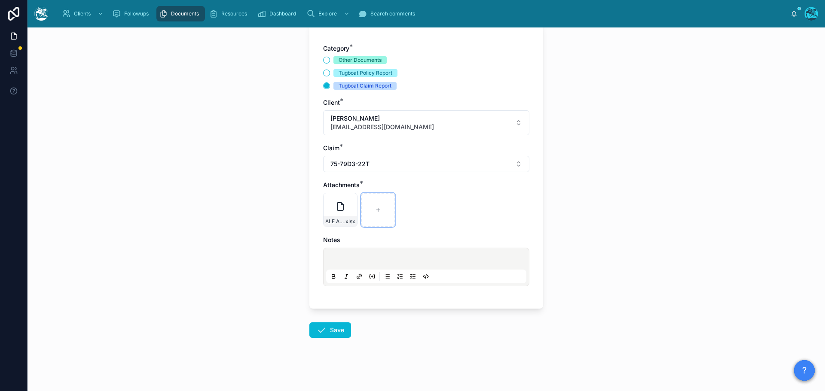
scroll to position [62, 0]
click at [329, 331] on button "Save" at bounding box center [330, 328] width 42 height 15
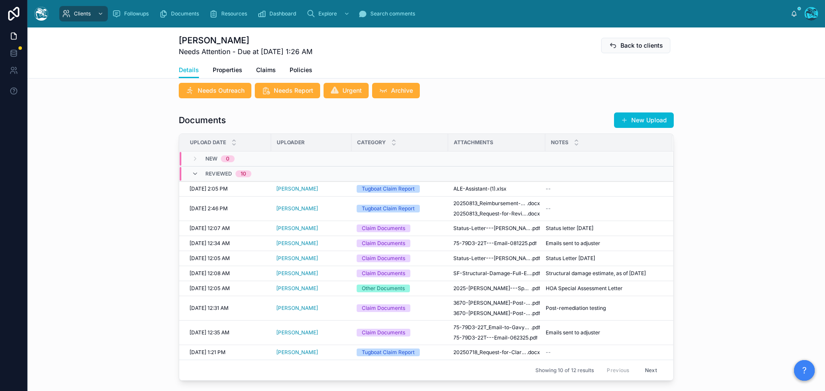
scroll to position [449, 0]
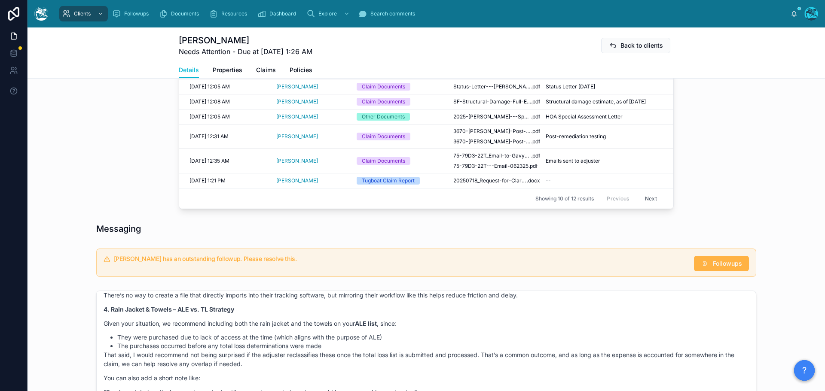
click at [731, 268] on span "Followups" at bounding box center [727, 264] width 29 height 9
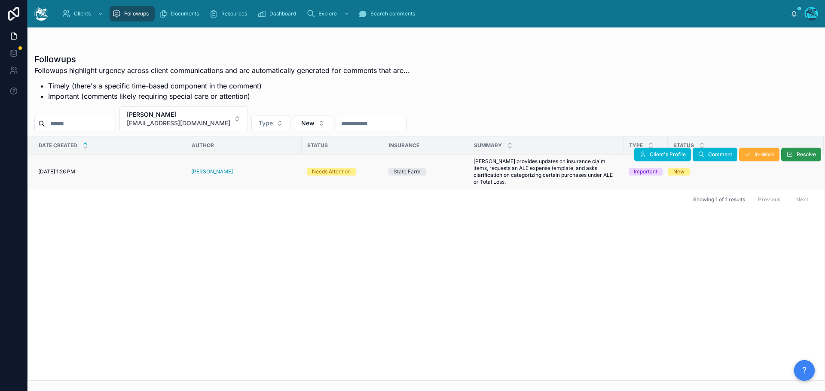
click at [803, 158] on button "Resolve" at bounding box center [801, 155] width 40 height 14
click at [210, 119] on button "Lucy Vergis lfvergis@gmail.com" at bounding box center [183, 119] width 128 height 25
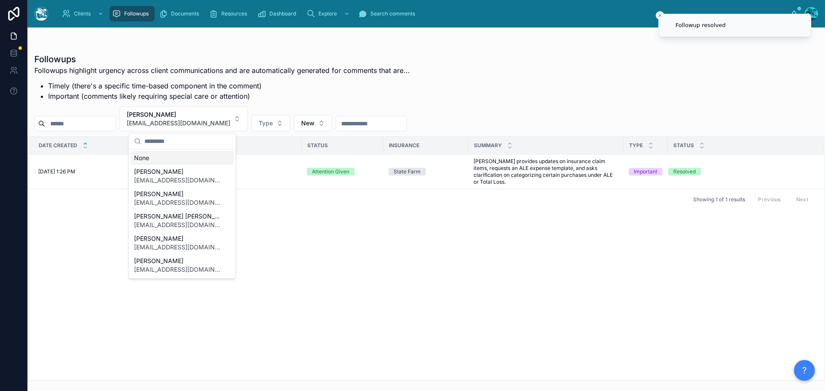
click at [154, 157] on div "None" at bounding box center [182, 158] width 103 height 14
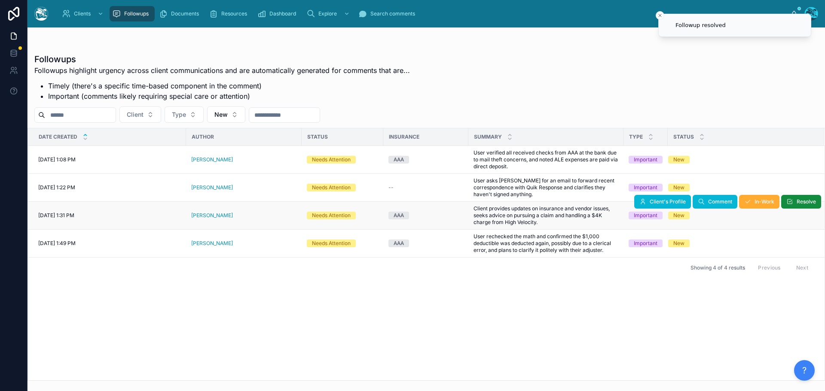
click at [239, 216] on div "[PERSON_NAME]" at bounding box center [243, 215] width 105 height 7
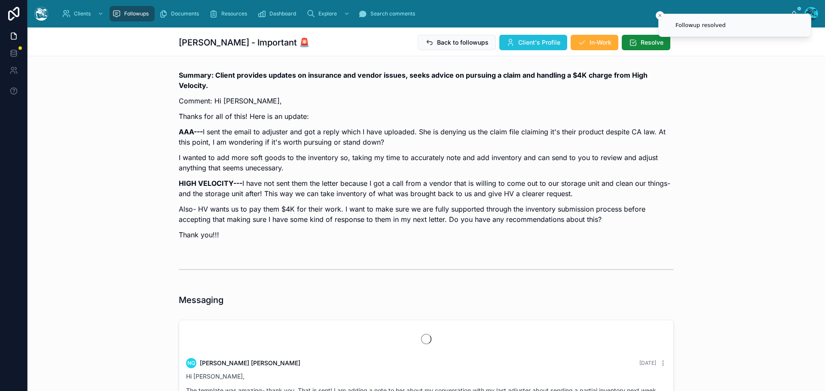
scroll to position [5140, 0]
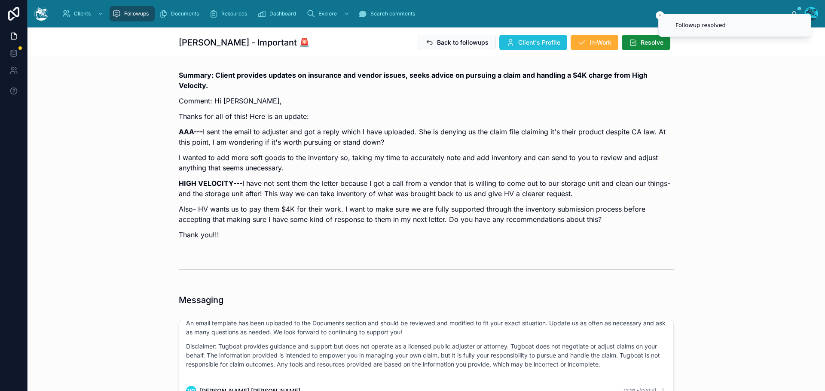
click at [510, 40] on icon at bounding box center [510, 42] width 9 height 9
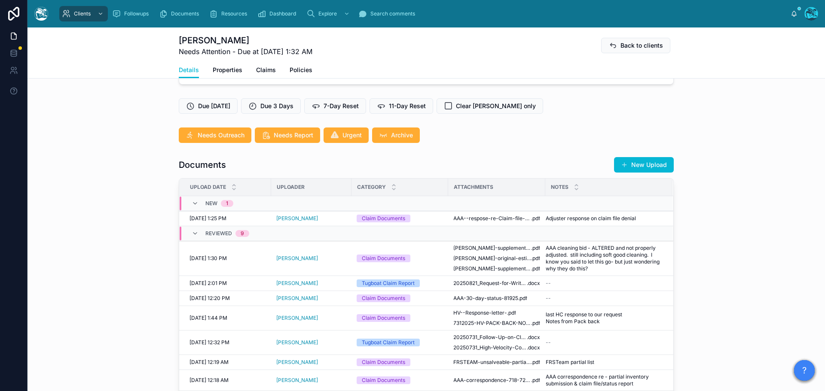
scroll to position [258, 0]
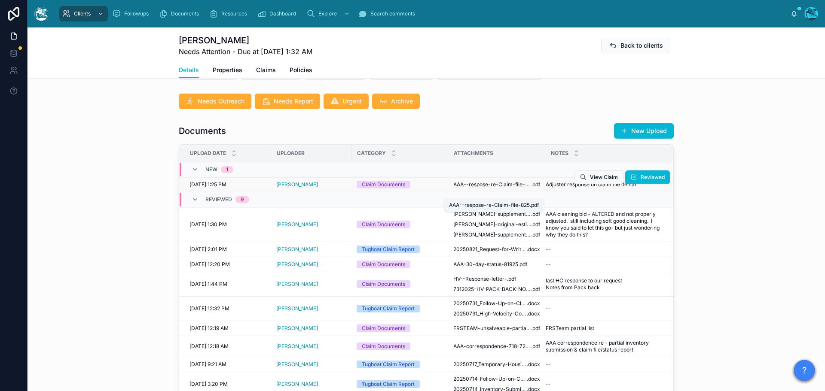
click at [509, 188] on span "AAA--respose-re-Claim-file-825" at bounding box center [492, 184] width 78 height 7
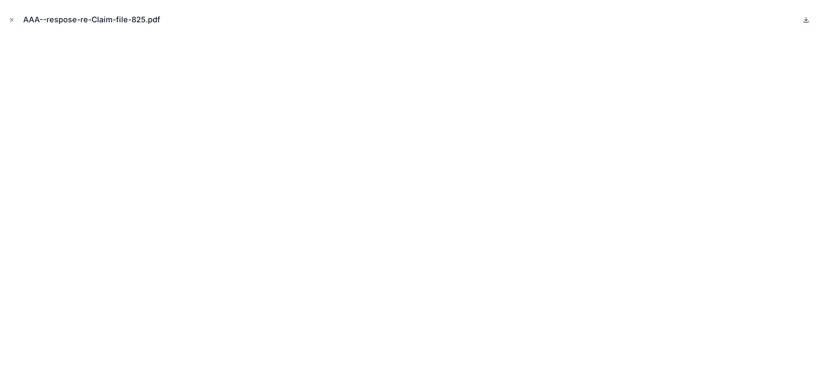
click at [806, 18] on icon at bounding box center [806, 19] width 0 height 3
drag, startPoint x: 10, startPoint y: 18, endPoint x: 31, endPoint y: 45, distance: 34.0
click at [10, 18] on icon "Close modal" at bounding box center [12, 20] width 6 height 6
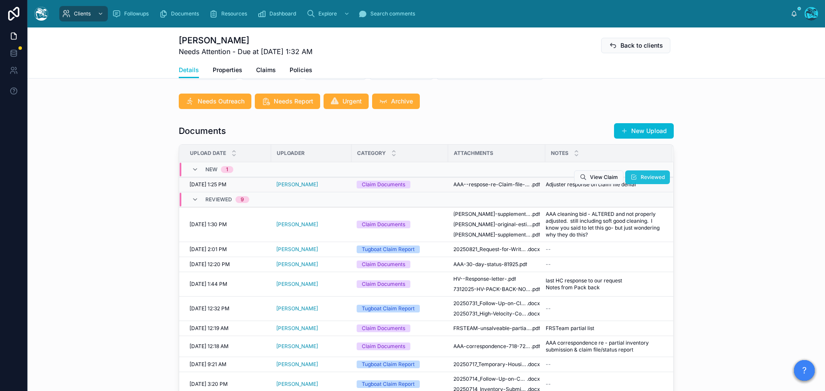
click at [637, 184] on button "Reviewed" at bounding box center [647, 178] width 45 height 14
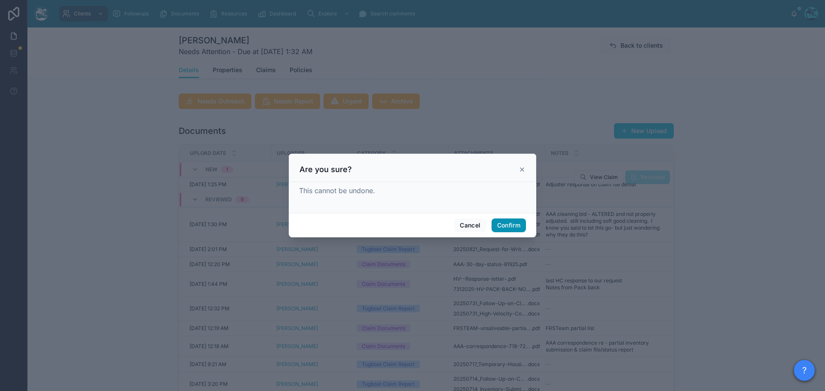
click at [507, 225] on button "Confirm" at bounding box center [509, 226] width 34 height 14
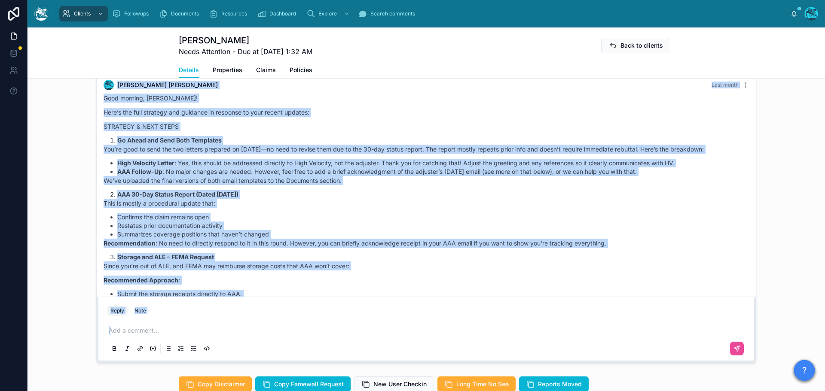
scroll to position [4741, 0]
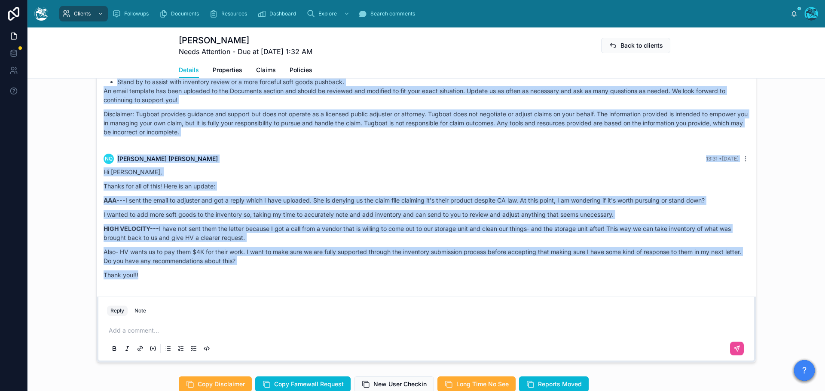
drag, startPoint x: 428, startPoint y: 194, endPoint x: 368, endPoint y: 290, distance: 113.3
copy div "Rachel Baker Last month Good morning, Natalia! Here’s the full strategy and gui…"
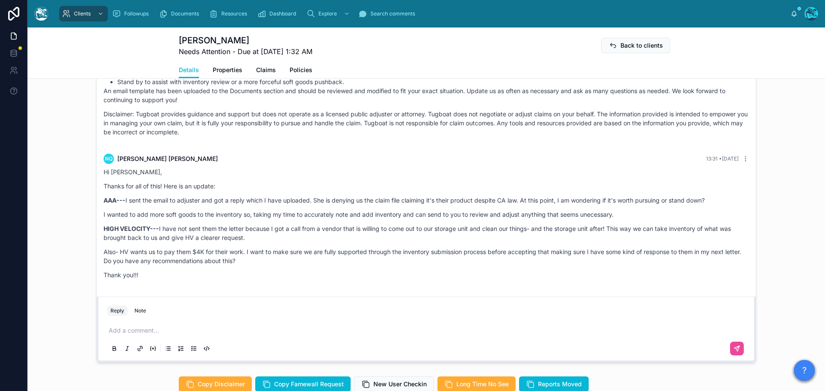
click at [135, 335] on p at bounding box center [428, 331] width 639 height 9
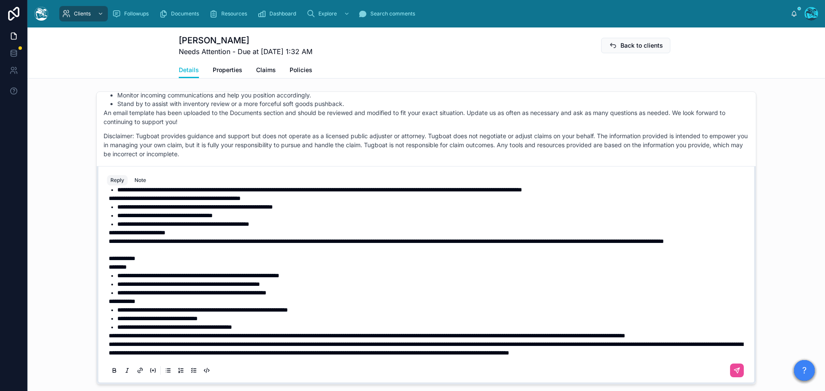
scroll to position [268, 0]
click at [109, 344] on span "**********" at bounding box center [426, 349] width 634 height 15
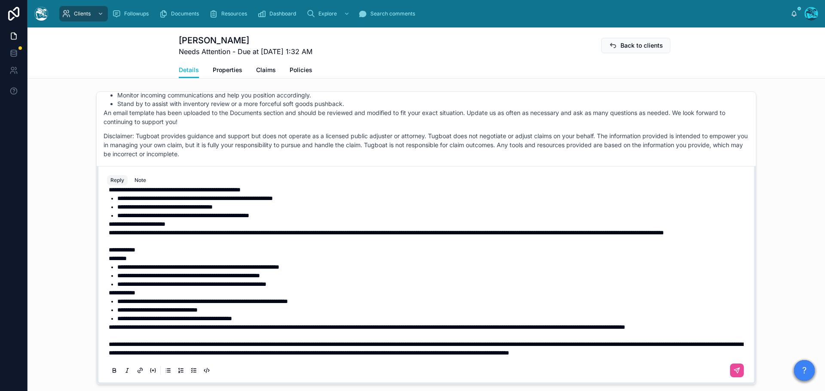
click at [109, 327] on span "**********" at bounding box center [367, 327] width 517 height 6
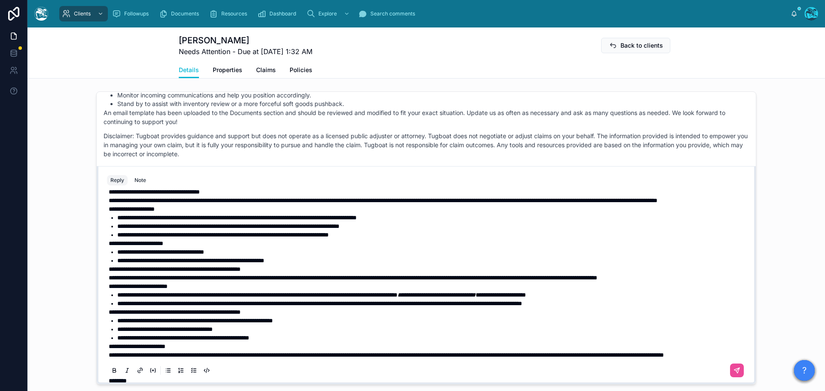
scroll to position [96, 0]
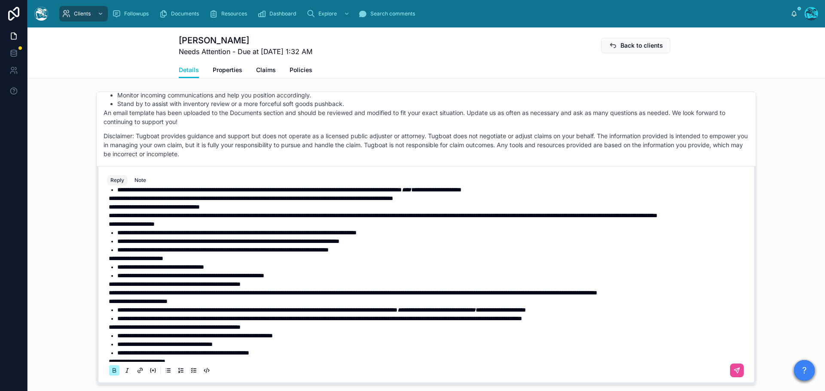
click at [109, 227] on strong "**********" at bounding box center [132, 224] width 46 height 6
click at [109, 288] on span "**********" at bounding box center [175, 284] width 132 height 6
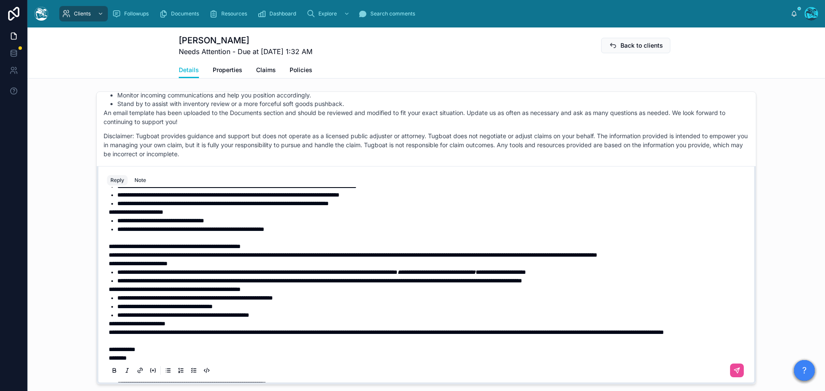
scroll to position [182, 0]
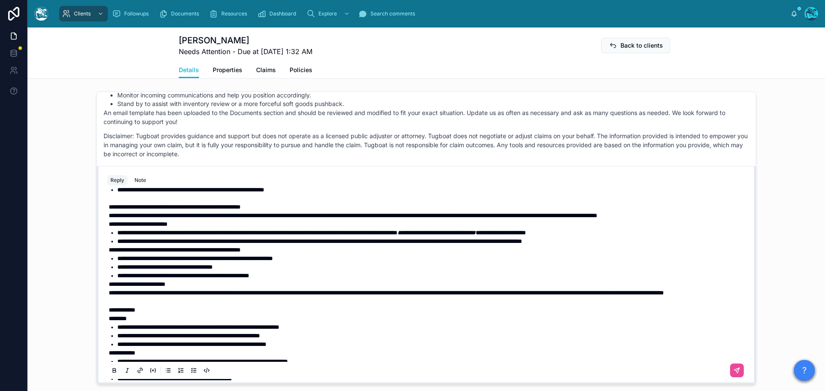
click at [109, 288] on span "**********" at bounding box center [137, 284] width 57 height 6
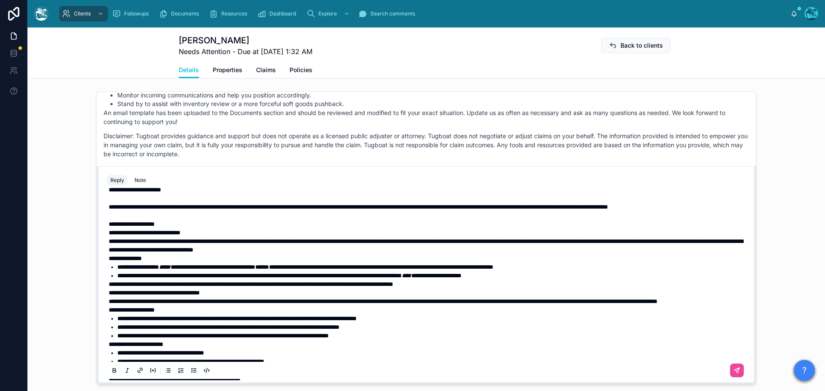
scroll to position [53, 0]
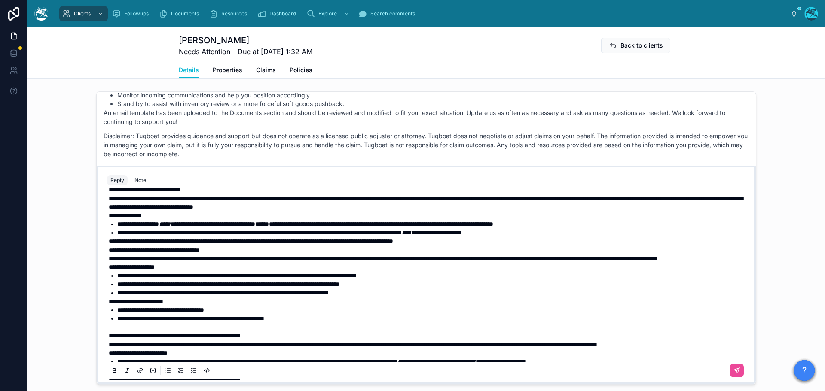
click at [109, 253] on span "**********" at bounding box center [154, 250] width 91 height 6
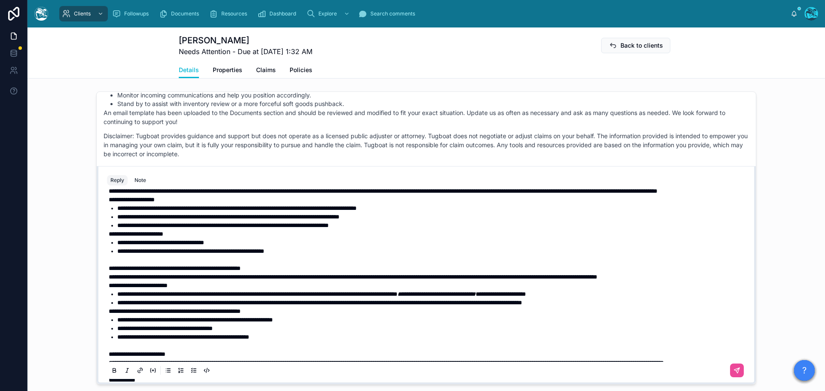
scroll to position [139, 0]
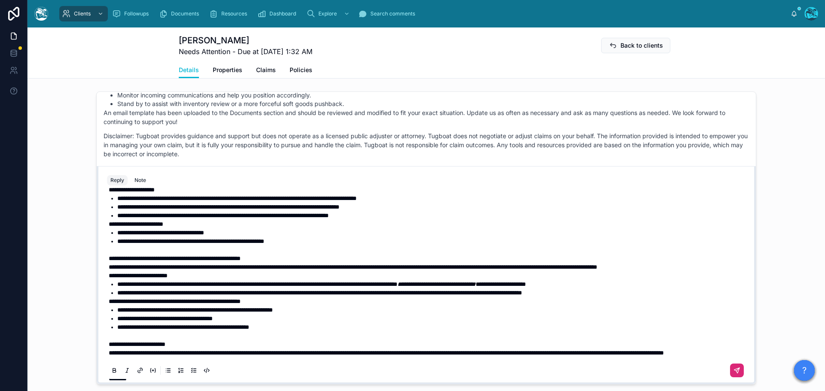
click at [734, 373] on icon at bounding box center [736, 370] width 5 height 5
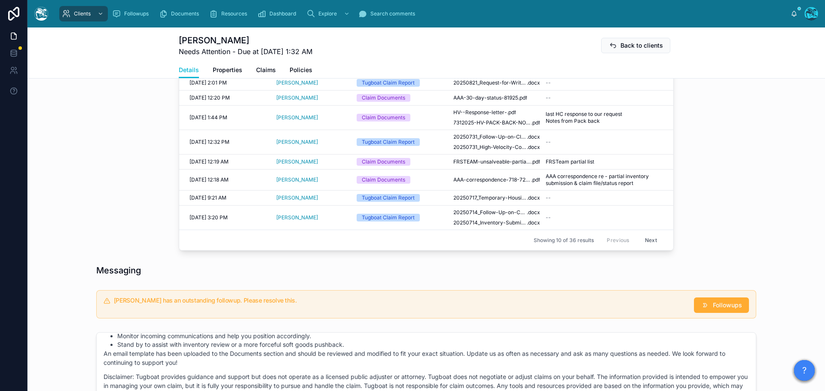
scroll to position [292, 0]
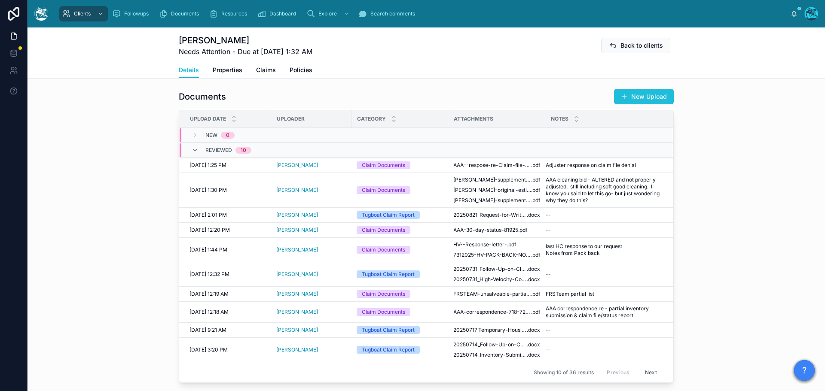
click at [638, 104] on button "New Upload" at bounding box center [644, 96] width 60 height 15
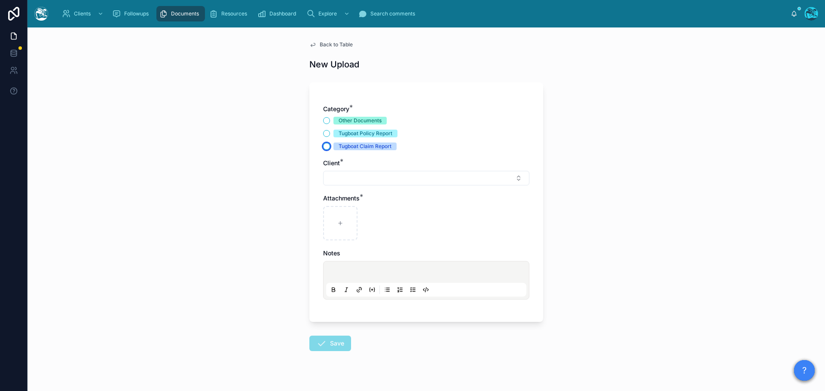
click at [323, 144] on button "Tugboat Claim Report" at bounding box center [326, 146] width 7 height 7
click at [341, 174] on button "Select Button" at bounding box center [426, 178] width 206 height 15
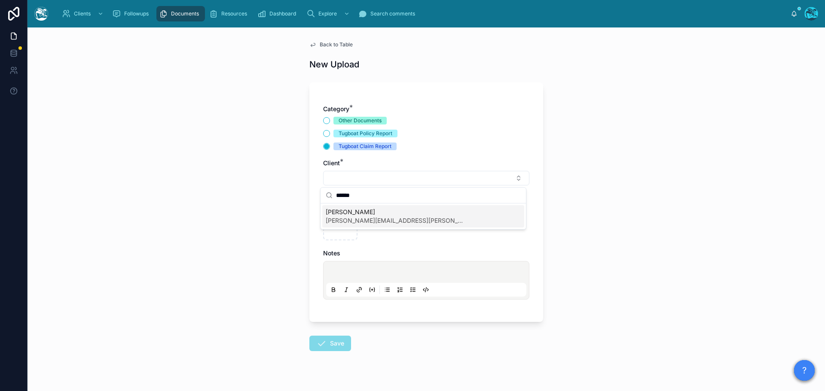
type input "******"
click at [352, 212] on span "[PERSON_NAME]" at bounding box center [395, 212] width 138 height 9
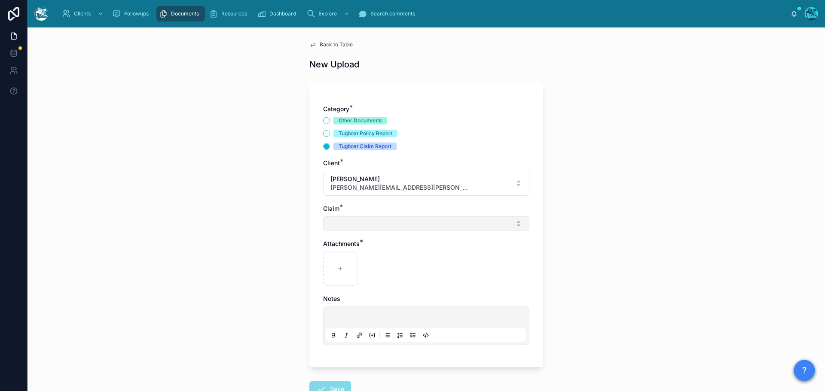
click at [340, 227] on button "Select Button" at bounding box center [426, 224] width 206 height 15
click at [336, 257] on span "renter smoke" at bounding box center [344, 258] width 37 height 9
click at [336, 265] on div at bounding box center [340, 271] width 34 height 34
type input "**********"
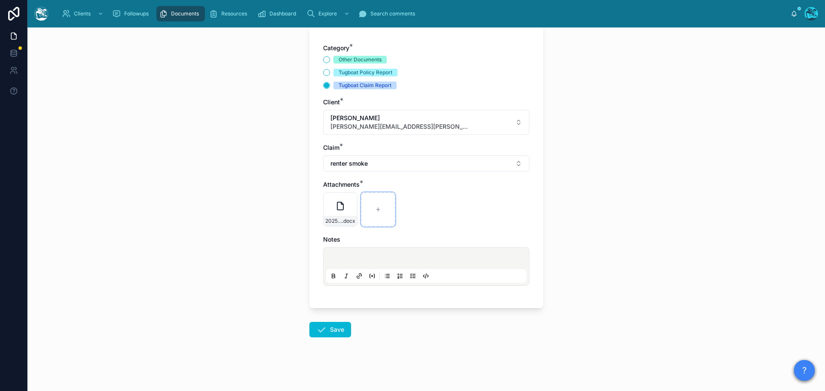
scroll to position [62, 0]
click at [323, 330] on icon at bounding box center [321, 329] width 10 height 10
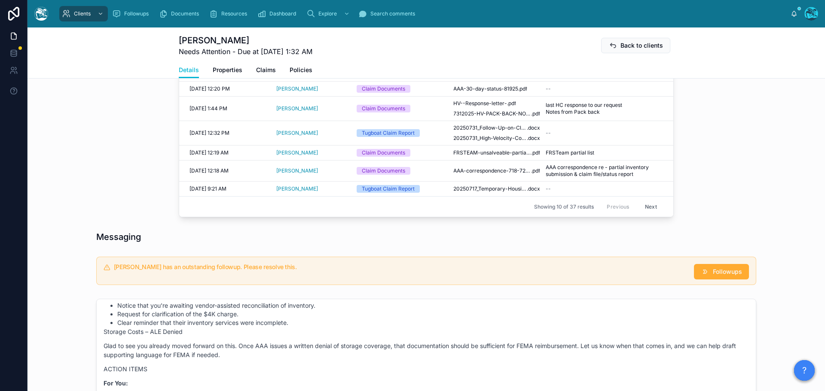
scroll to position [449, 0]
click at [719, 276] on span "Followups" at bounding box center [727, 271] width 29 height 9
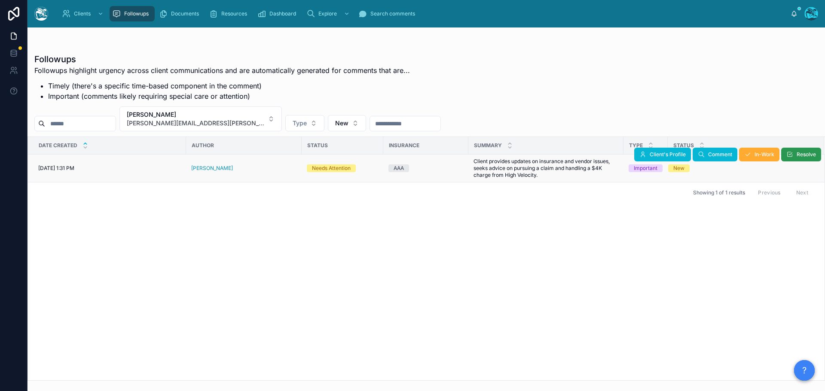
click at [805, 154] on span "Resolve" at bounding box center [806, 154] width 19 height 7
click at [226, 120] on button "[PERSON_NAME] [PERSON_NAME][EMAIL_ADDRESS][PERSON_NAME][DOMAIN_NAME]" at bounding box center [200, 119] width 162 height 25
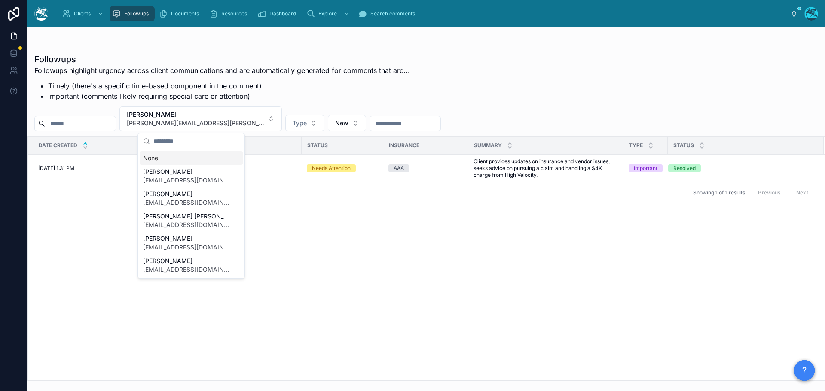
click at [153, 160] on div "None" at bounding box center [191, 158] width 103 height 14
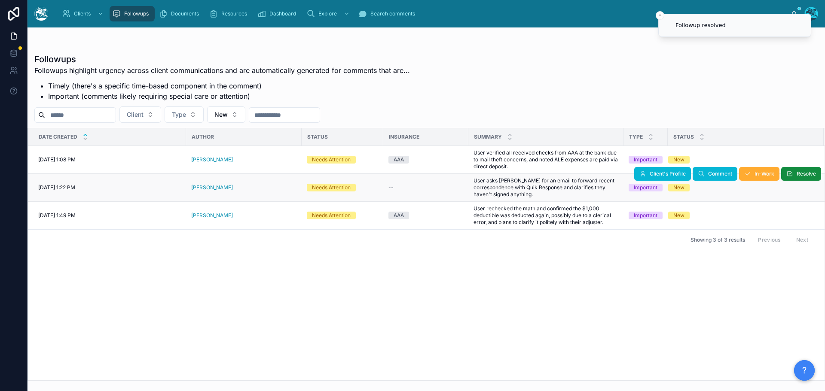
click at [227, 187] on div "[PERSON_NAME]" at bounding box center [243, 187] width 105 height 7
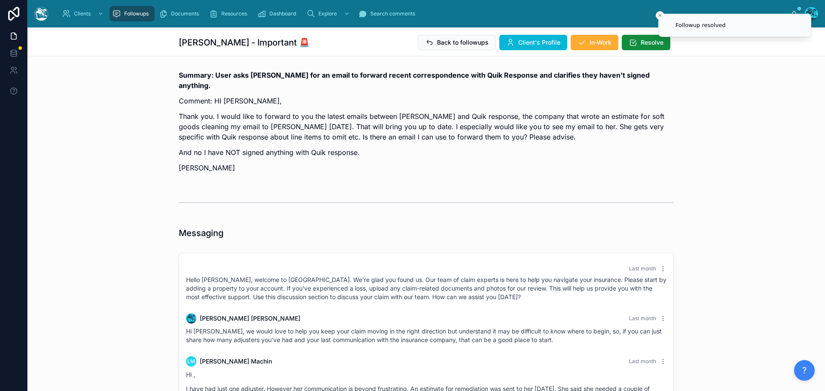
scroll to position [1738, 0]
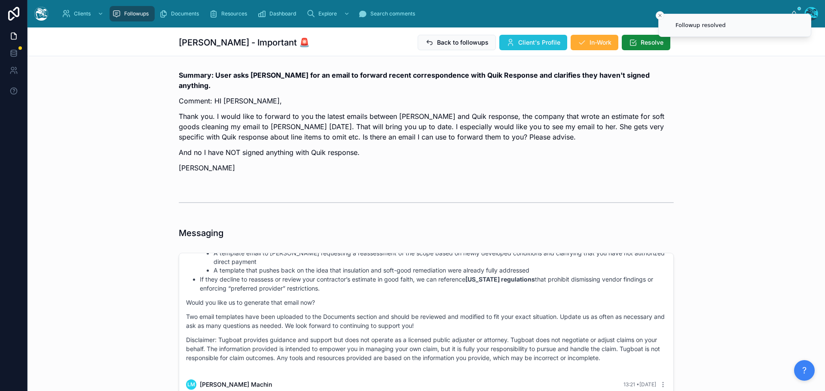
click at [533, 43] on span "Client's Profile" at bounding box center [539, 42] width 42 height 9
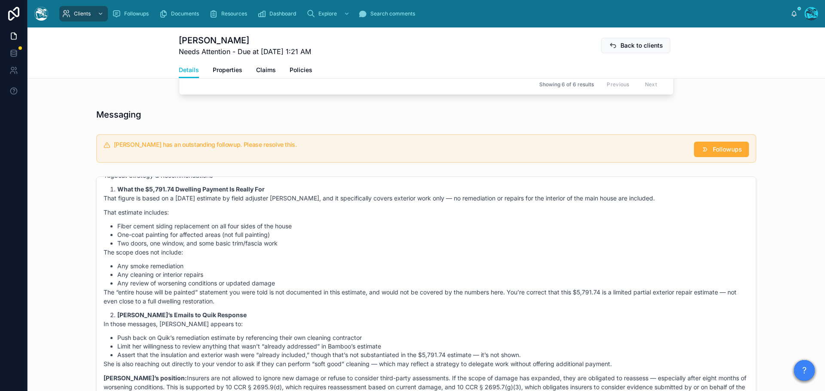
scroll to position [777, 0]
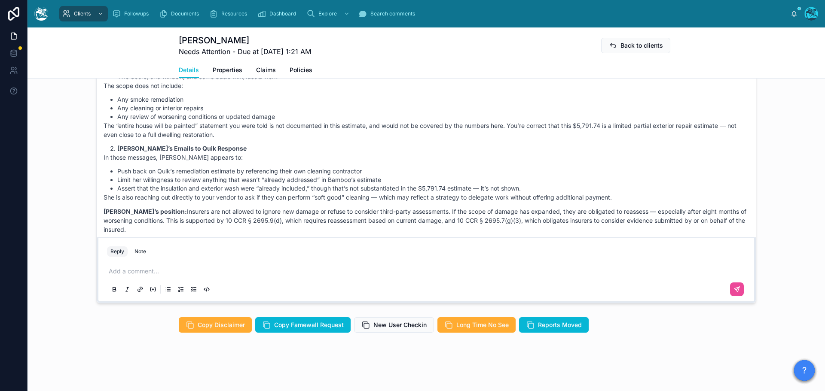
click at [148, 275] on p at bounding box center [428, 271] width 639 height 9
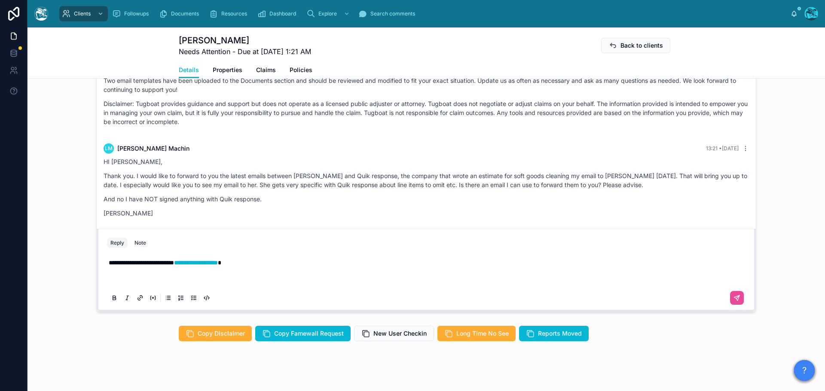
scroll to position [1639, 0]
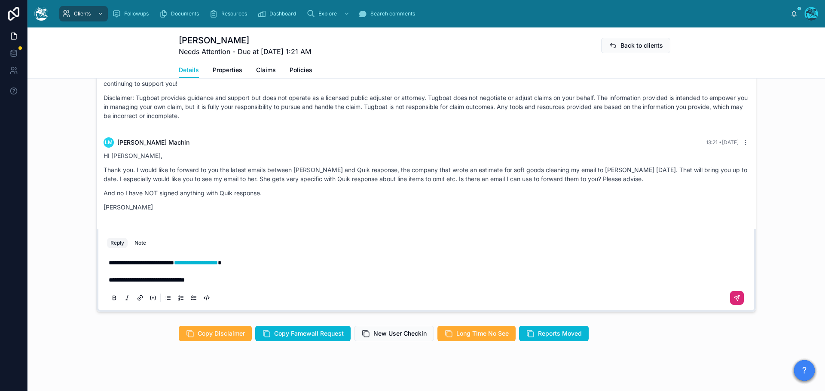
click at [734, 302] on icon at bounding box center [737, 298] width 7 height 7
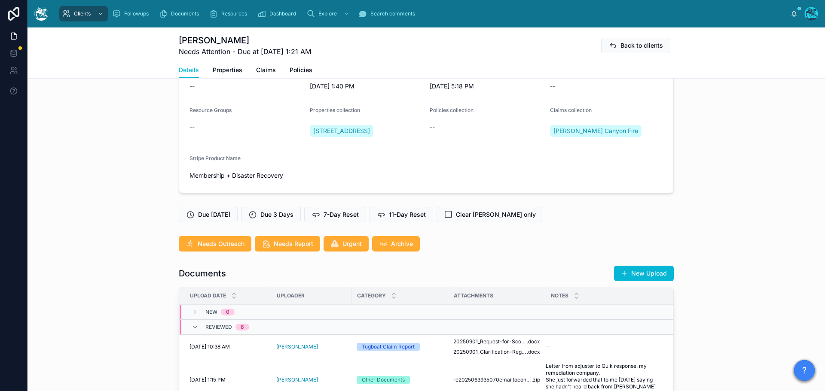
scroll to position [416, 0]
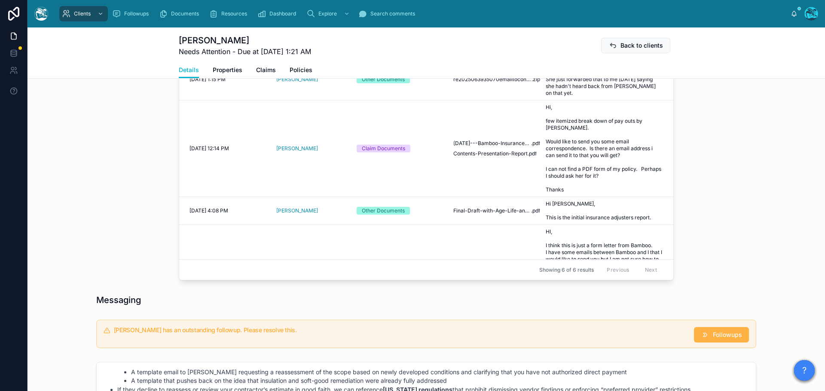
click at [728, 340] on span "Followups" at bounding box center [727, 335] width 29 height 9
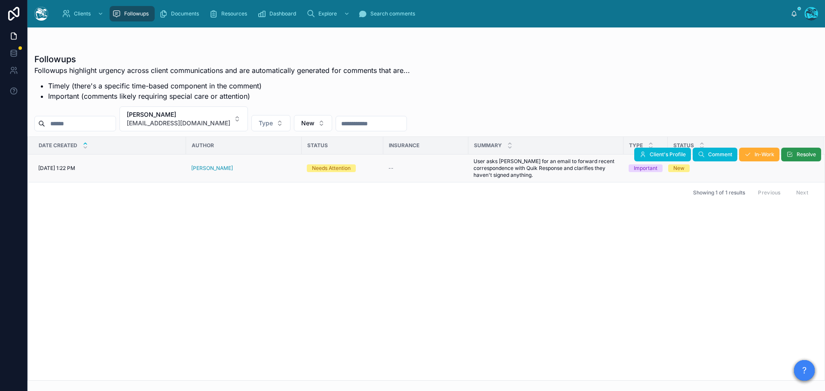
click at [800, 157] on span "Resolve" at bounding box center [806, 154] width 19 height 7
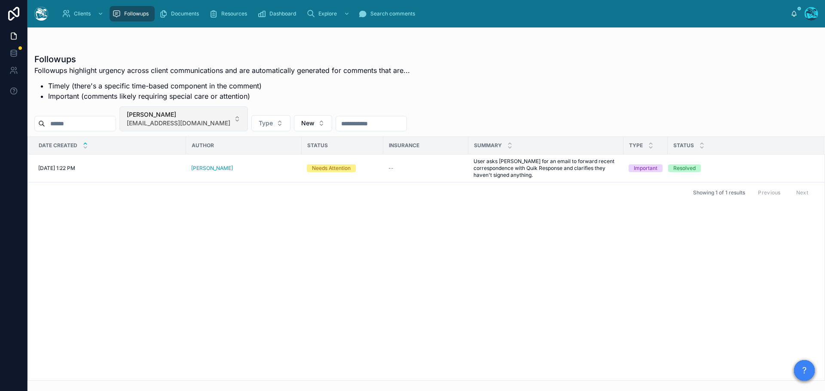
click at [234, 118] on button "Lillian Machin l.machin12025@gmail.com" at bounding box center [183, 119] width 128 height 25
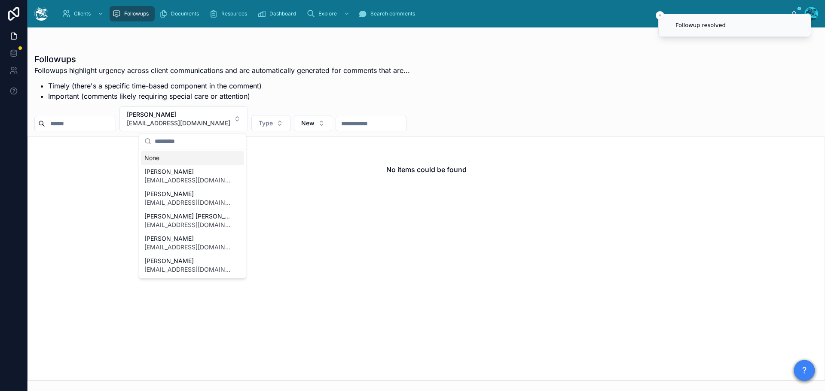
click at [155, 159] on div "None" at bounding box center [192, 158] width 103 height 14
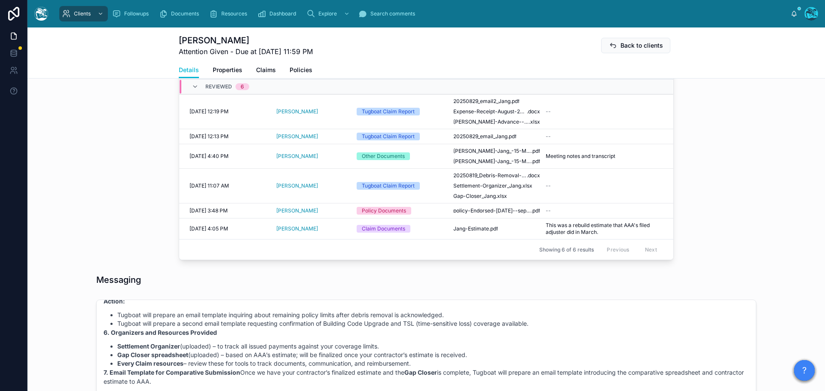
scroll to position [258, 0]
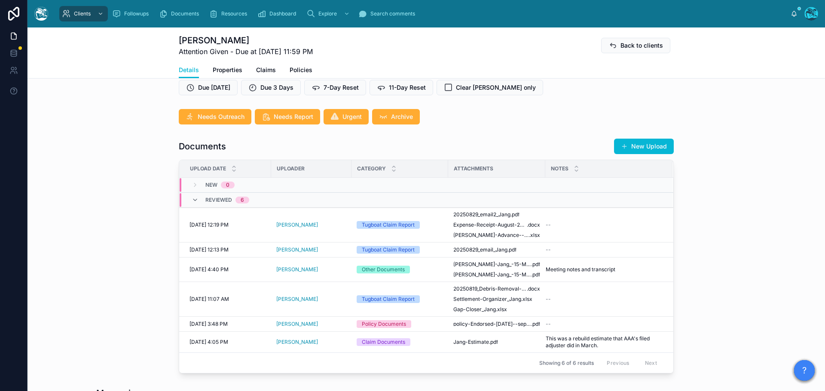
drag, startPoint x: 643, startPoint y: 144, endPoint x: 648, endPoint y: 145, distance: 5.2
click at [643, 144] on button "New Upload" at bounding box center [644, 146] width 60 height 15
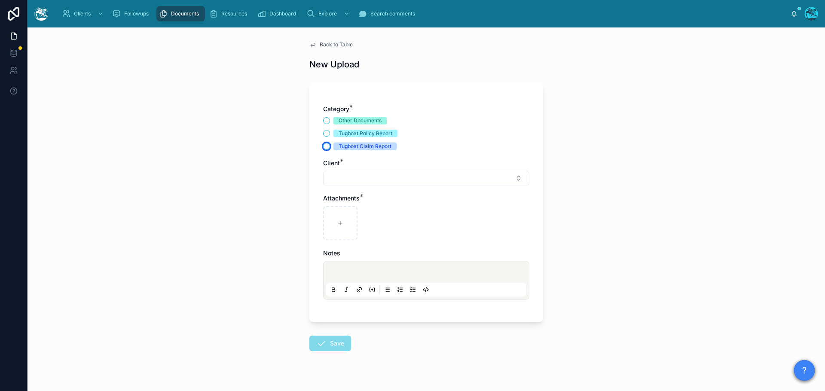
click at [323, 146] on button "Tugboat Claim Report" at bounding box center [326, 146] width 7 height 7
click at [340, 177] on button "Select Button" at bounding box center [426, 178] width 206 height 15
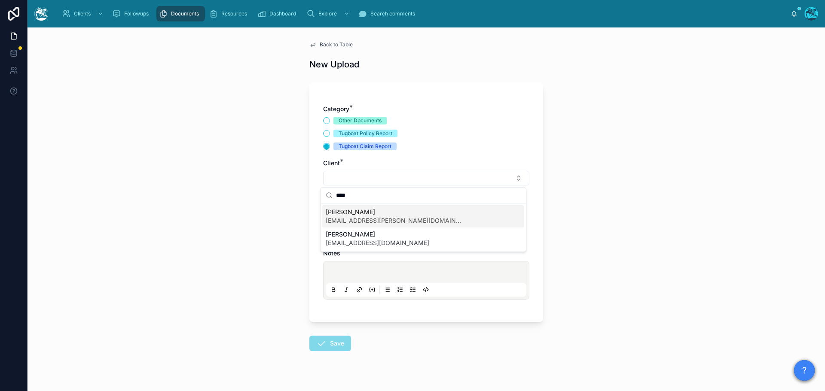
type input "****"
click at [332, 215] on span "Miae Jang" at bounding box center [395, 212] width 138 height 9
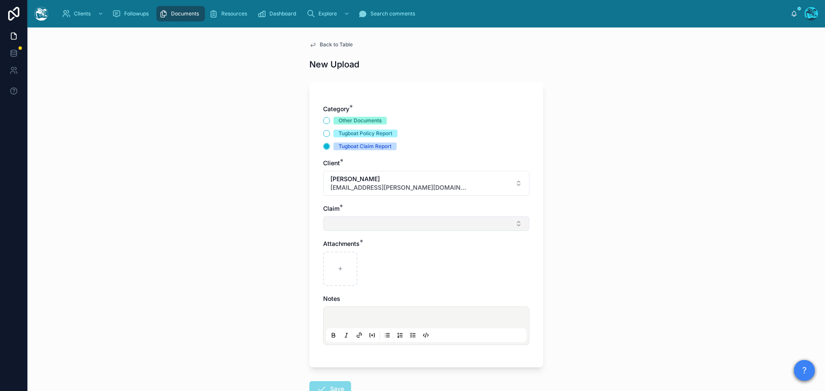
click at [334, 224] on button "Select Button" at bounding box center [426, 224] width 206 height 15
click at [337, 260] on span "Claim: 016909176" at bounding box center [351, 258] width 51 height 9
click at [337, 270] on icon at bounding box center [340, 271] width 6 height 6
type input "**********"
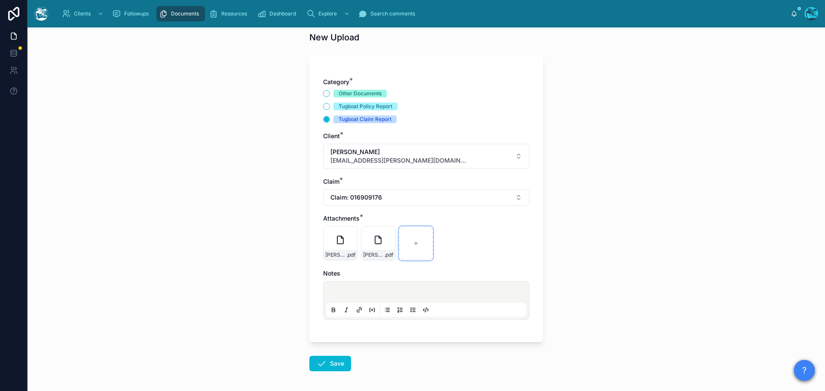
scroll to position [62, 0]
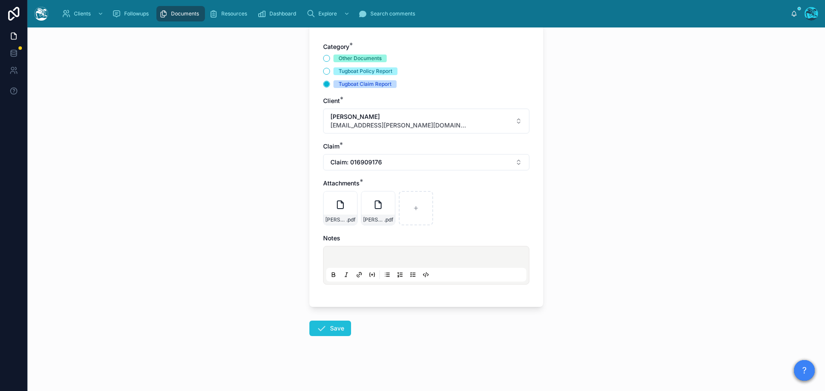
click at [328, 330] on button "Save" at bounding box center [330, 328] width 42 height 15
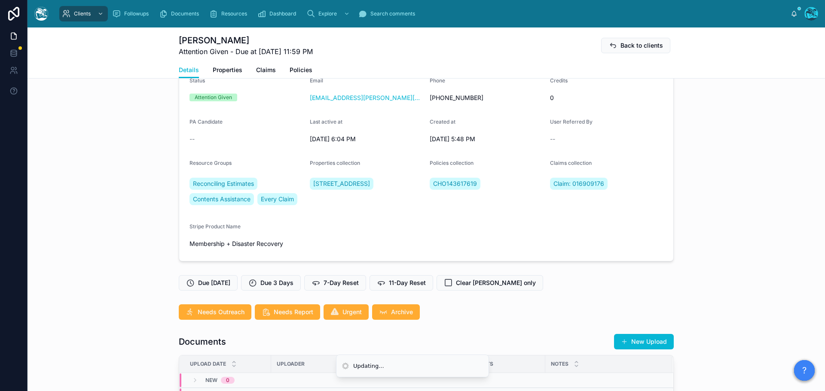
scroll to position [575, 0]
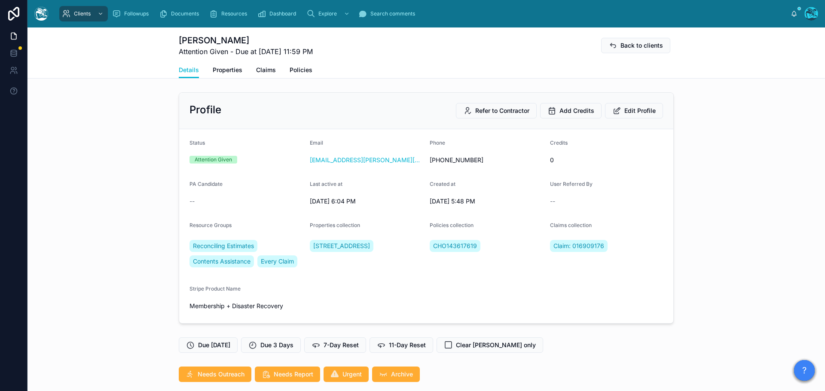
scroll to position [575, 0]
